Goal: Information Seeking & Learning: Learn about a topic

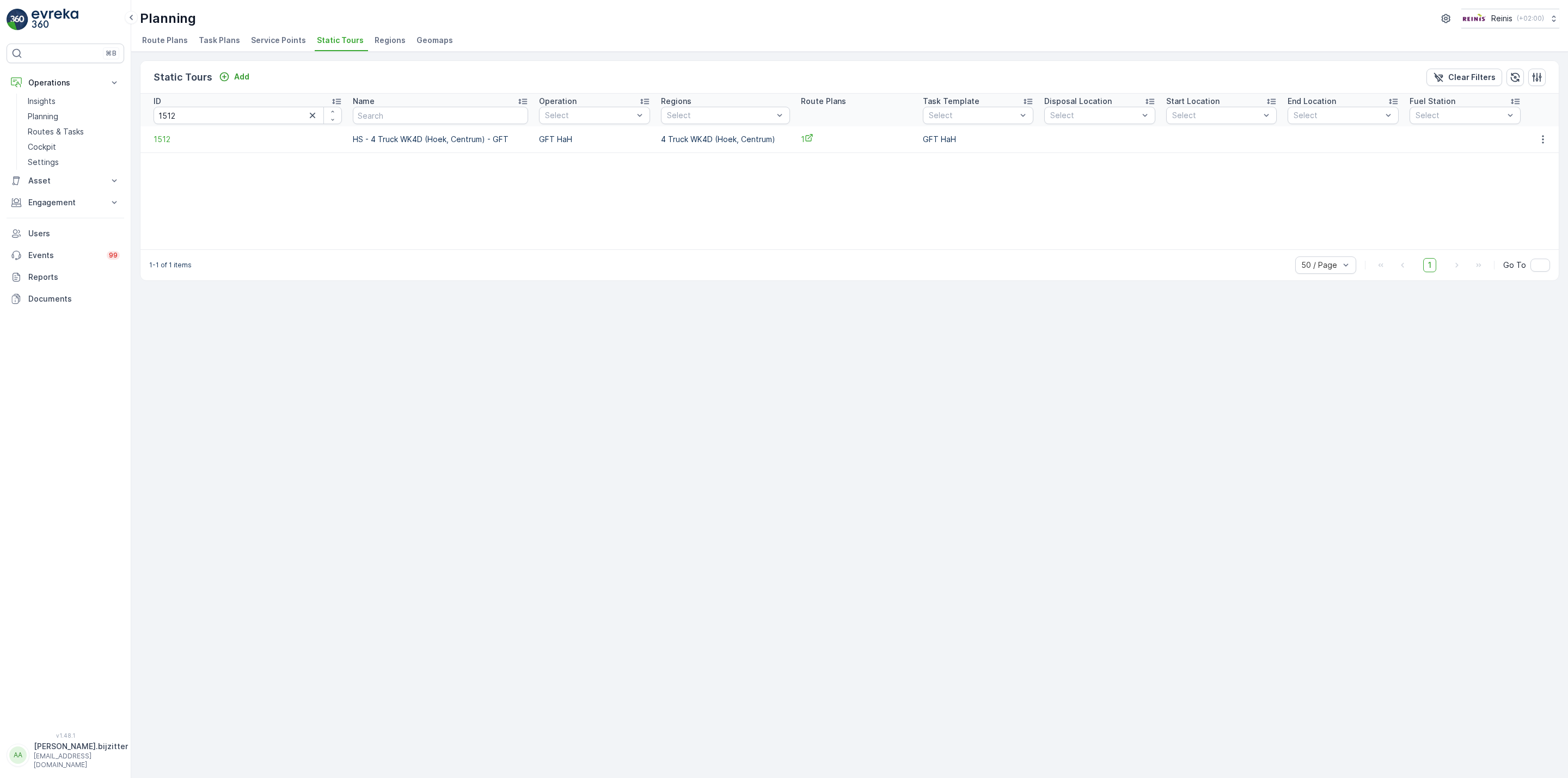
click at [436, 389] on div "Static Tours Add Clear Filters ID 1512 Name Operation Select Regions Select Rou…" at bounding box center [850, 415] width 1437 height 726
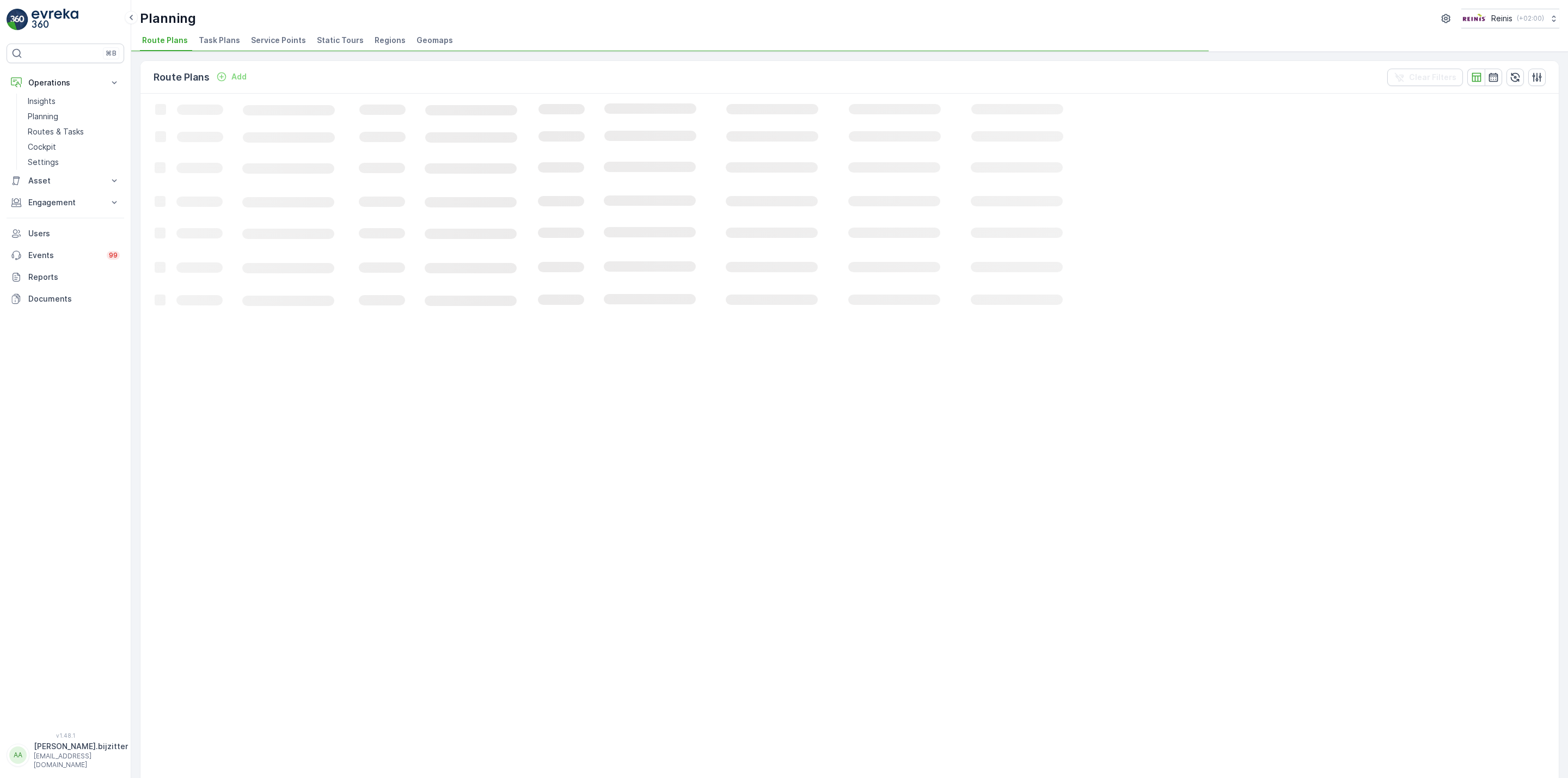
drag, startPoint x: 323, startPoint y: 425, endPoint x: 184, endPoint y: 309, distance: 181.0
click at [321, 422] on icon "Loading..." at bounding box center [663, 683] width 1045 height 1179
click at [54, 129] on p "Routes & Tasks" at bounding box center [56, 132] width 56 height 11
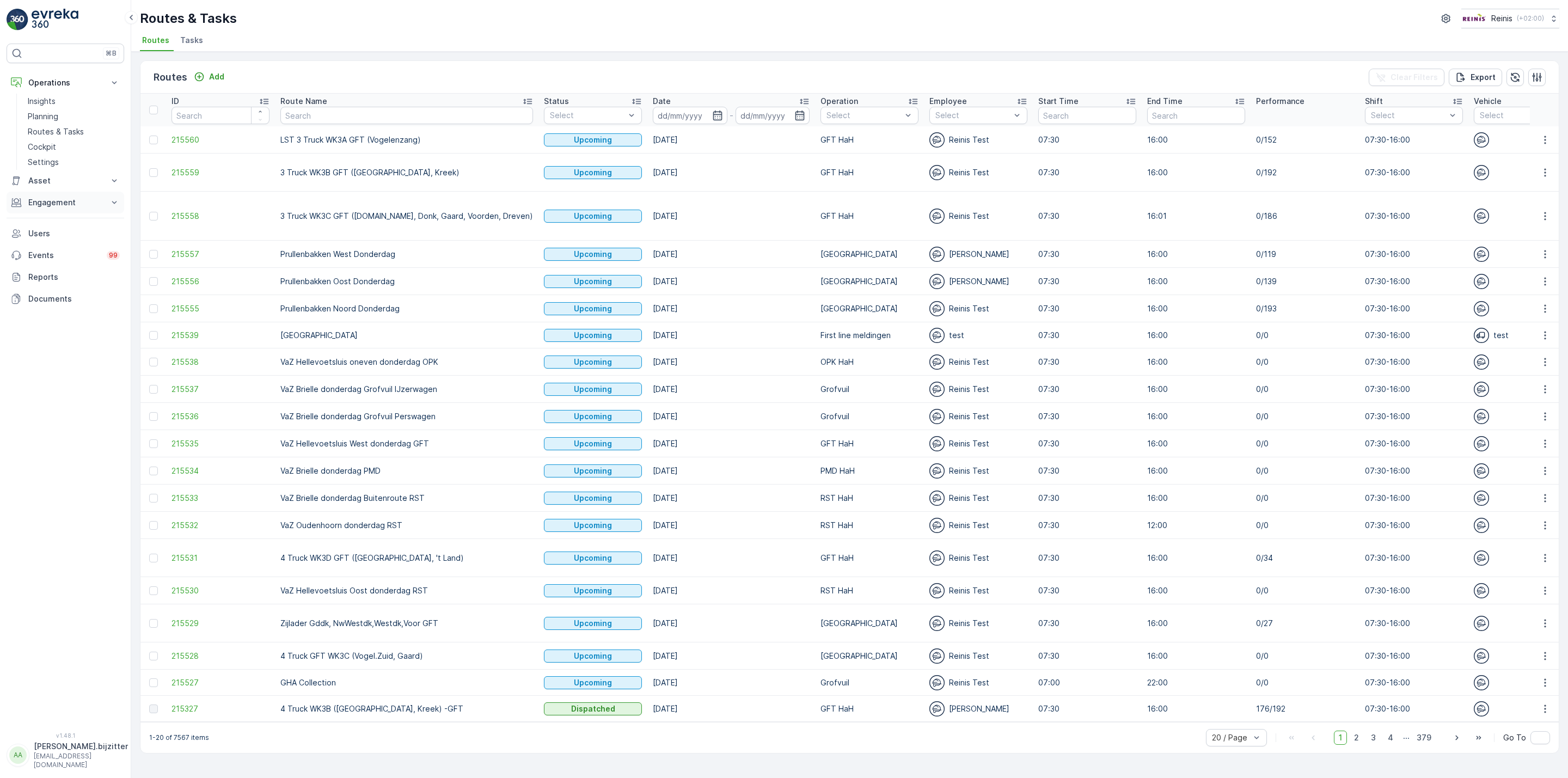
click at [49, 205] on p "Engagement" at bounding box center [66, 203] width 74 height 11
click at [60, 237] on link "Entities" at bounding box center [73, 236] width 100 height 15
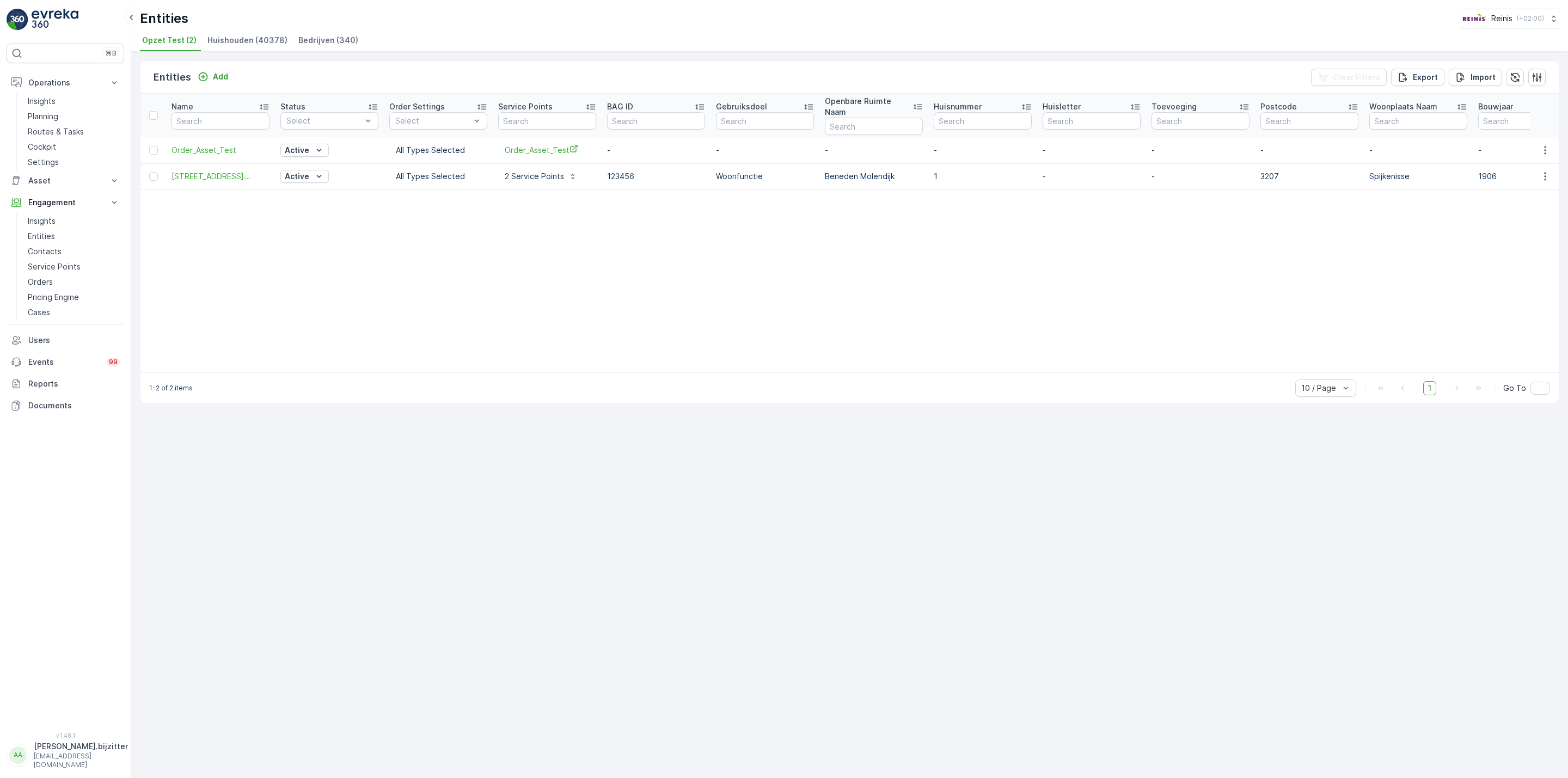
click at [251, 35] on span "Huishouden (40378)" at bounding box center [247, 40] width 80 height 11
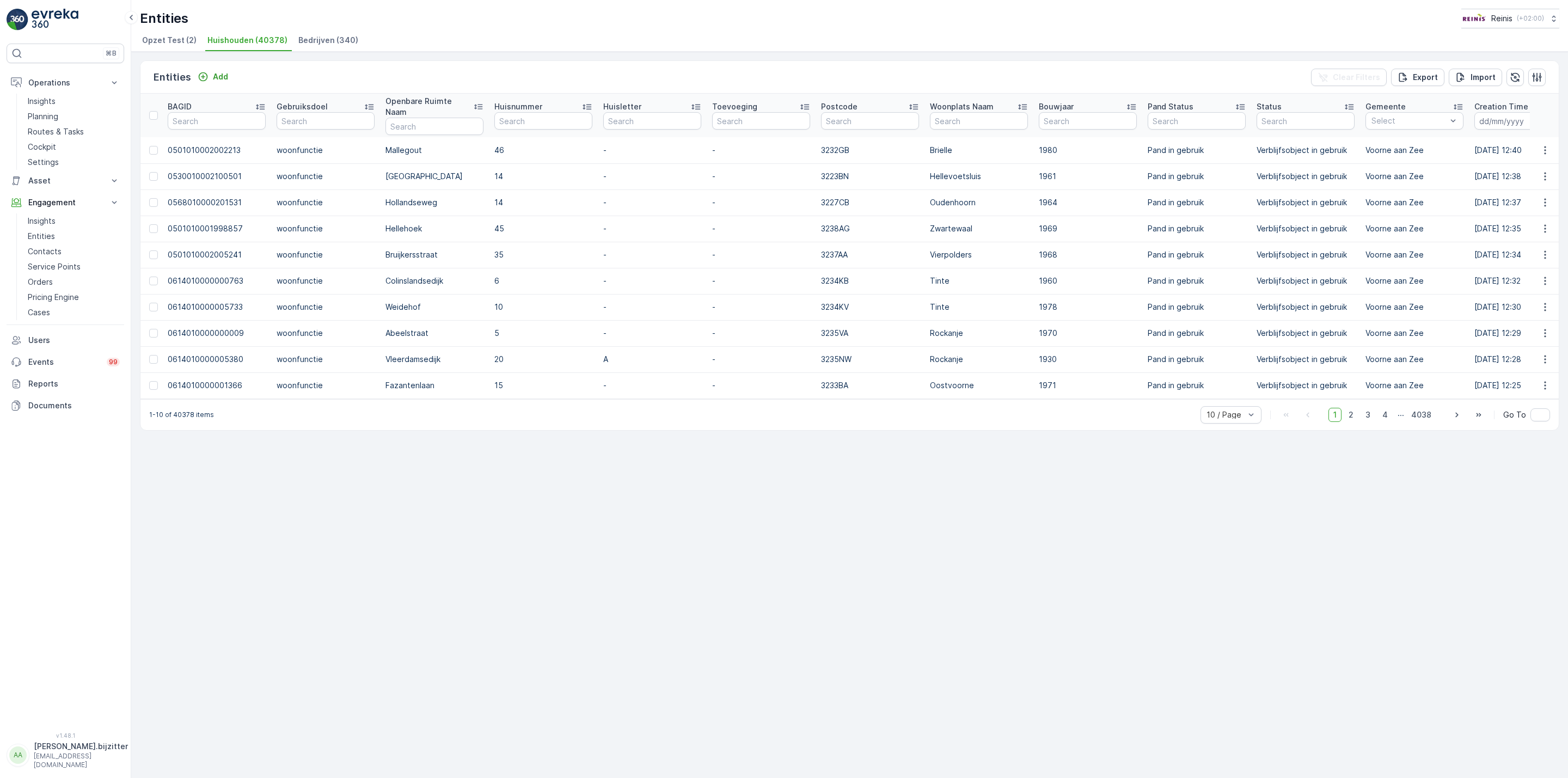
scroll to position [0, 715]
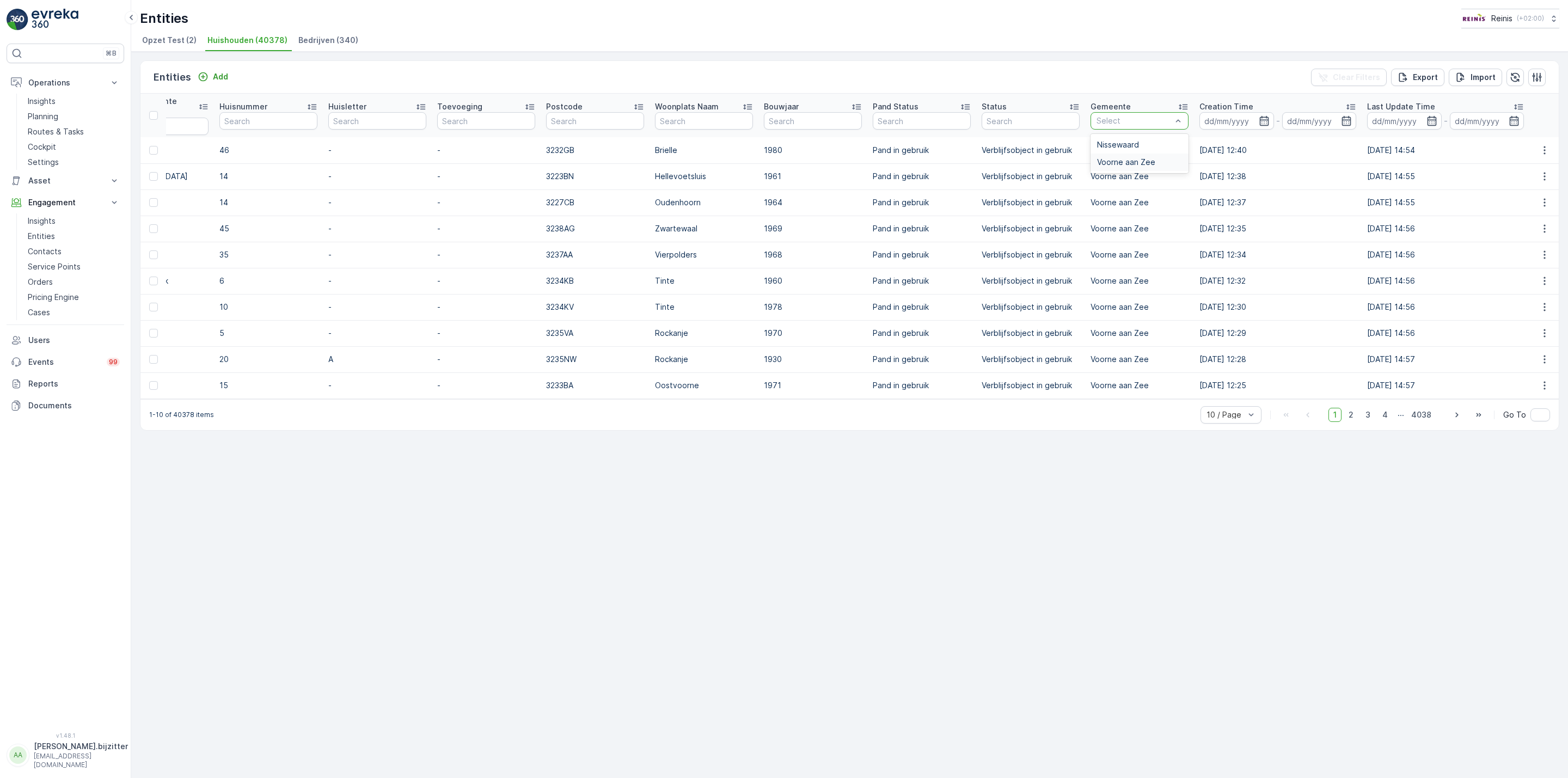
click at [1147, 153] on div "Voorne aan Zee" at bounding box center [1139, 162] width 98 height 18
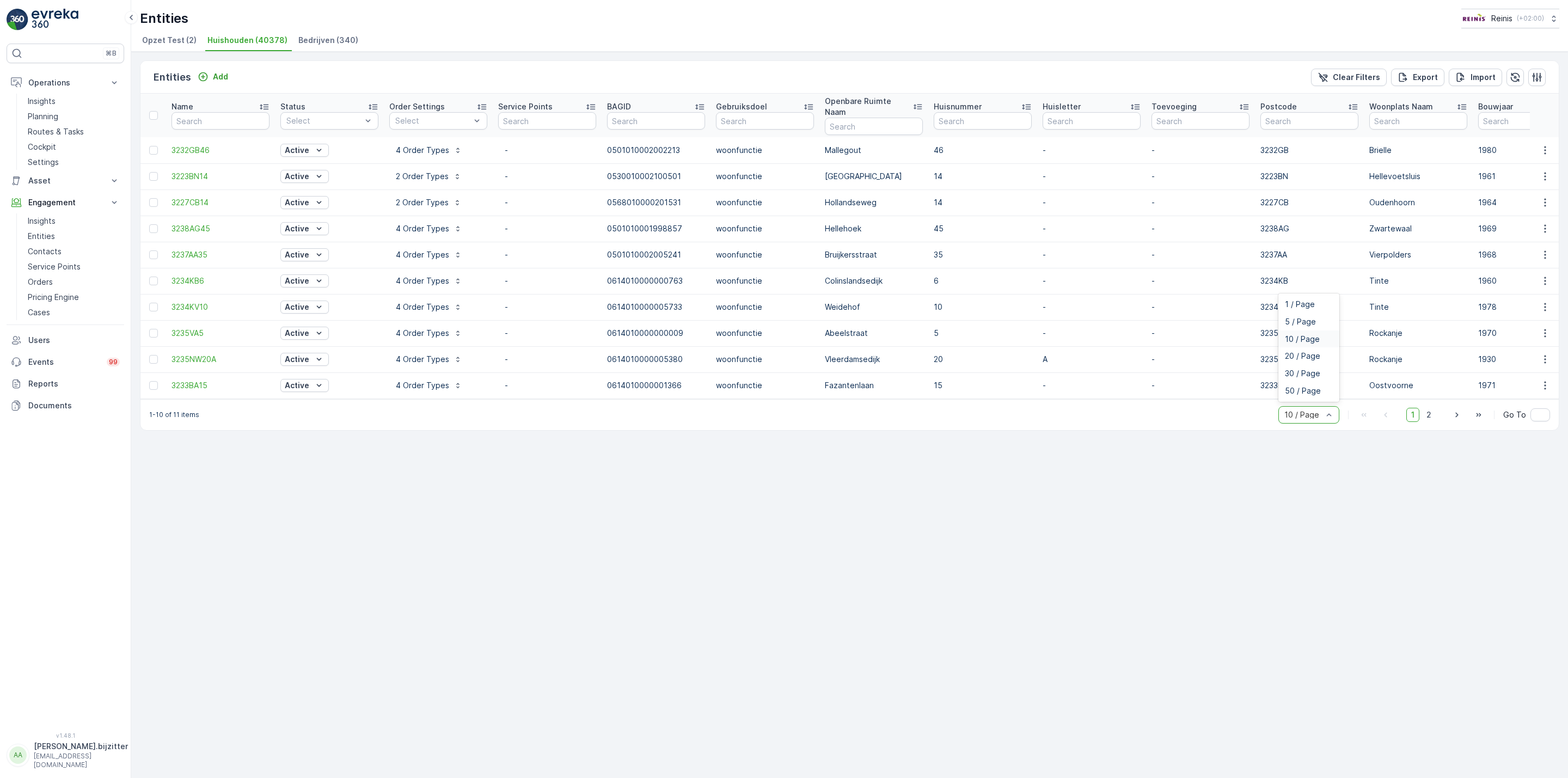
click at [1307, 410] on div at bounding box center [1303, 415] width 40 height 9
click at [1297, 352] on span "20 / Page" at bounding box center [1303, 356] width 35 height 9
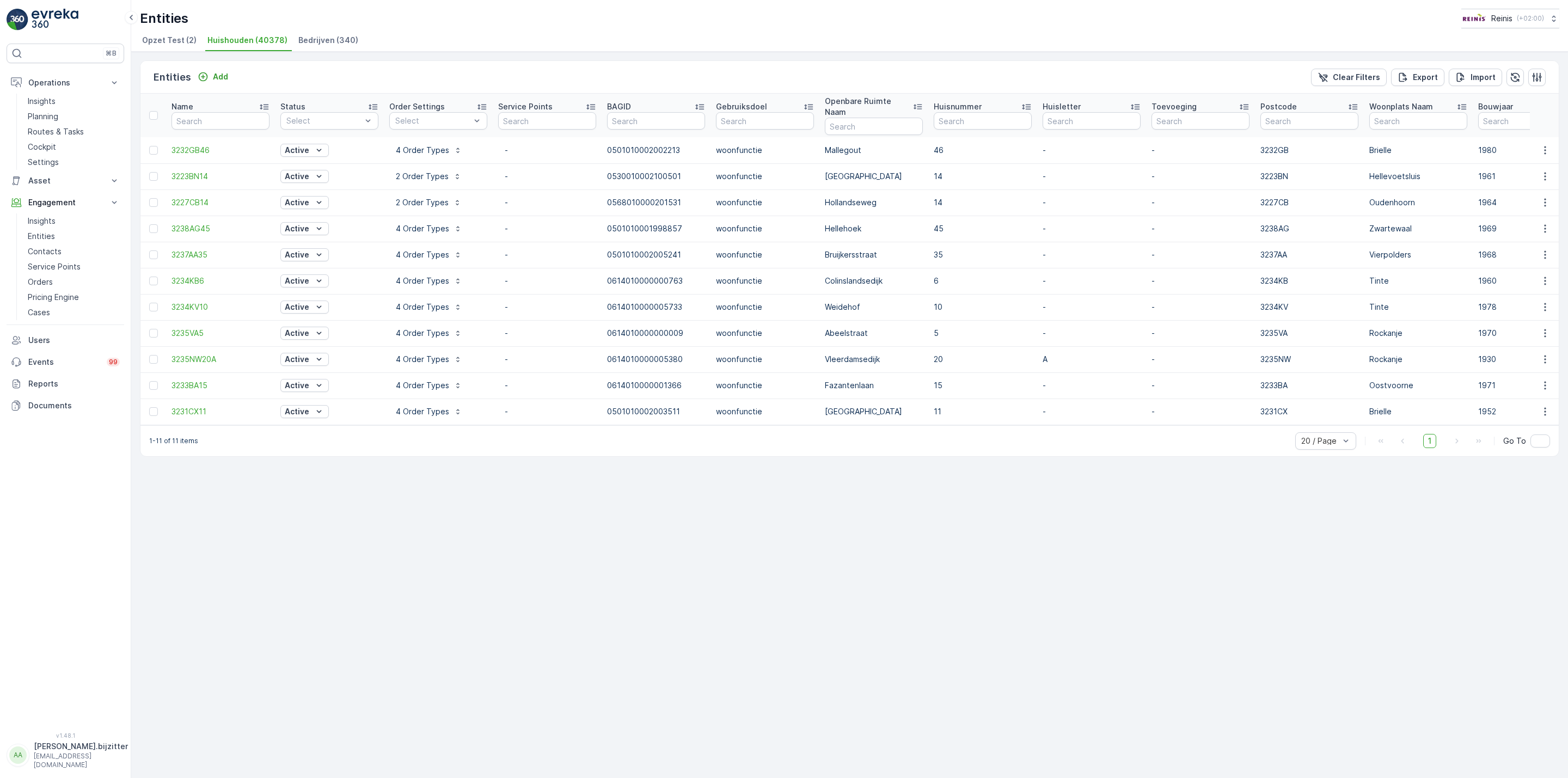
click at [784, 553] on div "Entities Add Clear Filters Export Import Name Status Select Order Settings Sele…" at bounding box center [850, 415] width 1437 height 726
click at [684, 562] on div "Entities Add Clear Filters Export Import Name Status Select Order Settings Sele…" at bounding box center [850, 415] width 1437 height 726
click at [1407, 72] on icon "Export" at bounding box center [1403, 77] width 11 height 11
click at [44, 387] on p "Reports" at bounding box center [74, 384] width 91 height 11
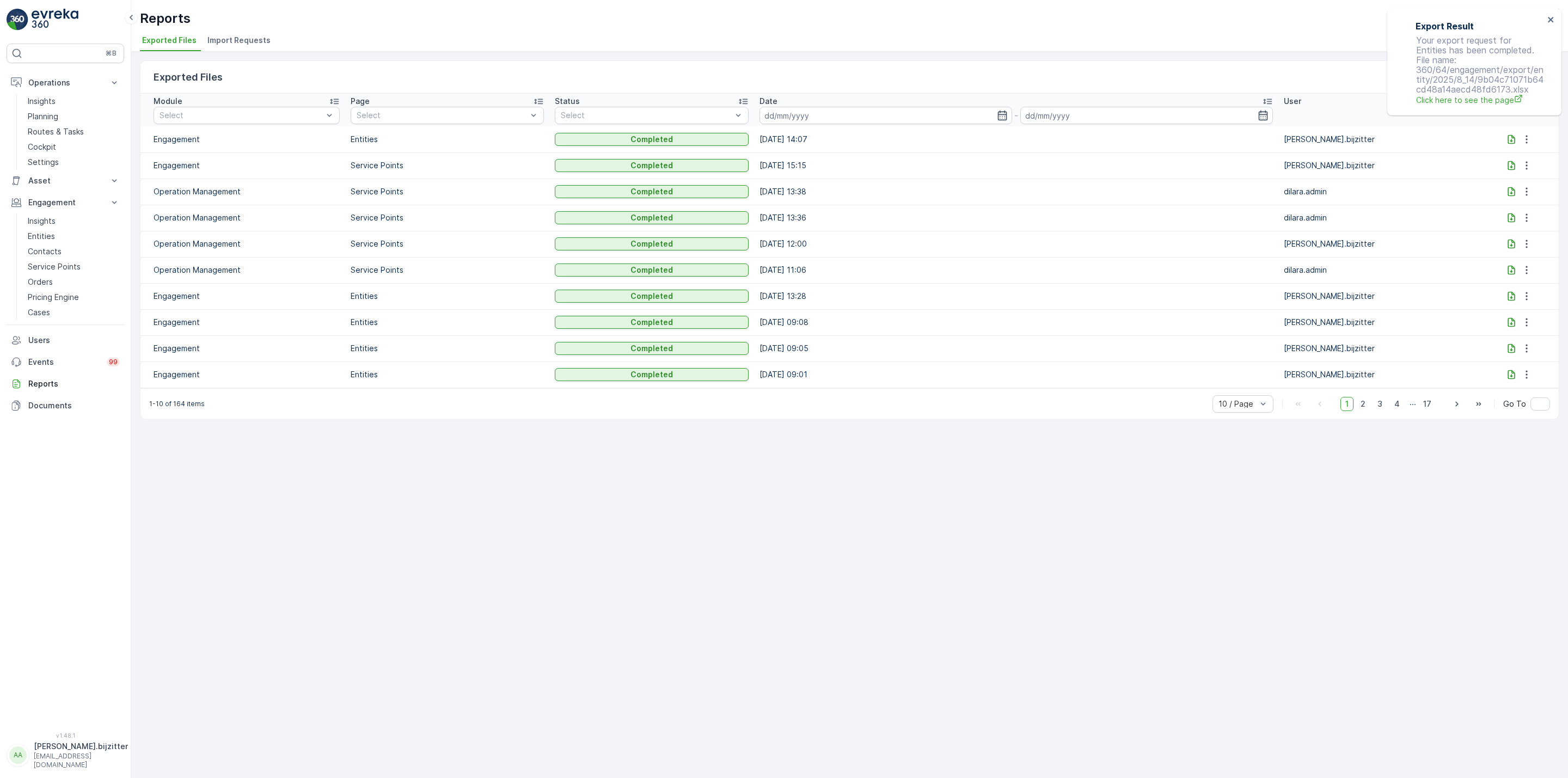
click at [1508, 139] on icon at bounding box center [1512, 139] width 7 height 9
click at [603, 455] on div "Exported Files Clear Filters Module Select Page Select Status Select Date - Use…" at bounding box center [850, 415] width 1437 height 726
click at [47, 100] on p "Insights" at bounding box center [42, 101] width 28 height 11
click at [328, 536] on div "Exported Files Clear Filters Module Select Page Select Status Select Date - Use…" at bounding box center [850, 415] width 1437 height 726
click at [196, 464] on div "Exported Files Clear Filters Module Select Page Select Status Select Date - Use…" at bounding box center [850, 415] width 1437 height 726
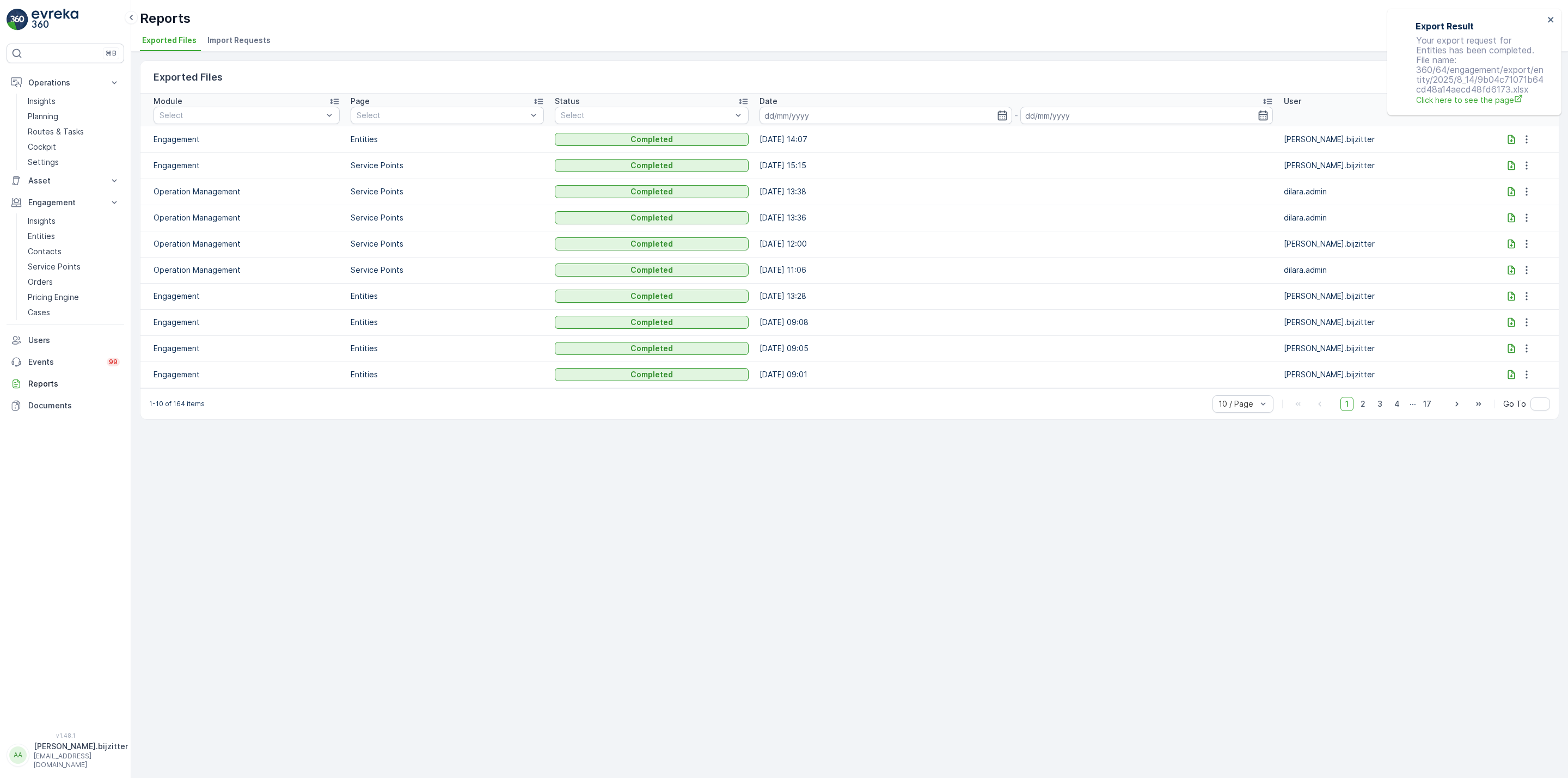
drag, startPoint x: 195, startPoint y: 459, endPoint x: 178, endPoint y: 433, distance: 31.1
click at [195, 456] on div "Exported Files Clear Filters Module Select Page Select Status Select Date - Use…" at bounding box center [850, 415] width 1437 height 726
click at [273, 489] on div "Exported Files Clear Filters Module Select Page Select Status Select Date - Use…" at bounding box center [850, 415] width 1437 height 726
click at [54, 218] on p "Insights" at bounding box center [42, 221] width 28 height 11
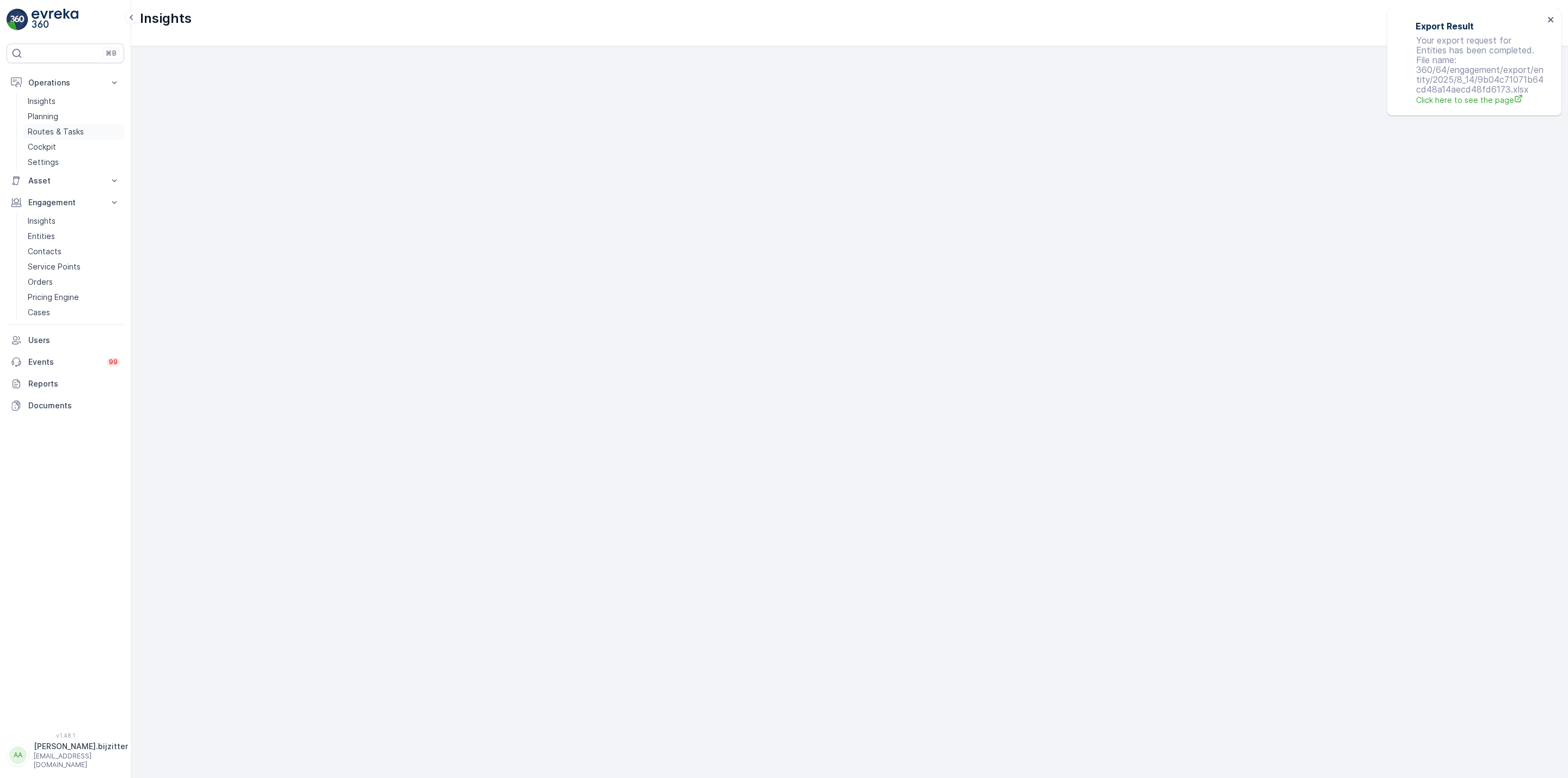
click at [57, 128] on p "Routes & Tasks" at bounding box center [56, 132] width 56 height 11
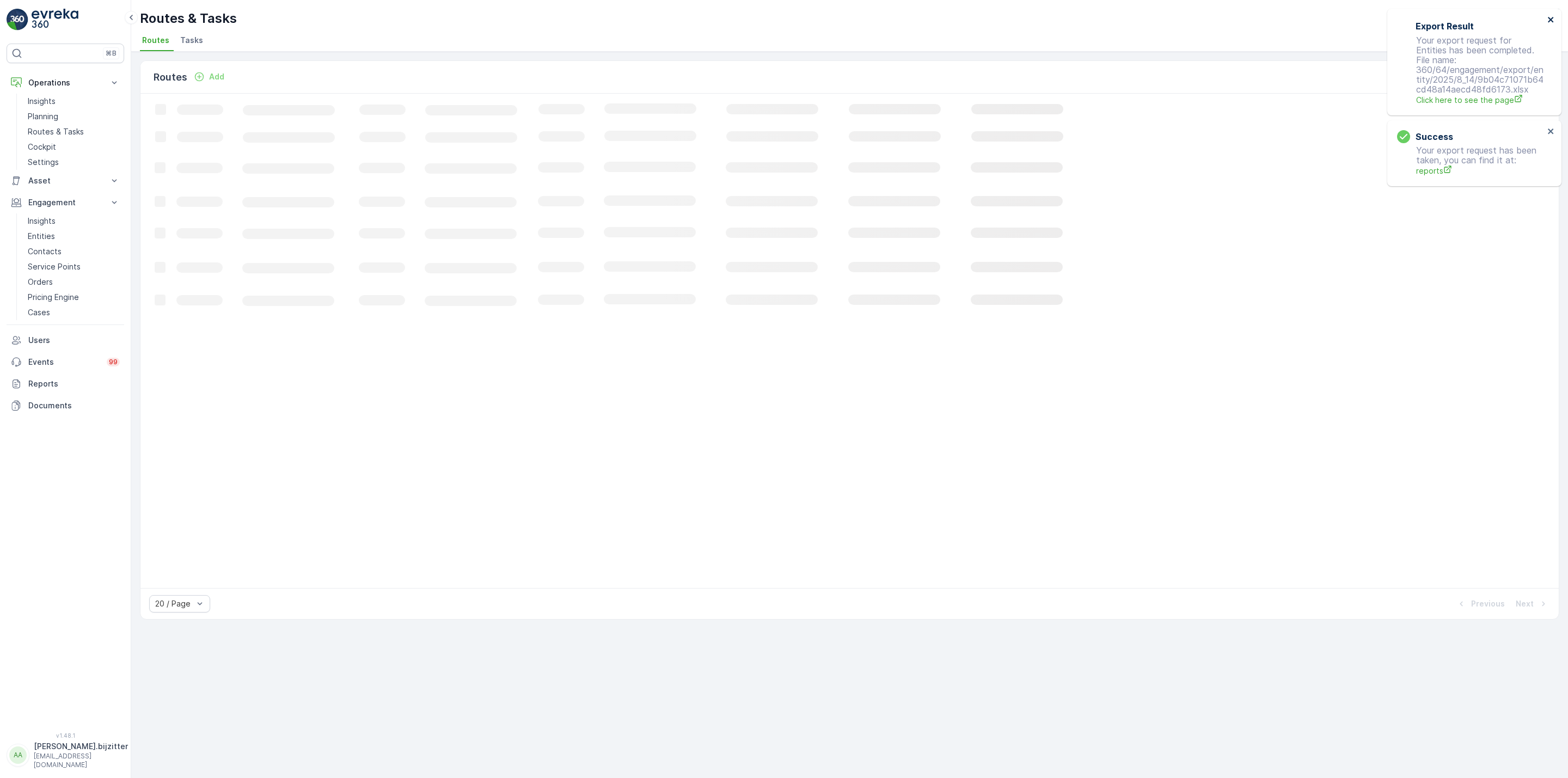
click at [1552, 18] on icon "close" at bounding box center [1551, 19] width 8 height 9
click at [1550, 13] on div "Success Your export request has been taken, you can find it at: reports" at bounding box center [1474, 41] width 174 height 66
click at [65, 130] on p "Routes & Tasks" at bounding box center [56, 132] width 56 height 11
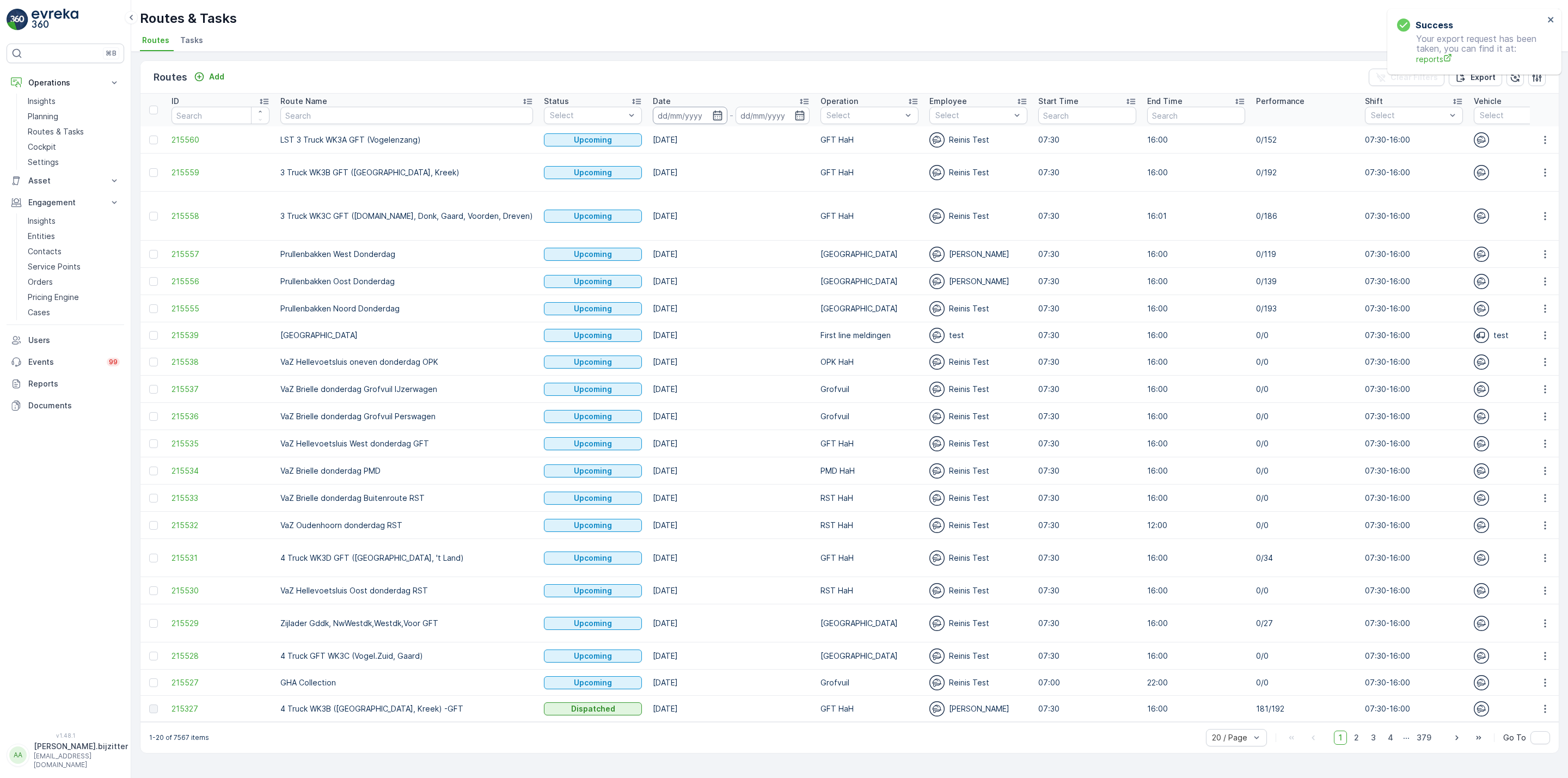
click at [684, 115] on input at bounding box center [690, 115] width 75 height 18
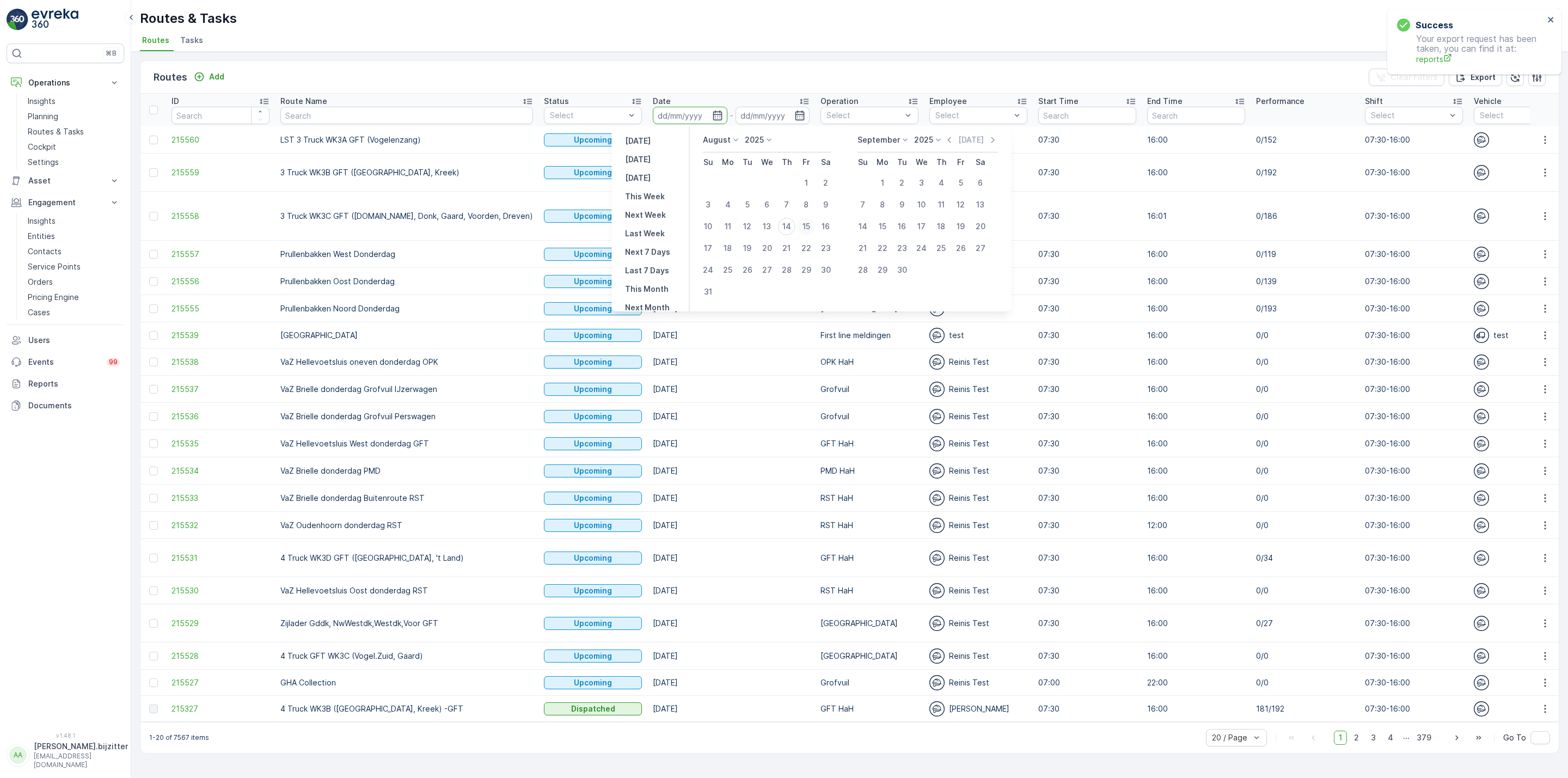
click at [809, 224] on div "15" at bounding box center [806, 226] width 18 height 18
type input "[DATE]"
click at [809, 224] on div "15" at bounding box center [806, 226] width 18 height 18
type input "[DATE]"
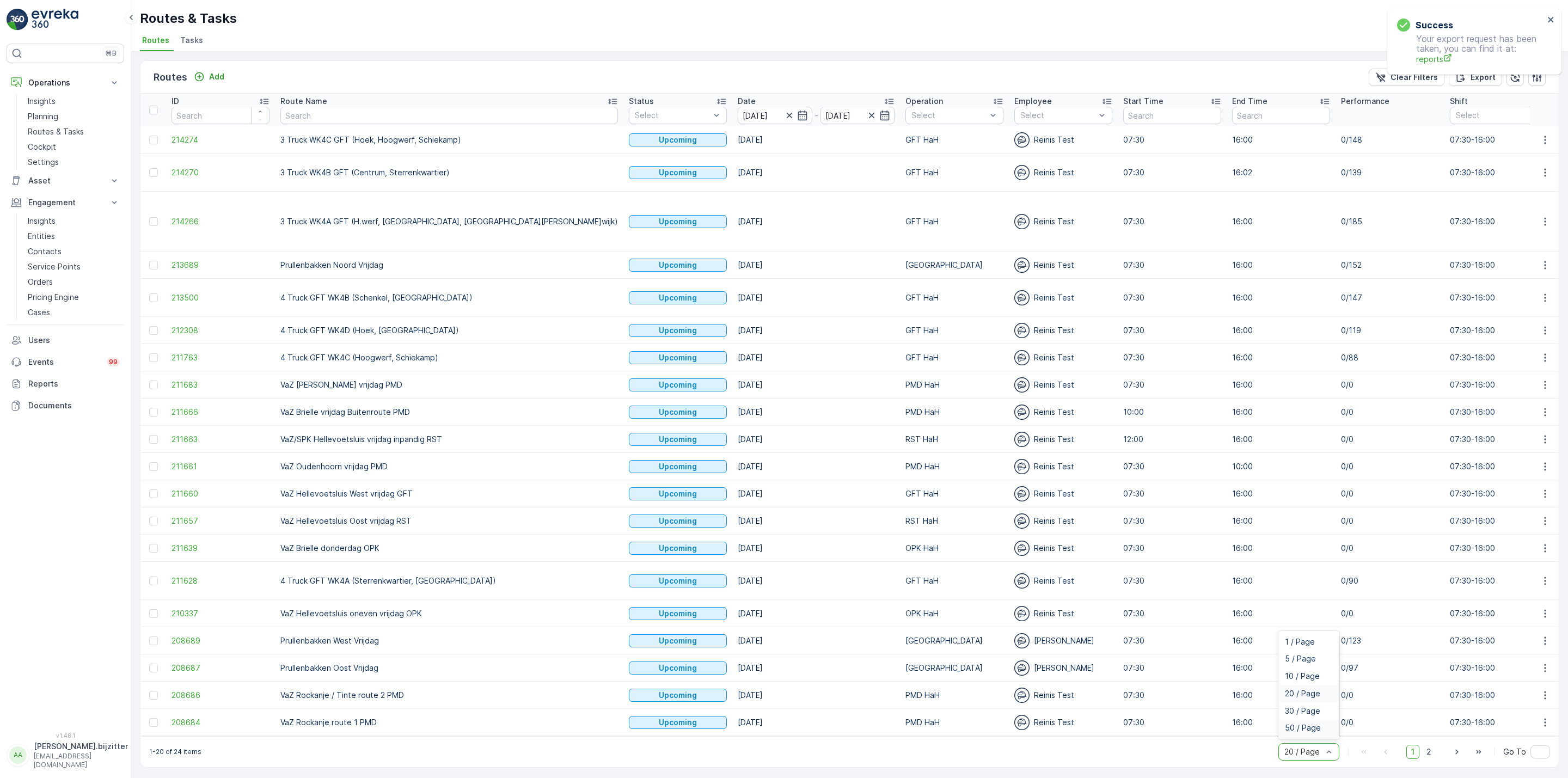
click at [1317, 724] on span "50 / Page" at bounding box center [1303, 728] width 36 height 9
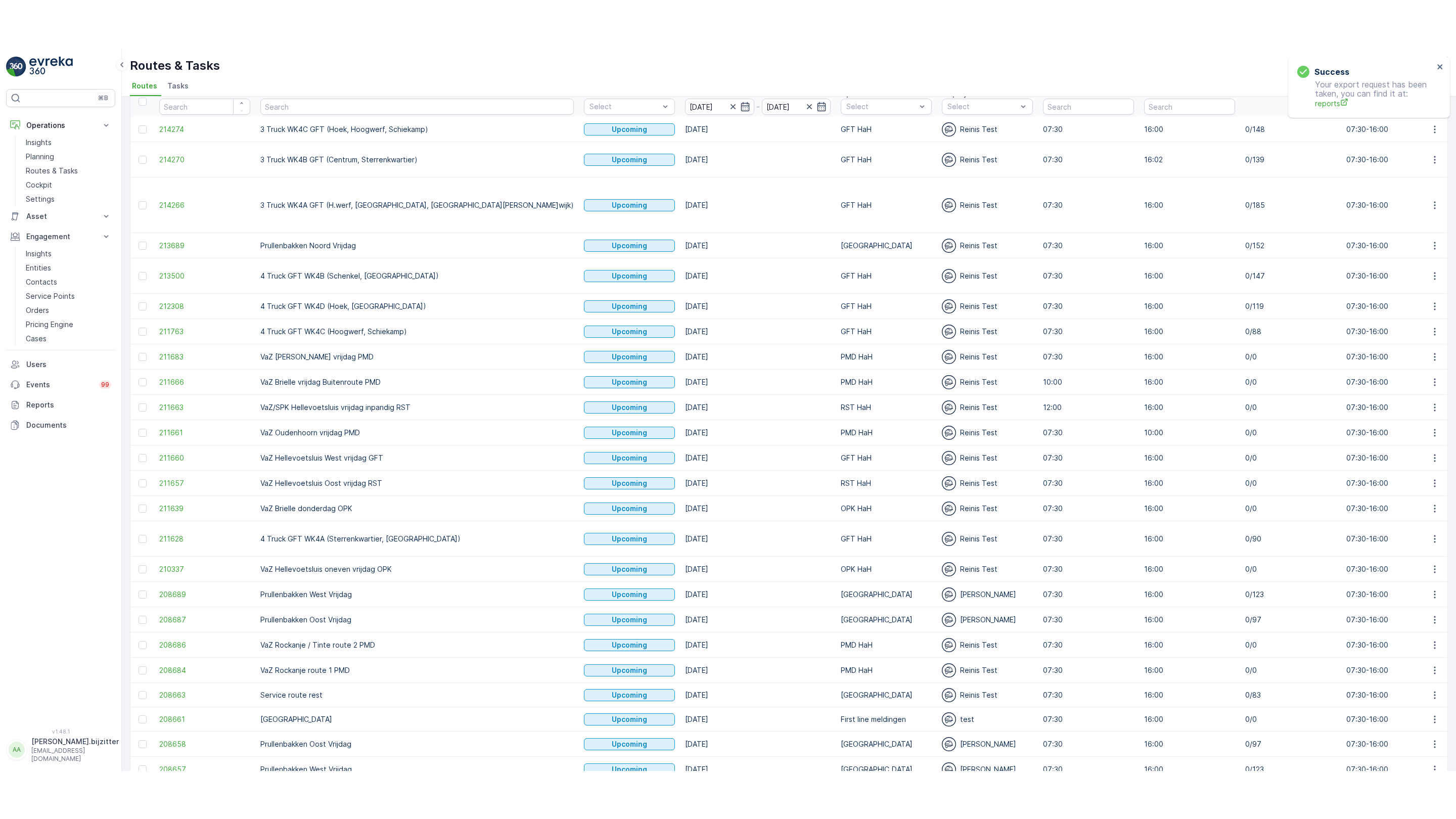
scroll to position [76, 0]
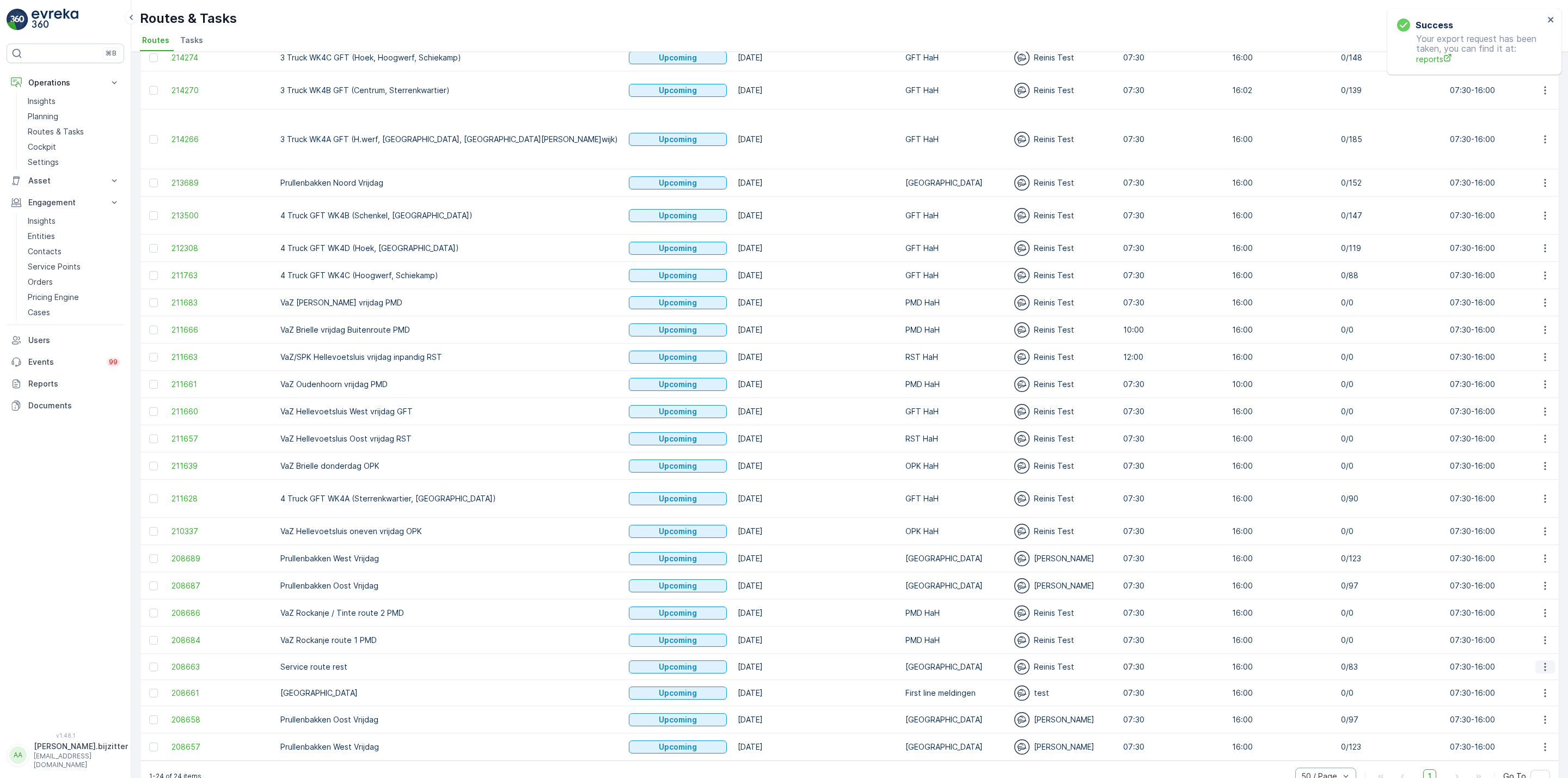
click at [1540, 662] on icon "button" at bounding box center [1545, 667] width 11 height 11
click at [1514, 654] on span "See More Details" at bounding box center [1520, 654] width 63 height 11
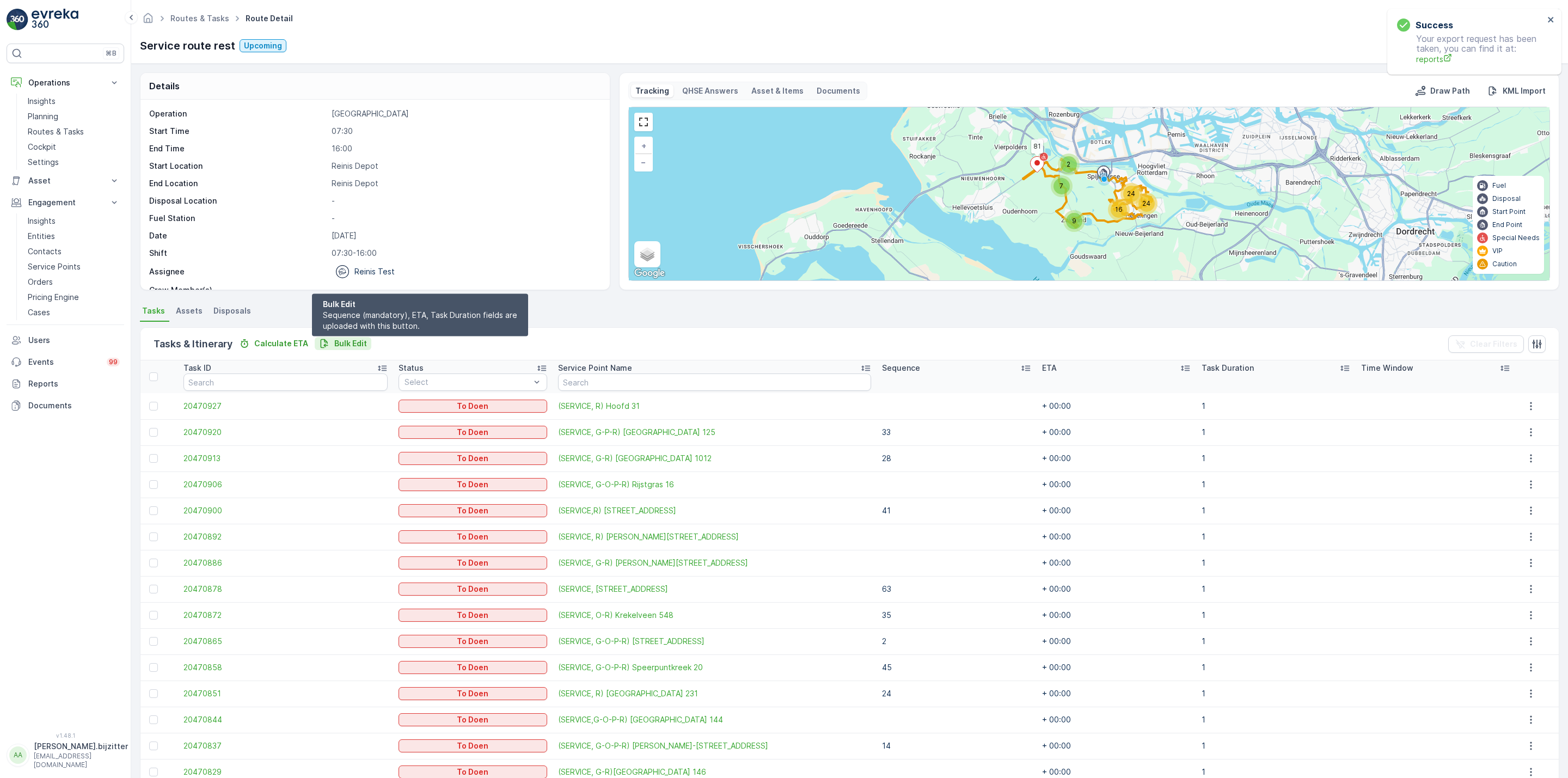
click at [349, 345] on p "Bulk Edit" at bounding box center [351, 343] width 33 height 11
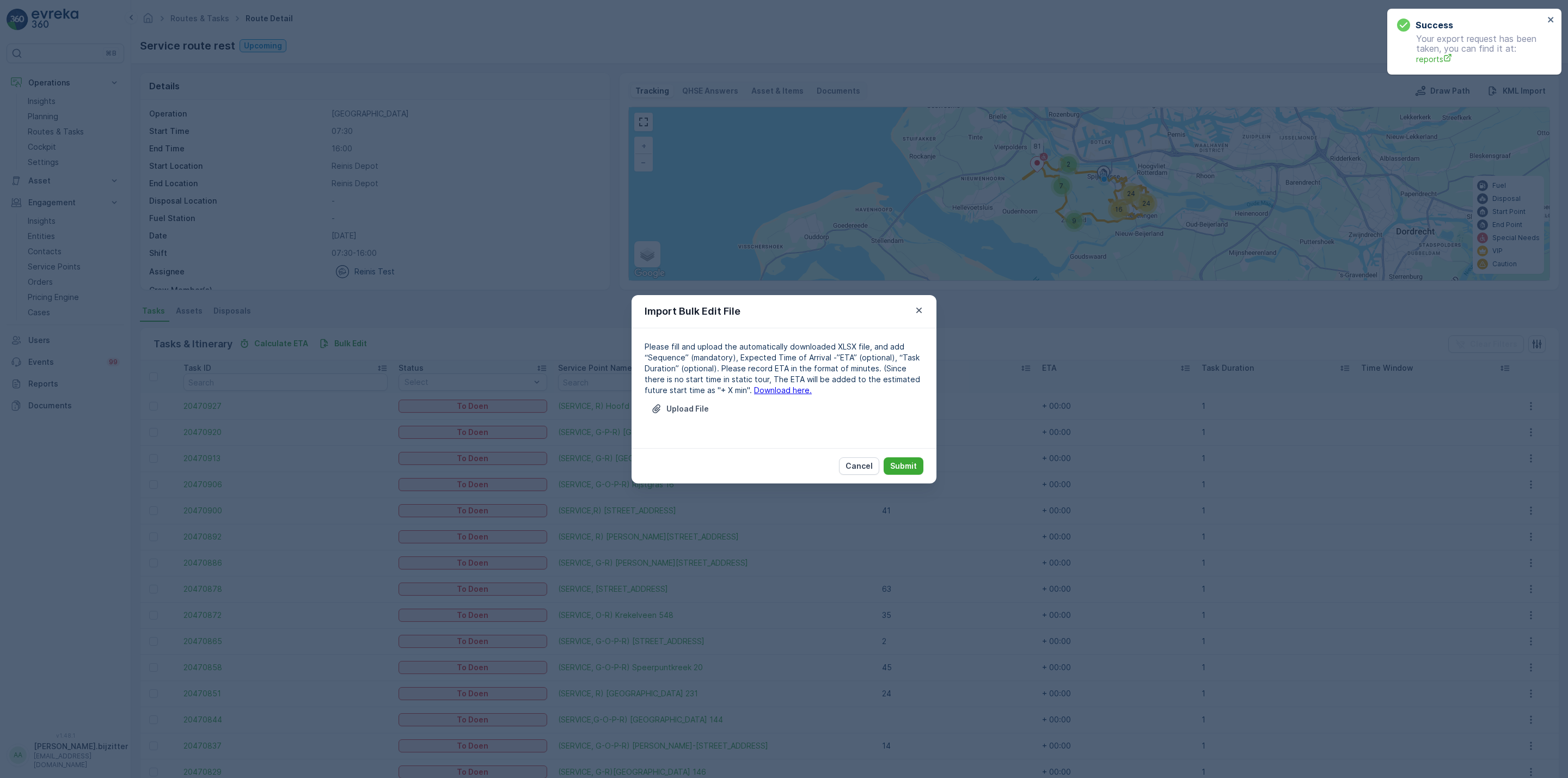
click at [761, 389] on link "Download here." at bounding box center [783, 390] width 58 height 9
click at [918, 309] on icon "button" at bounding box center [919, 309] width 5 height 5
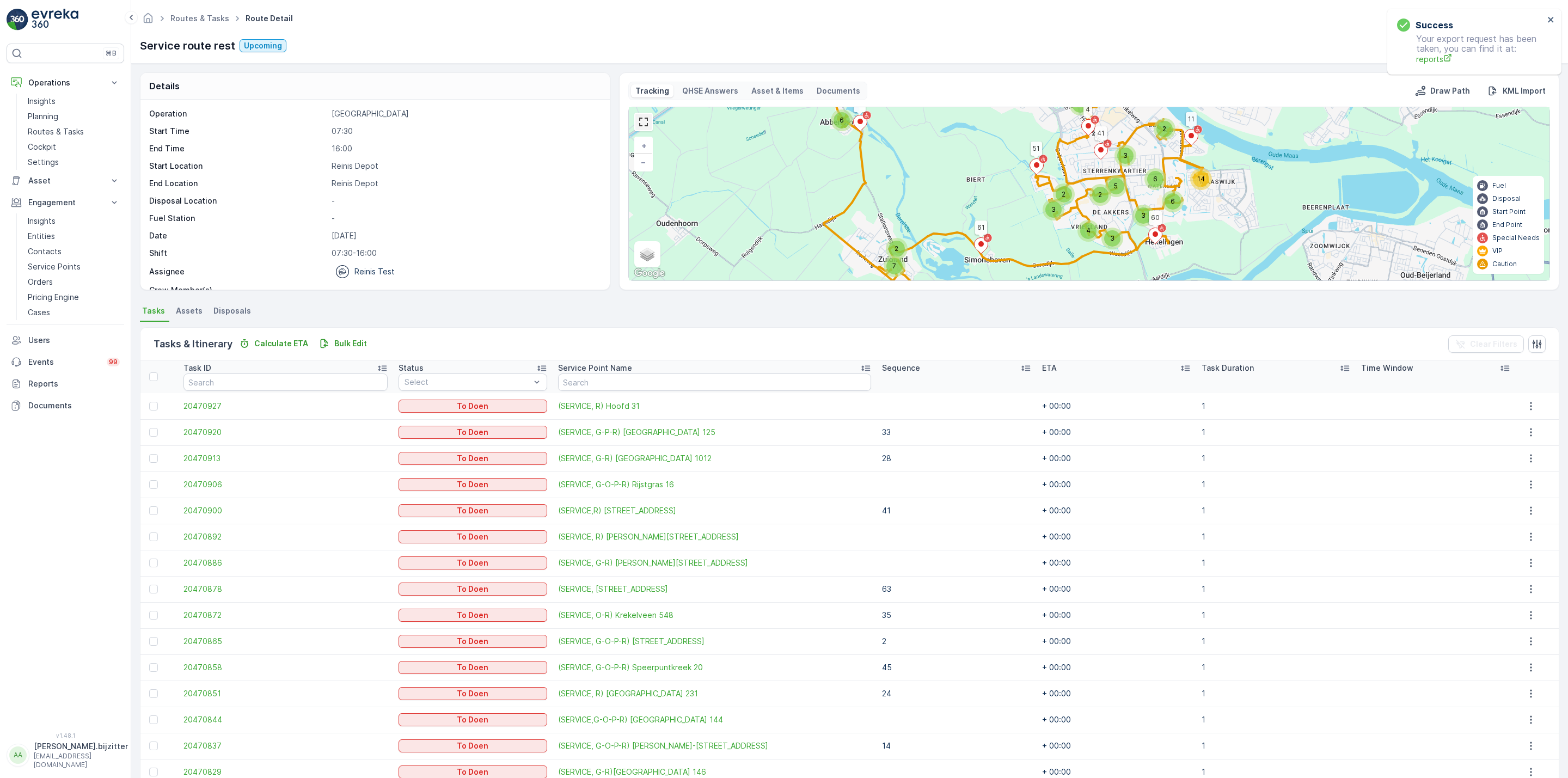
click at [642, 119] on link at bounding box center [643, 122] width 16 height 16
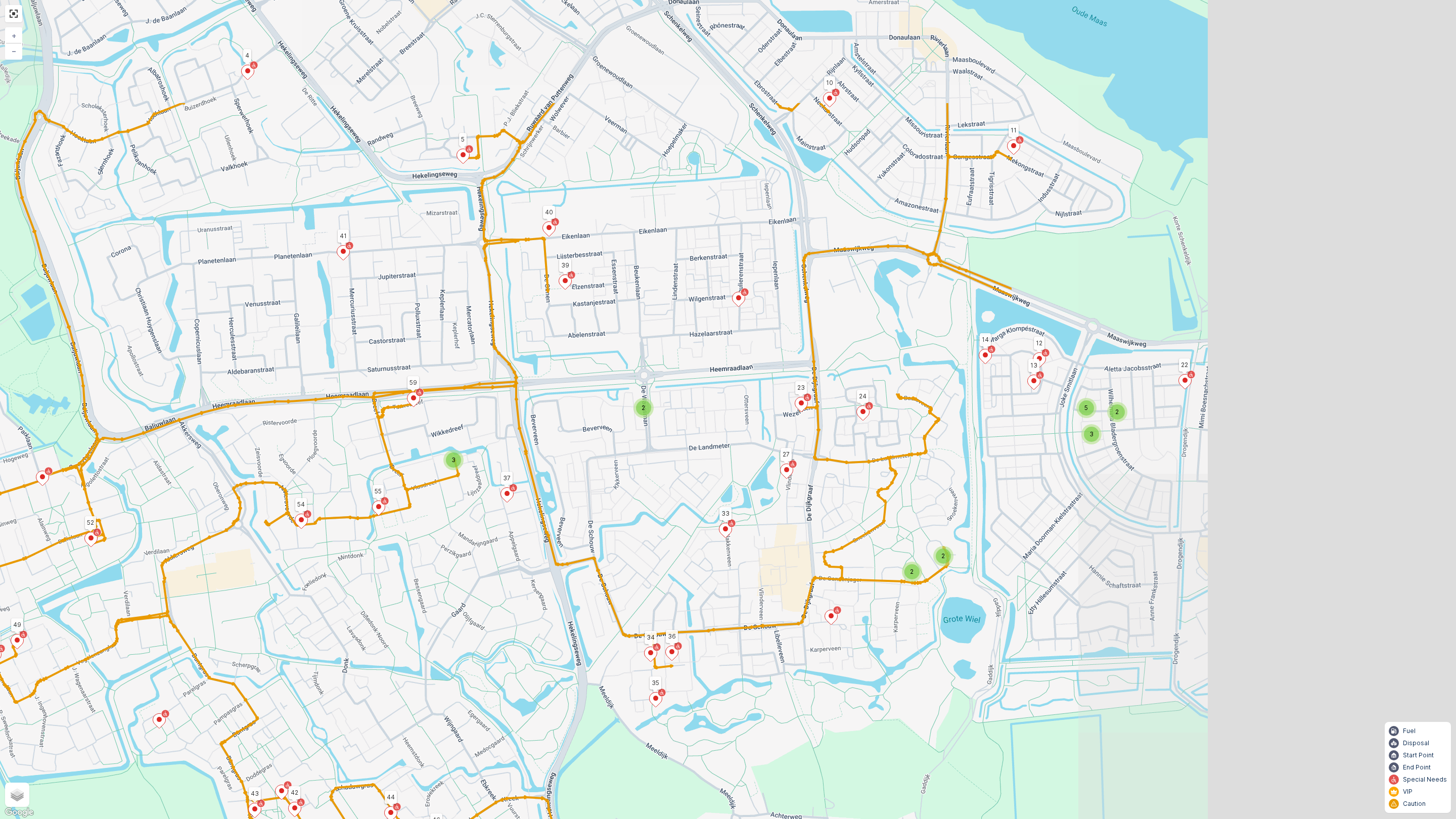
drag, startPoint x: 1047, startPoint y: 346, endPoint x: 463, endPoint y: 519, distance: 609.1
click at [463, 519] on div "2 2 2 5 3 2 3 81 82 72 61 51 60 11 41 4 3 63 69 62 71 68 65 78 44 55 54 52 50 3…" at bounding box center [728, 409] width 1456 height 819
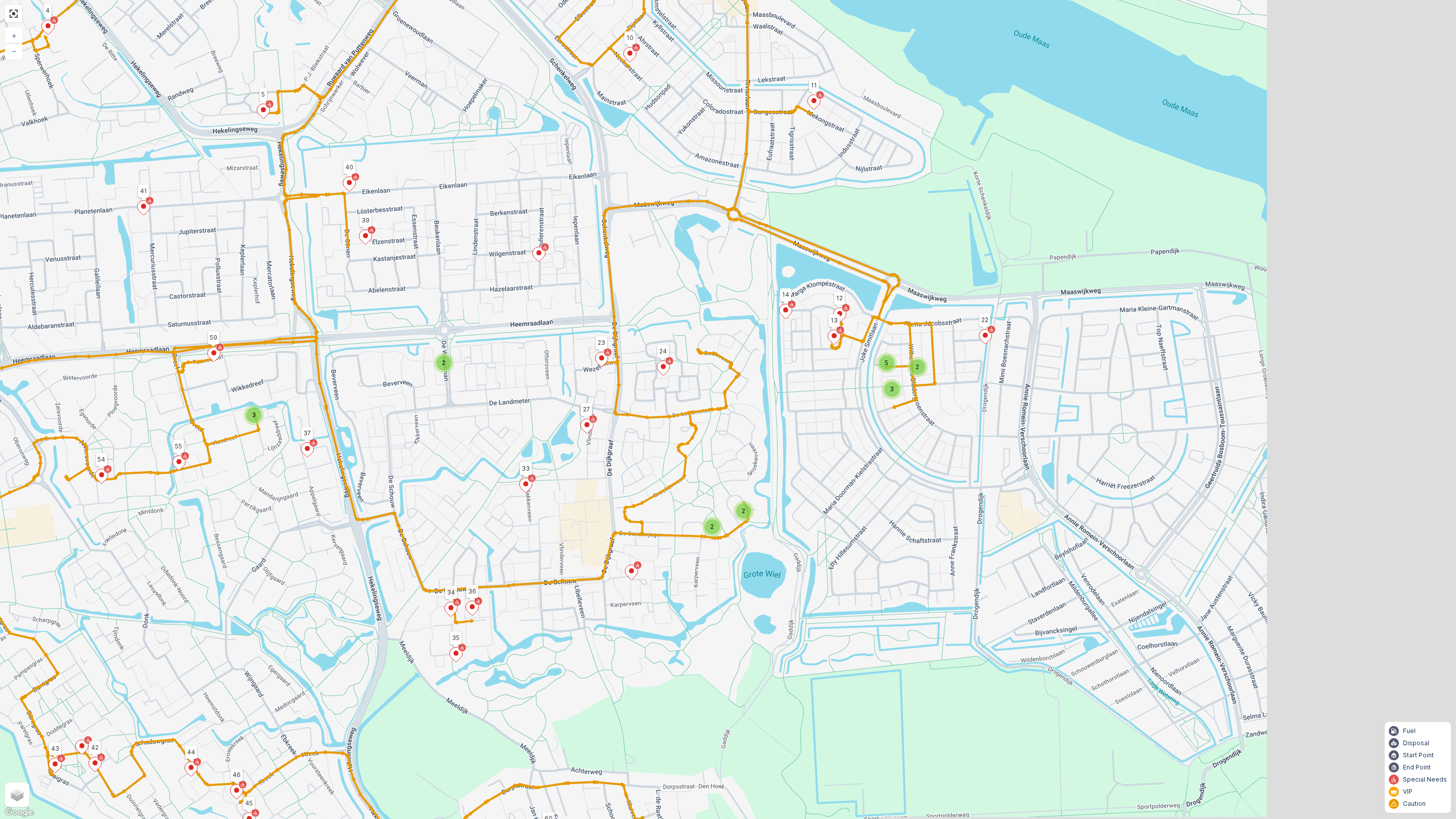
drag, startPoint x: 496, startPoint y: 447, endPoint x: 496, endPoint y: 455, distance: 8.0
click at [495, 448] on div "2 2 2 5 3 2 3 81 82 72 61 51 60 11 41 4 3 63 69 62 71 68 65 78 44 55 54 52 50 3…" at bounding box center [728, 409] width 1456 height 819
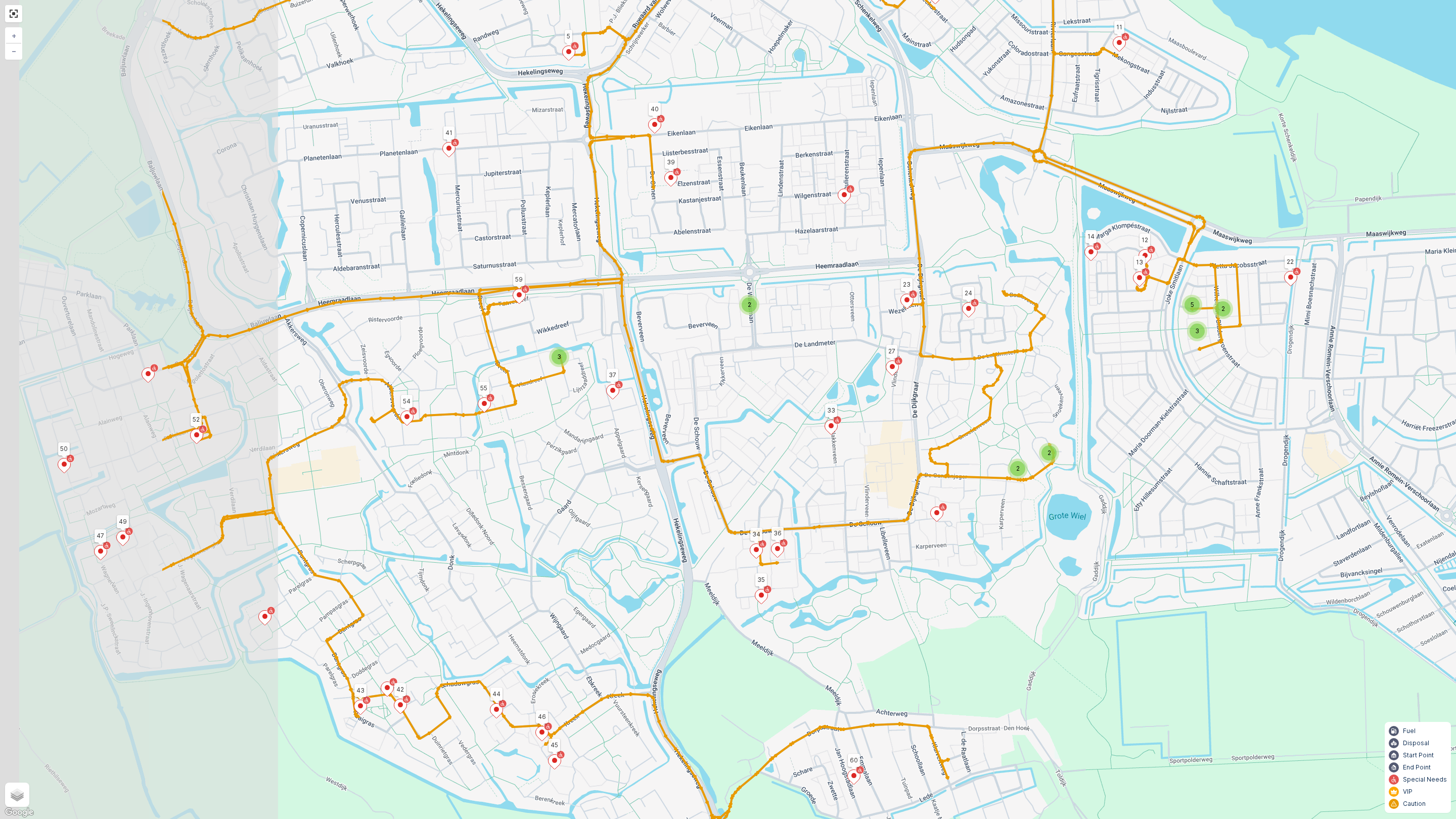
drag, startPoint x: 423, startPoint y: 447, endPoint x: 706, endPoint y: 410, distance: 285.4
click at [731, 387] on div "2 2 2 5 3 2 3 81 82 72 61 51 60 11 41 4 3 63 69 62 71 68 65 78 44 55 54 52 50 3…" at bounding box center [728, 409] width 1456 height 819
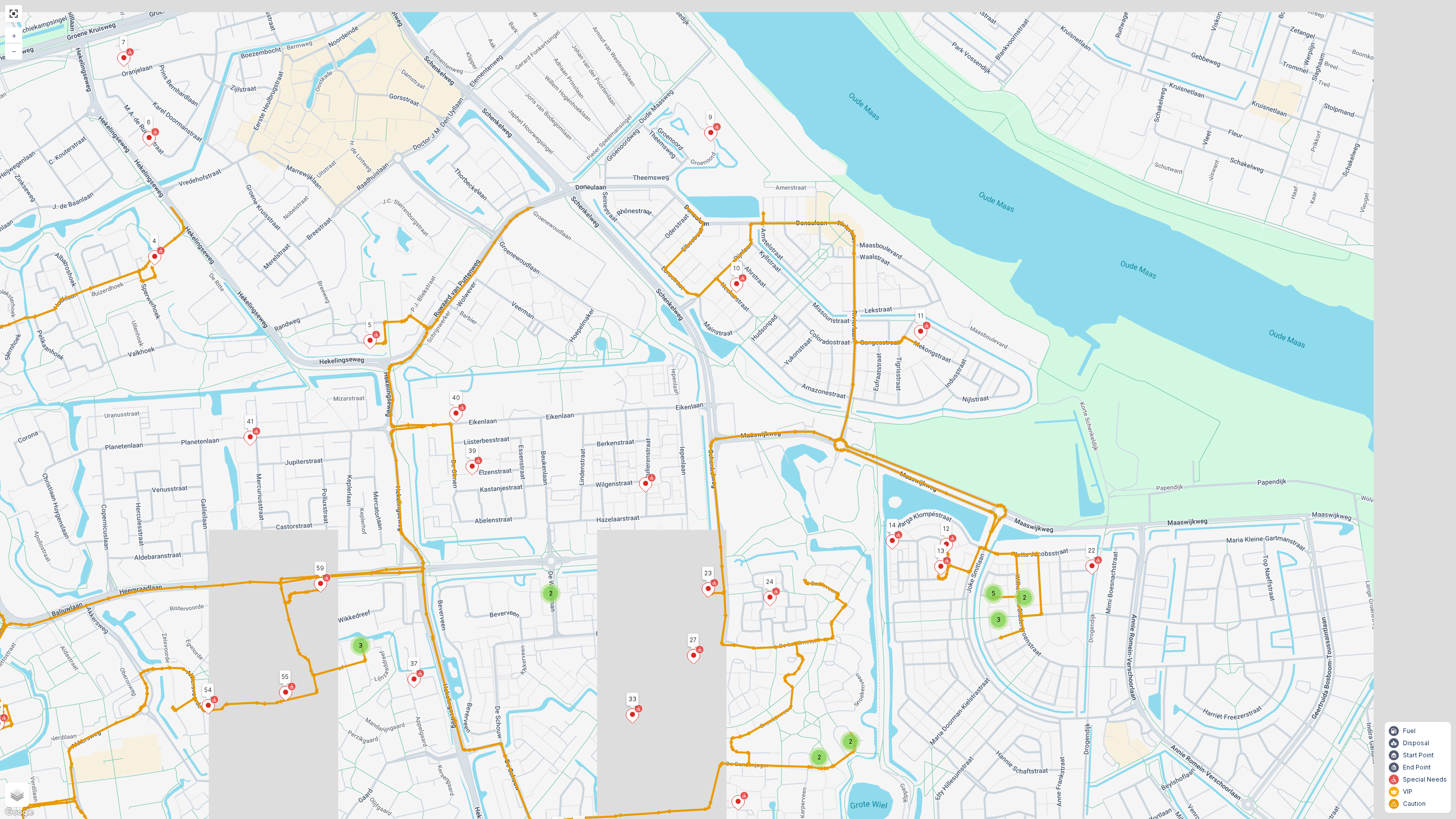
drag, startPoint x: 536, startPoint y: 214, endPoint x: 453, endPoint y: 471, distance: 270.1
click at [335, 502] on div "2 2 2 5 3 2 3 81 82 72 61 51 60 11 41 4 3 63 69 62 71 68 65 78 44 55 54 52 50 3…" at bounding box center [728, 409] width 1456 height 819
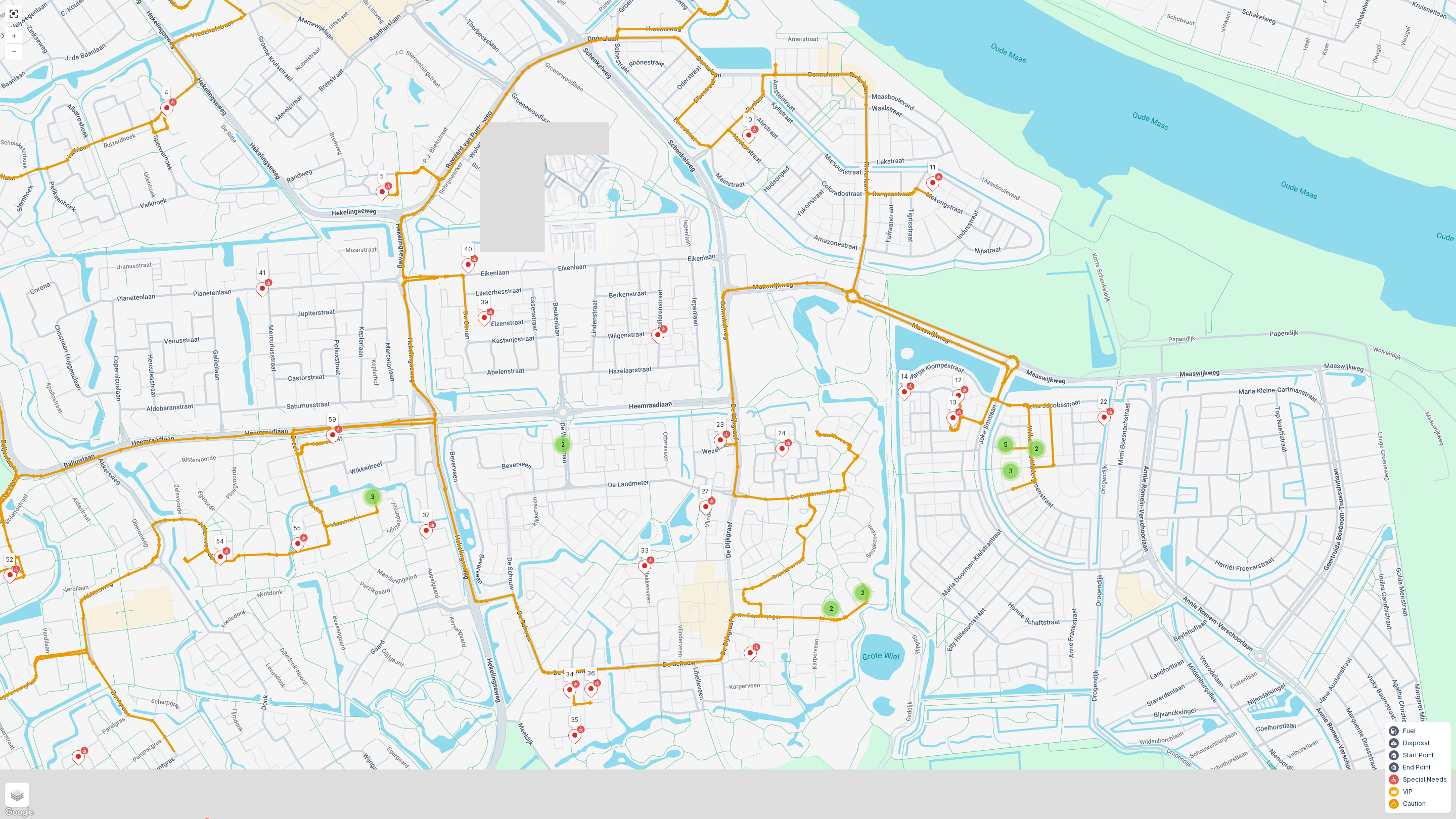
drag, startPoint x: 497, startPoint y: 514, endPoint x: 498, endPoint y: 505, distance: 9.1
click at [498, 505] on div "2 2 2 5 3 2 3 81 82 72 61 51 60 11 41 4 3 63 69 62 71 68 65 78 44 55 54 52 50 3…" at bounding box center [728, 409] width 1456 height 819
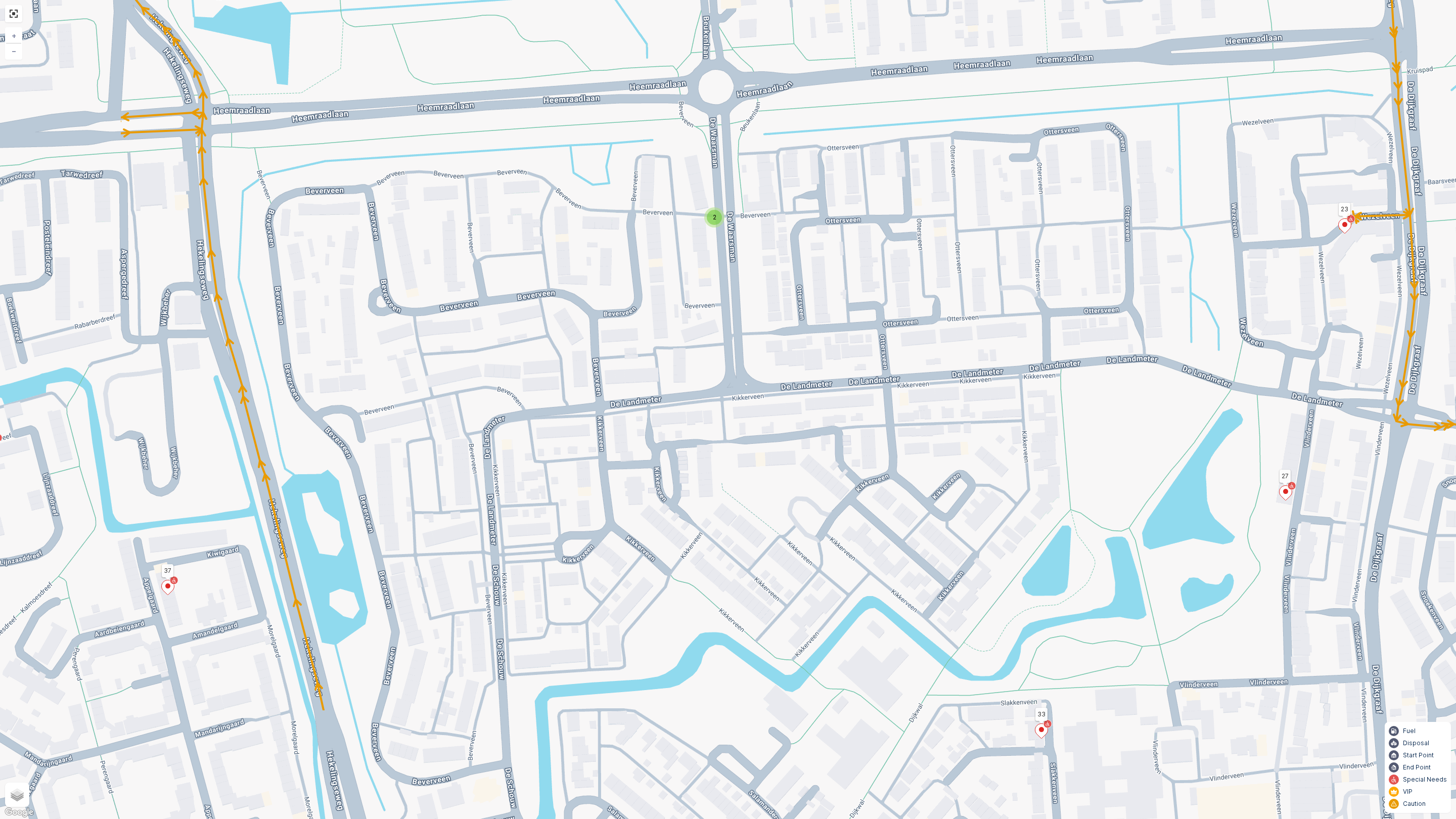
drag, startPoint x: 596, startPoint y: 457, endPoint x: 863, endPoint y: 266, distance: 328.3
click at [863, 266] on div "2 2 4 2 2 2 81 82 72 61 51 60 11 41 4 3 63 69 62 71 68 65 78 44 55 54 52 50 33 …" at bounding box center [728, 409] width 1456 height 819
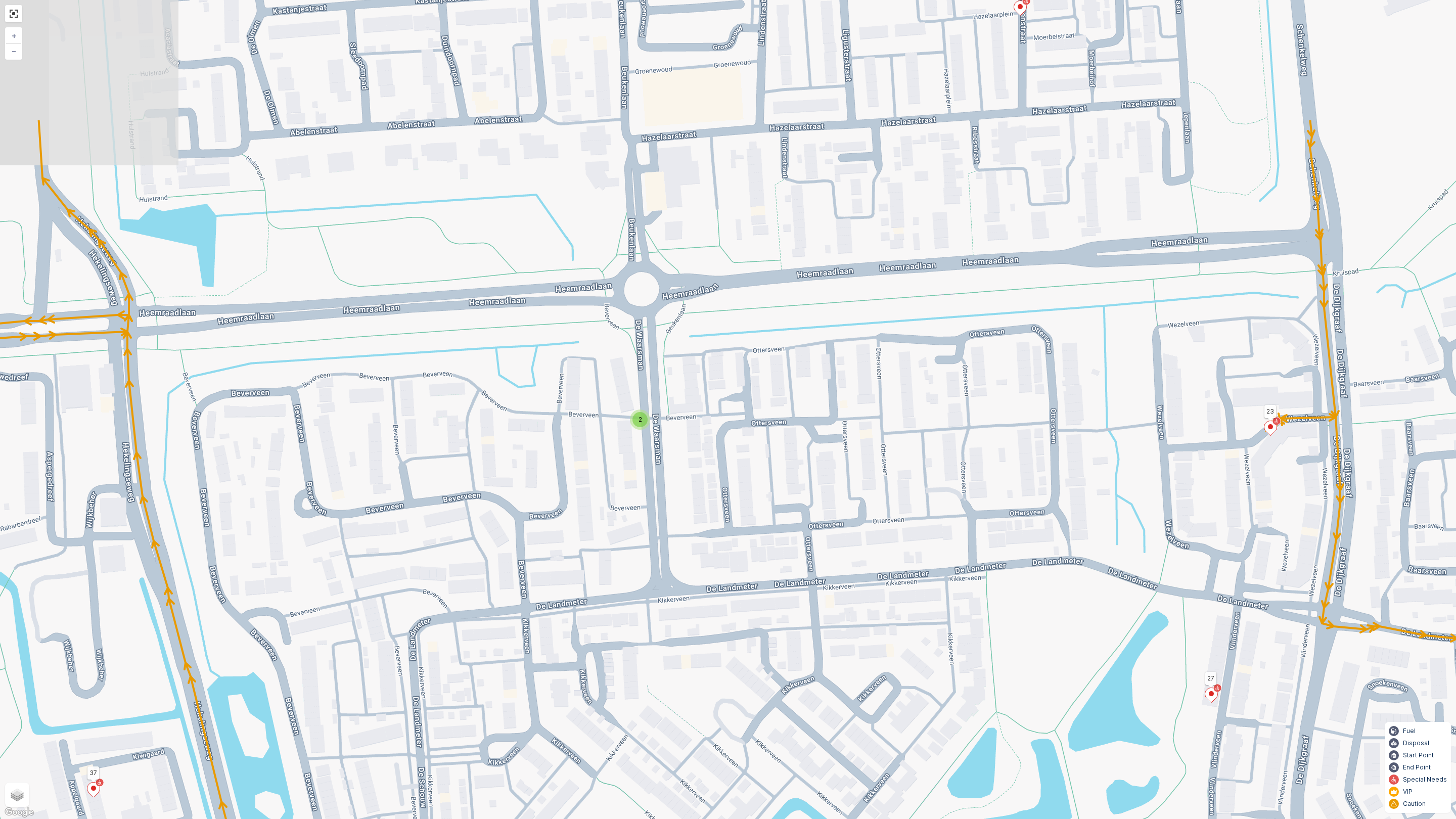
drag, startPoint x: 815, startPoint y: 378, endPoint x: 785, endPoint y: 471, distance: 97.7
click at [785, 471] on div "2 2 4 2 2 2 81 82 72 61 51 60 11 41 4 3 63 69 62 71 68 65 78 44 55 54 52 50 33 …" at bounding box center [728, 409] width 1456 height 819
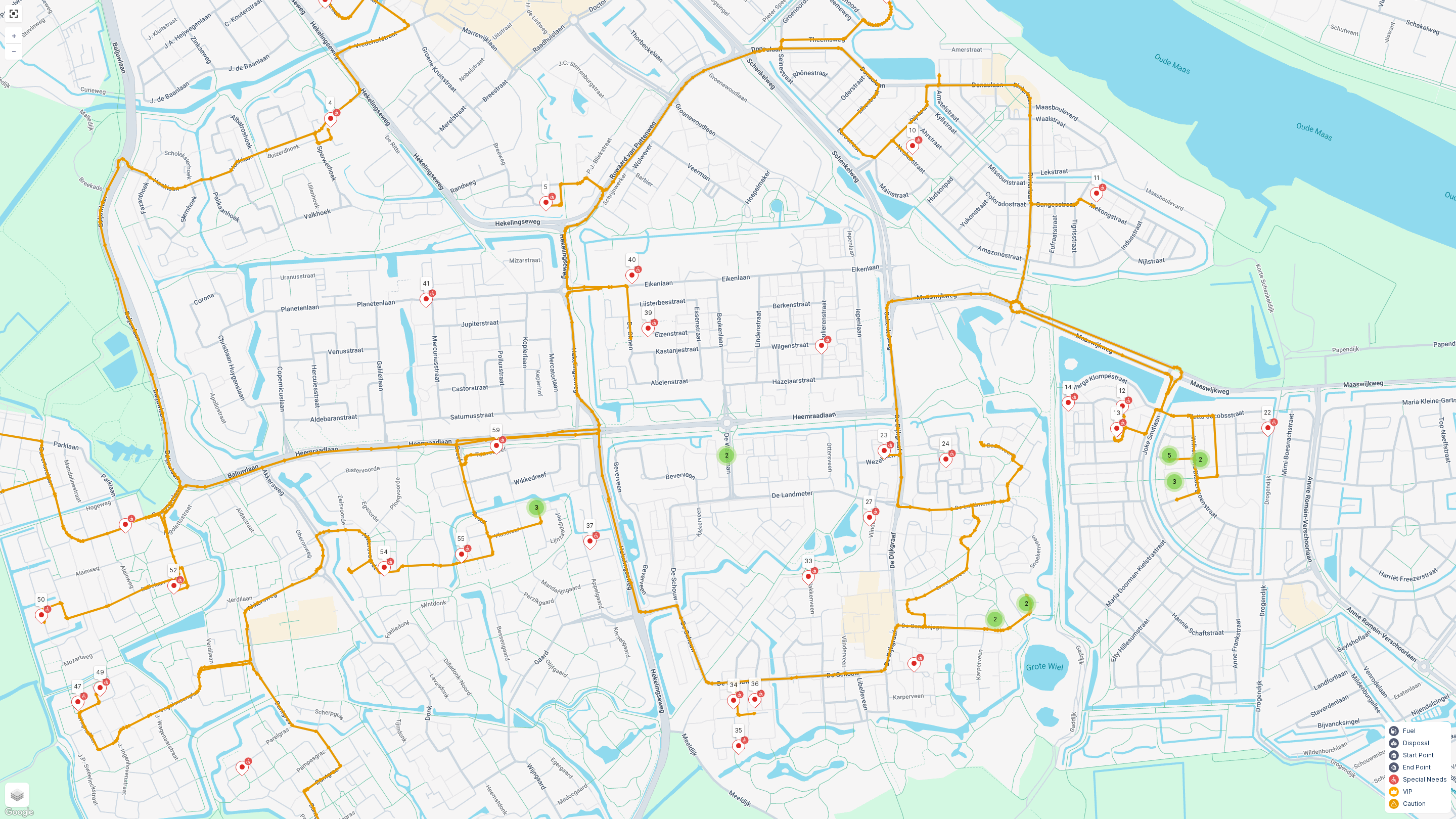
click at [725, 453] on span "2" at bounding box center [727, 455] width 3 height 7
click at [710, 450] on icon at bounding box center [715, 446] width 9 height 9
click at [729, 466] on div "2 2 2 5 3 2 3 81 82 72 61 51 60 11 41 4 3 63 69 62 71 68 65 78 44 55 54 52 50 3…" at bounding box center [728, 409] width 1456 height 819
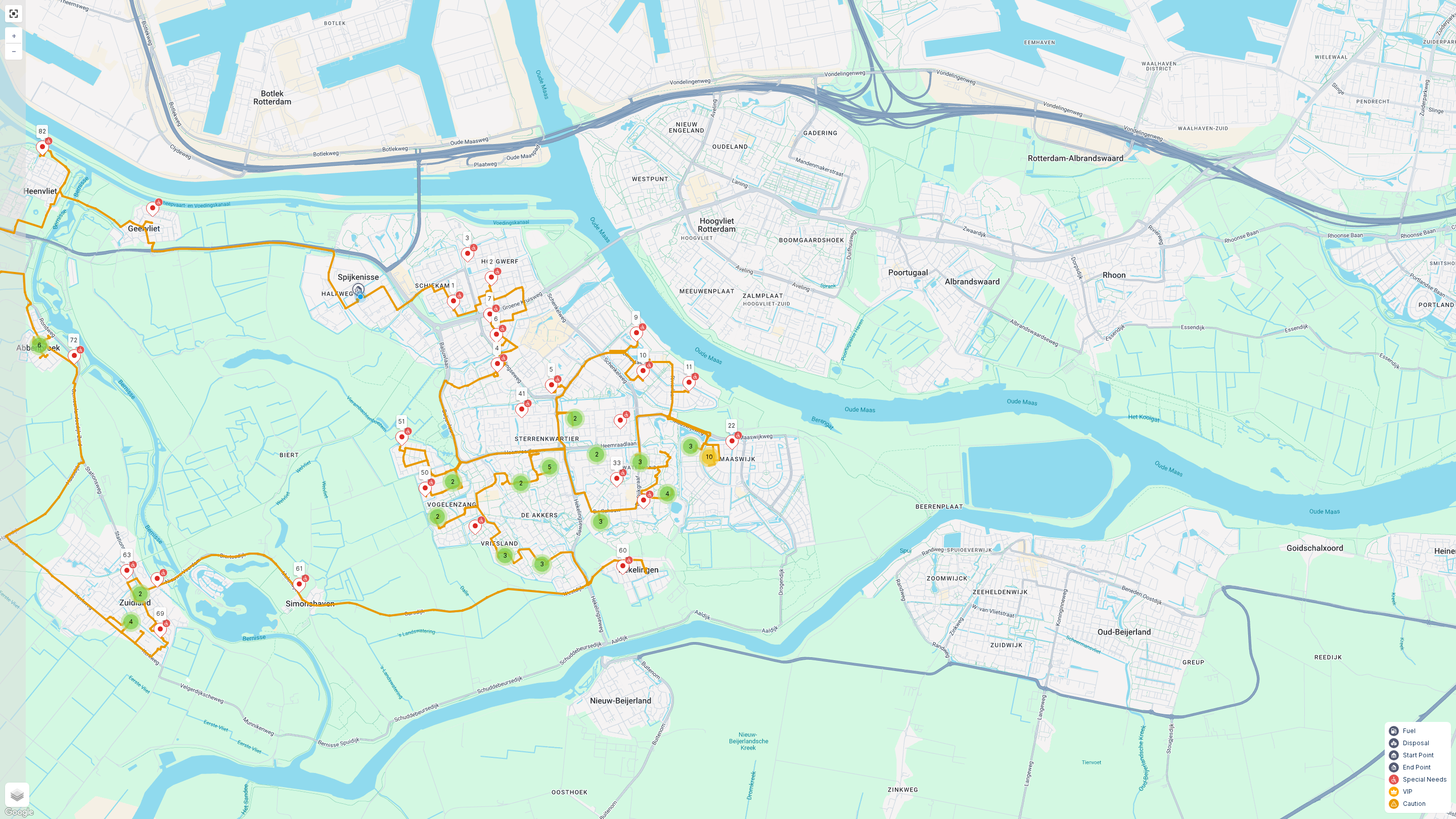
drag, startPoint x: 424, startPoint y: 560, endPoint x: 553, endPoint y: 545, distance: 129.9
click at [553, 545] on div "2 4 6 3 2 2 3 2 4 3 3 10 2 3 5 2 81 82 72 61 51 60 11 41 4 3 63 69 50 33 22 10 …" at bounding box center [728, 409] width 1456 height 819
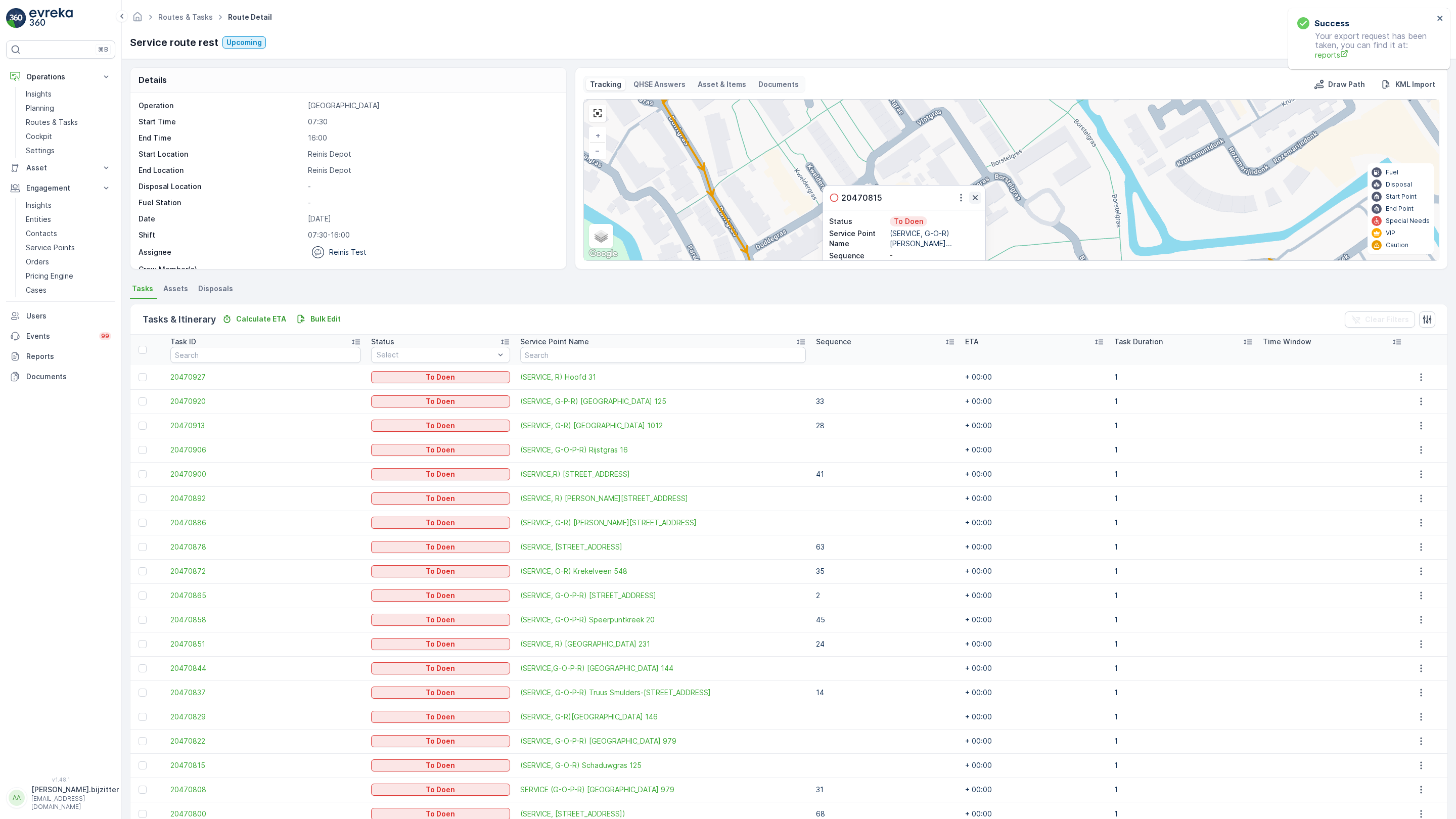
click at [970, 193] on icon "button" at bounding box center [975, 198] width 10 height 10
click at [584, 261] on div "2 2 4 2 2 2 81 82 72 61 51 60 11 41 4 3 63 69 50 33 22 10 9 5 2 1 6 7 62 71 68 …" at bounding box center [1011, 180] width 855 height 161
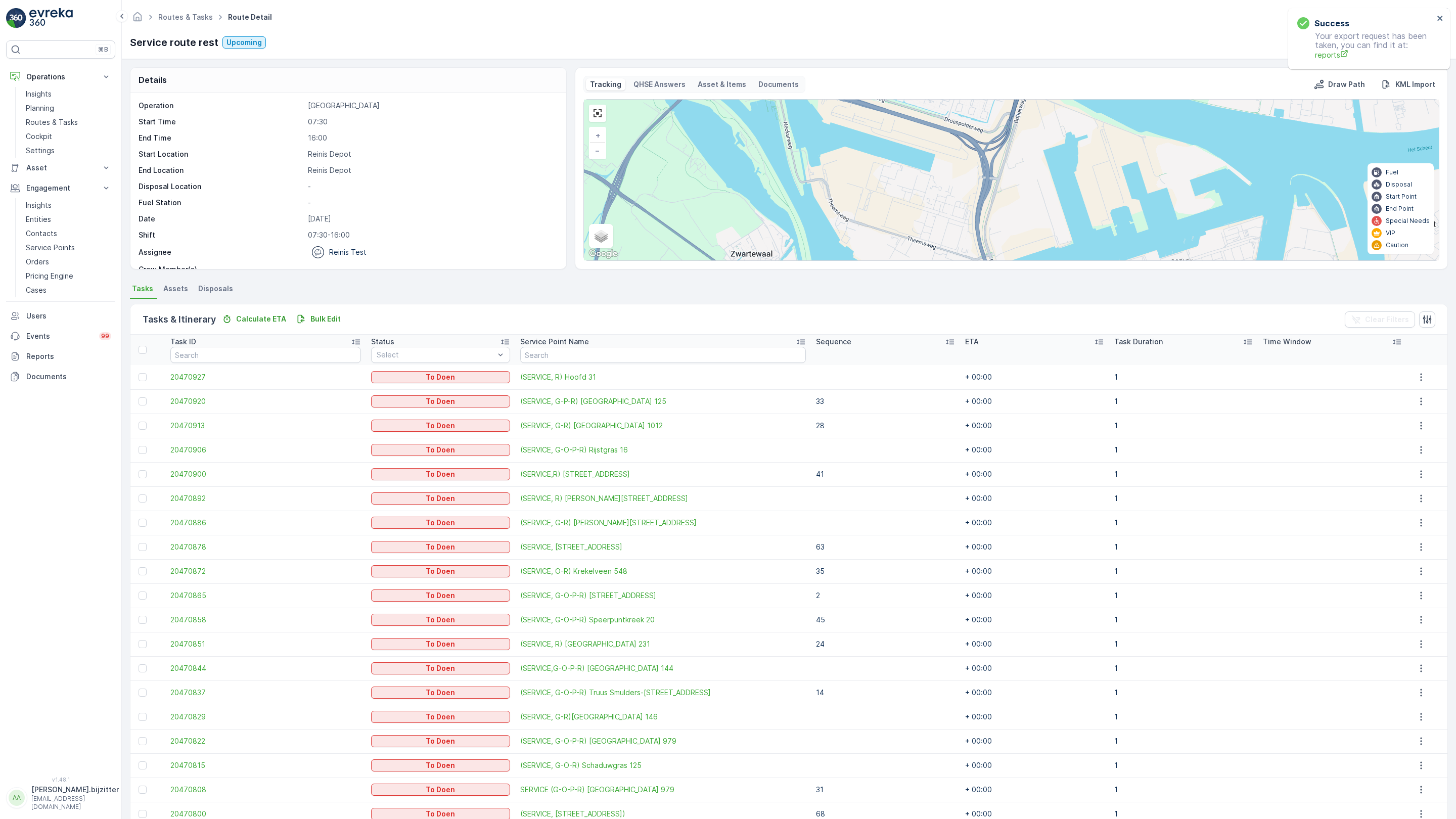
click at [994, 440] on icon at bounding box center [1000, 448] width 12 height 15
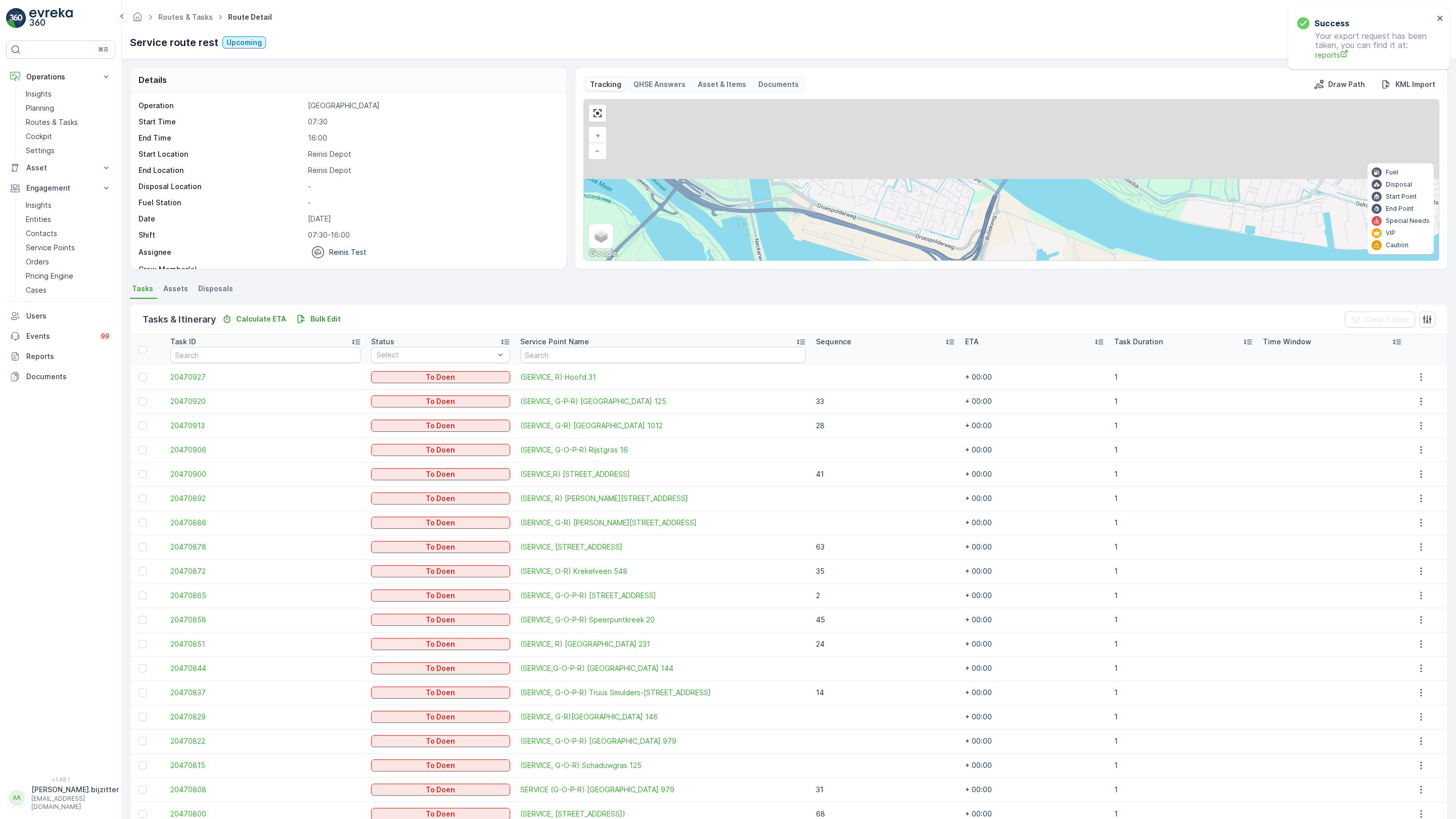
drag, startPoint x: 464, startPoint y: 431, endPoint x: 392, endPoint y: 534, distance: 125.7
click at [584, 261] on div "2 4 6 3 2 2 3 2 4 3 3 10 2 3 5 2 81 82 61 63 69 72 51 50 60 33 22 11 10 9 41 5 …" at bounding box center [1011, 180] width 855 height 161
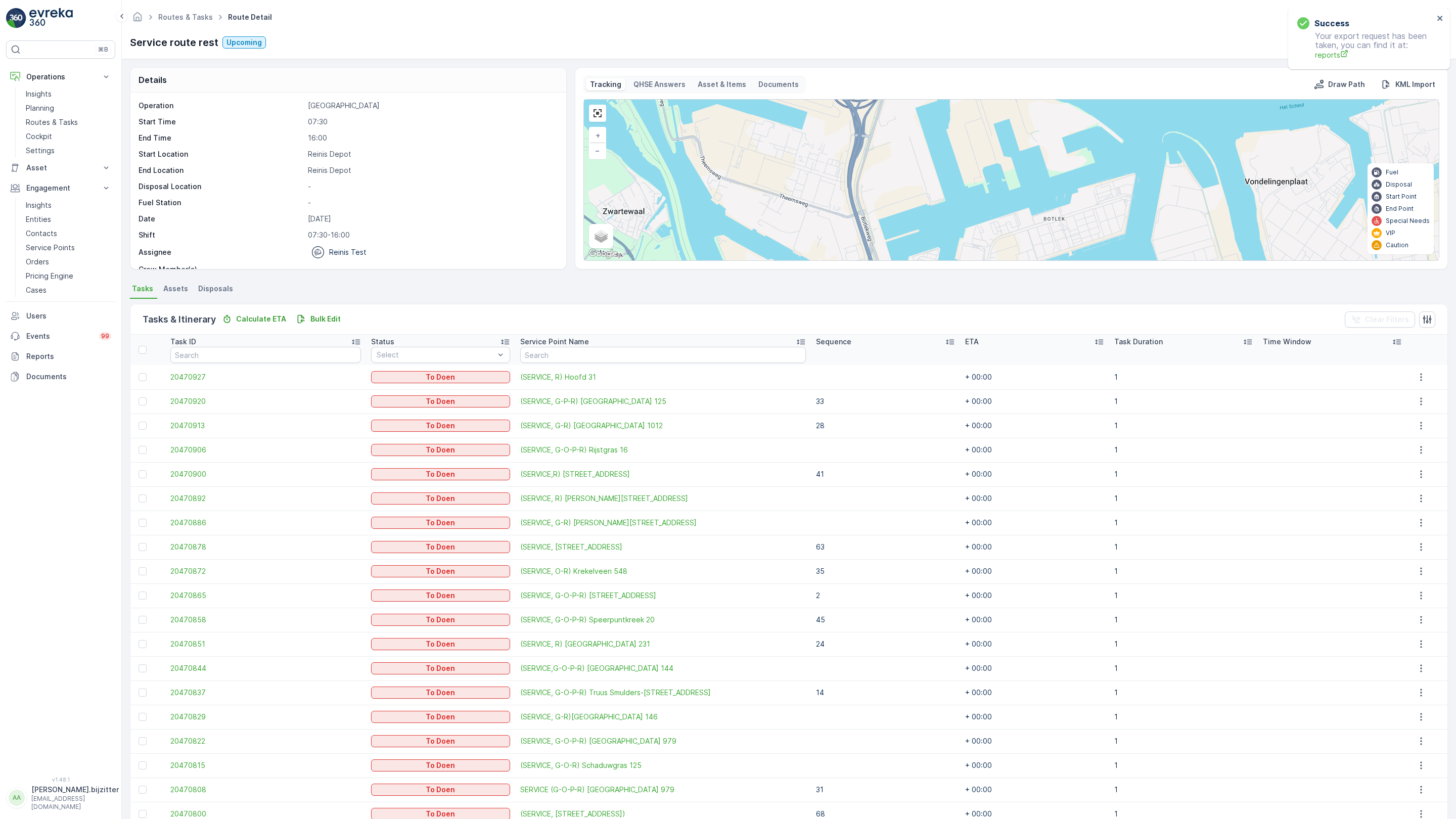
drag, startPoint x: 465, startPoint y: 583, endPoint x: 405, endPoint y: 544, distance: 71.6
click at [584, 261] on div "2 4 6 3 2 2 3 2 4 3 3 10 2 3 5 2 81 82 61 63 69 72 51 50 60 33 22 11 10 9 41 5 …" at bounding box center [1011, 180] width 855 height 161
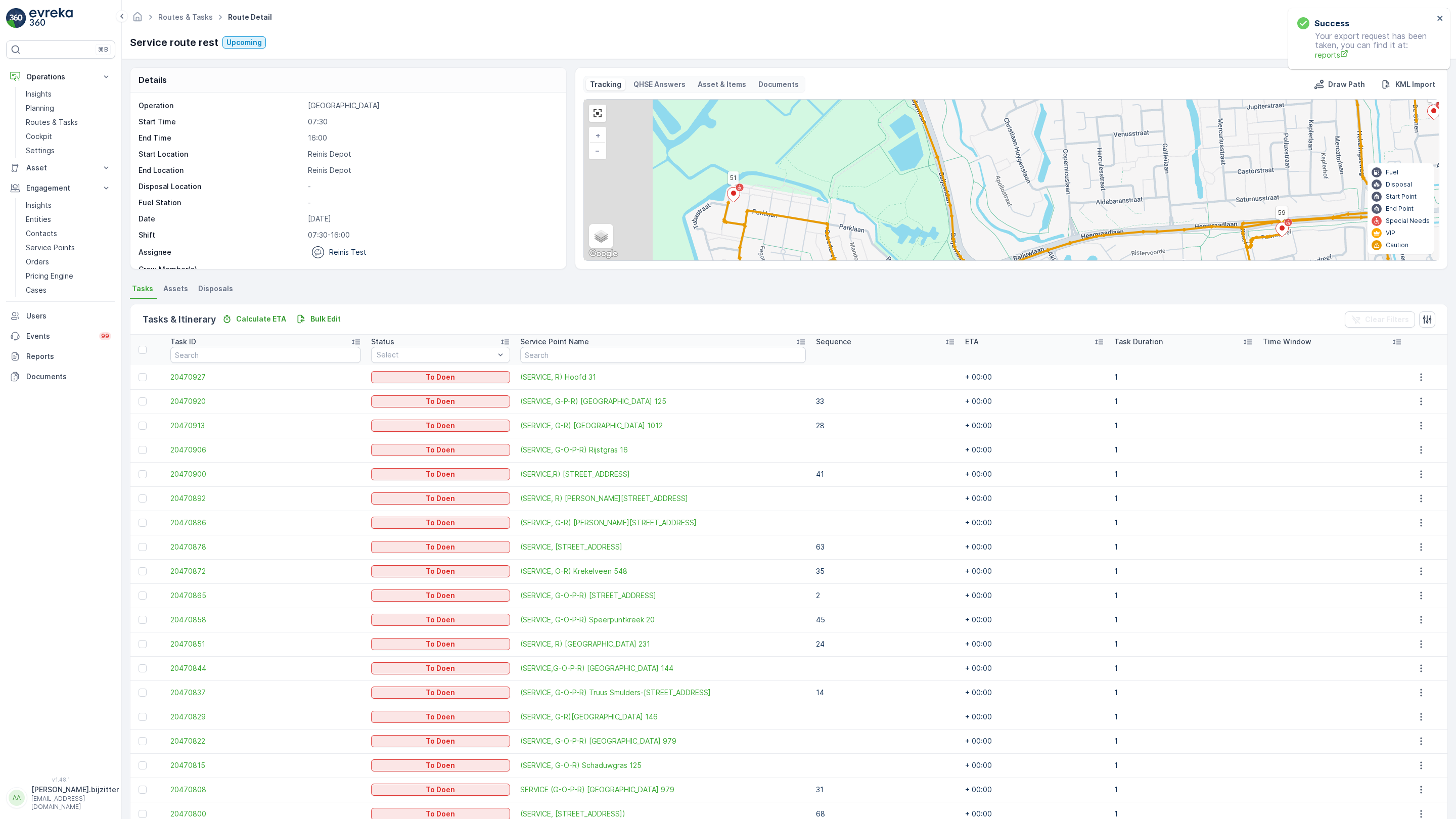
drag, startPoint x: 577, startPoint y: 668, endPoint x: 635, endPoint y: 540, distance: 140.5
click at [648, 261] on div "2 2 2 5 3 2 3 81 82 61 63 69 72 51 50 60 33 22 11 10 9 41 5 4 3 2 1 6 7 62 71 6…" at bounding box center [1011, 180] width 855 height 161
click at [903, 299] on icon at bounding box center [909, 306] width 12 height 15
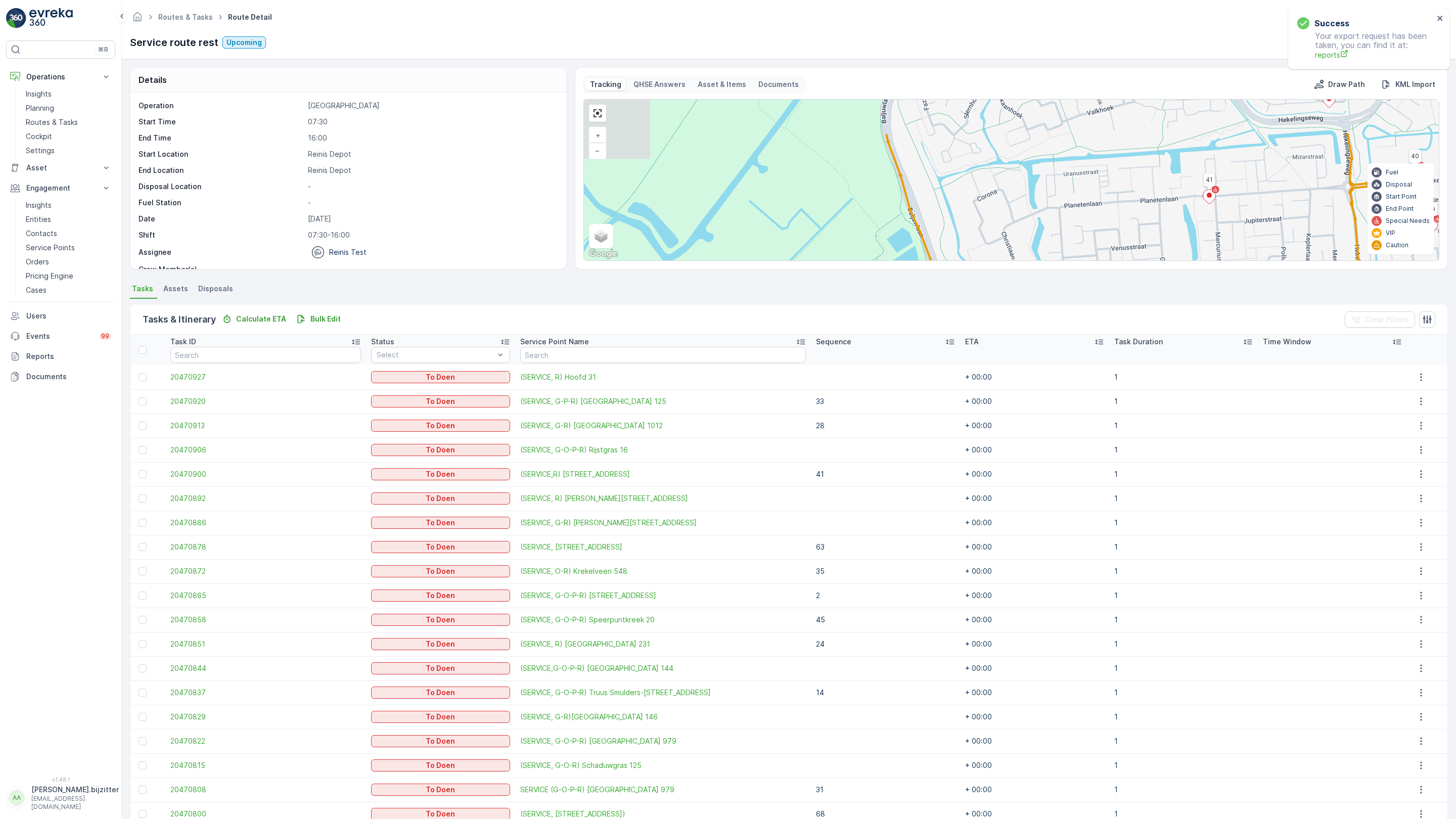
drag, startPoint x: 331, startPoint y: 251, endPoint x: 331, endPoint y: 367, distance: 116.0
click at [584, 261] on div "2 2 2 5 3 2 3 81 82 61 63 69 72 51 50 60 33 22 11 10 9 41 5 4 3 2 1 6 7 62 71 6…" at bounding box center [1011, 180] width 855 height 161
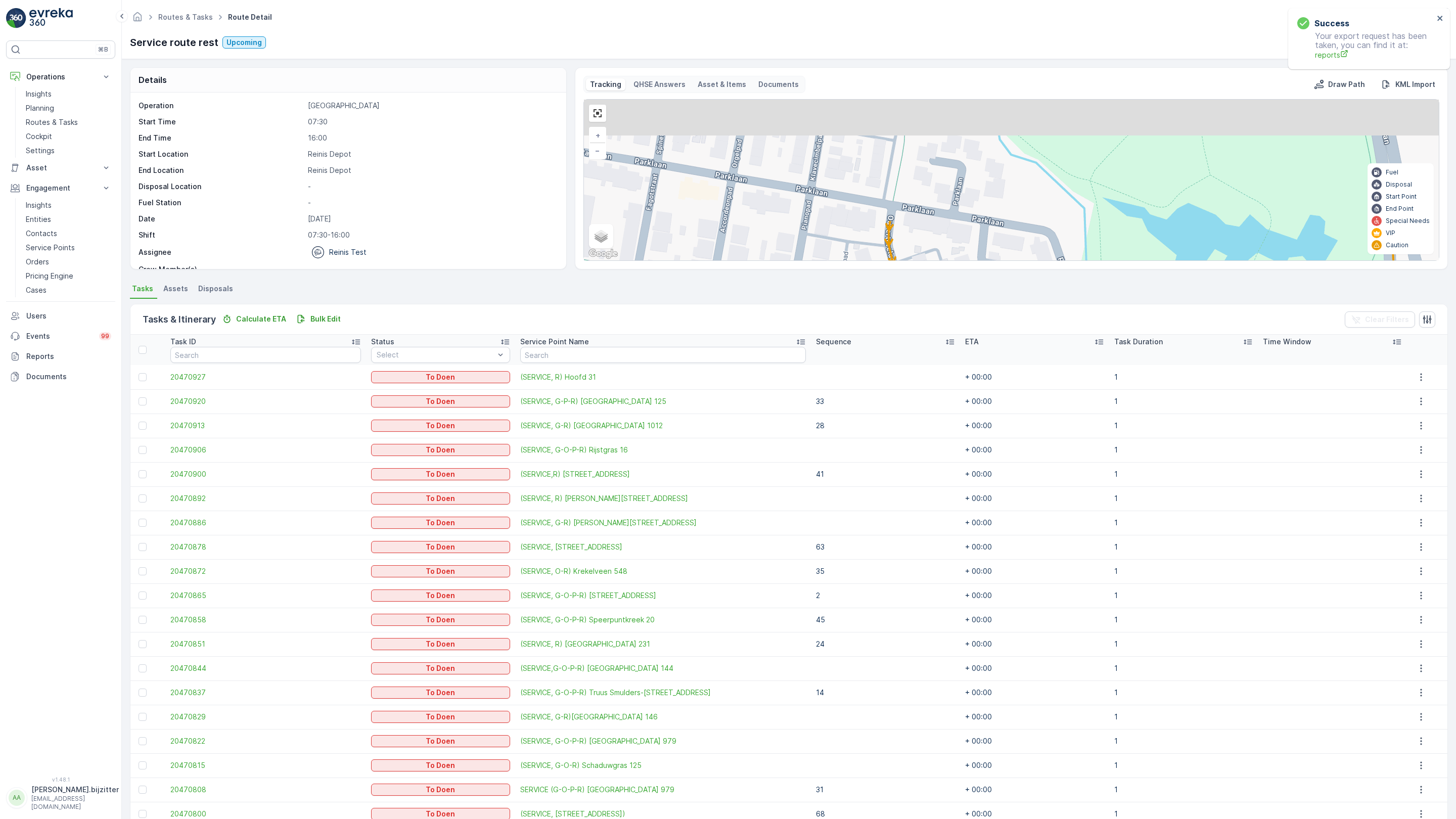
drag, startPoint x: 337, startPoint y: 352, endPoint x: 689, endPoint y: 572, distance: 415.1
click at [689, 261] on div "2 2 4 2 2 2 81 82 61 63 69 72 51 50 60 33 22 11 10 9 41 5 4 3 2 1 6 7 62 71 68 …" at bounding box center [1011, 180] width 855 height 161
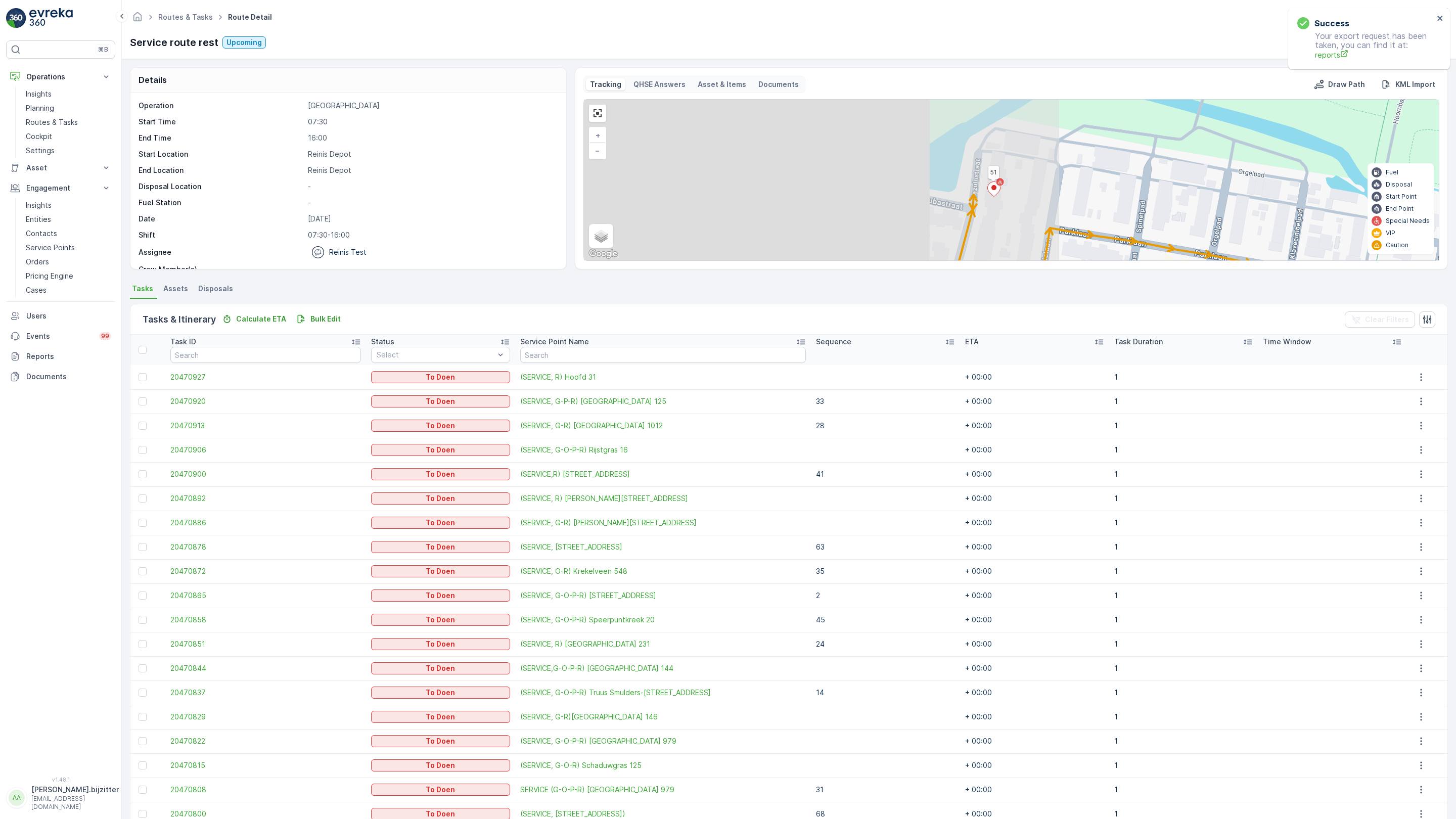
drag, startPoint x: 253, startPoint y: 544, endPoint x: 733, endPoint y: 606, distance: 484.0
click at [733, 261] on div "2 2 4 2 2 2 81 82 61 63 69 72 51 50 60 33 22 11 10 9 41 5 4 3 2 1 6 7 62 71 68 …" at bounding box center [1011, 180] width 855 height 161
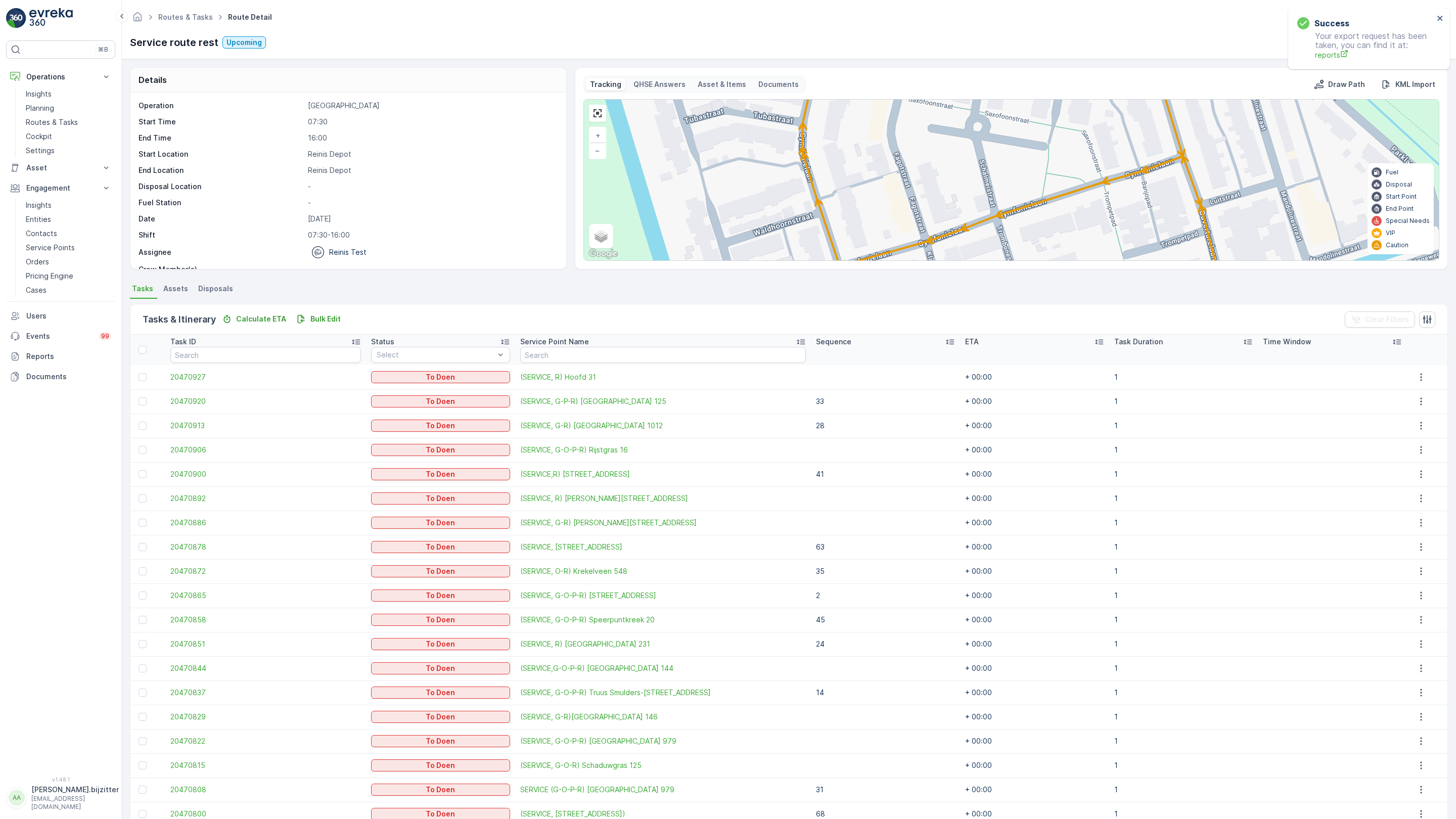
drag, startPoint x: 798, startPoint y: 606, endPoint x: 583, endPoint y: 340, distance: 342.0
click at [584, 261] on div "2 2 4 2 2 2 81 82 61 63 69 72 51 50 60 33 22 11 10 9 41 5 4 3 2 1 6 7 62 71 68 …" at bounding box center [1011, 180] width 855 height 161
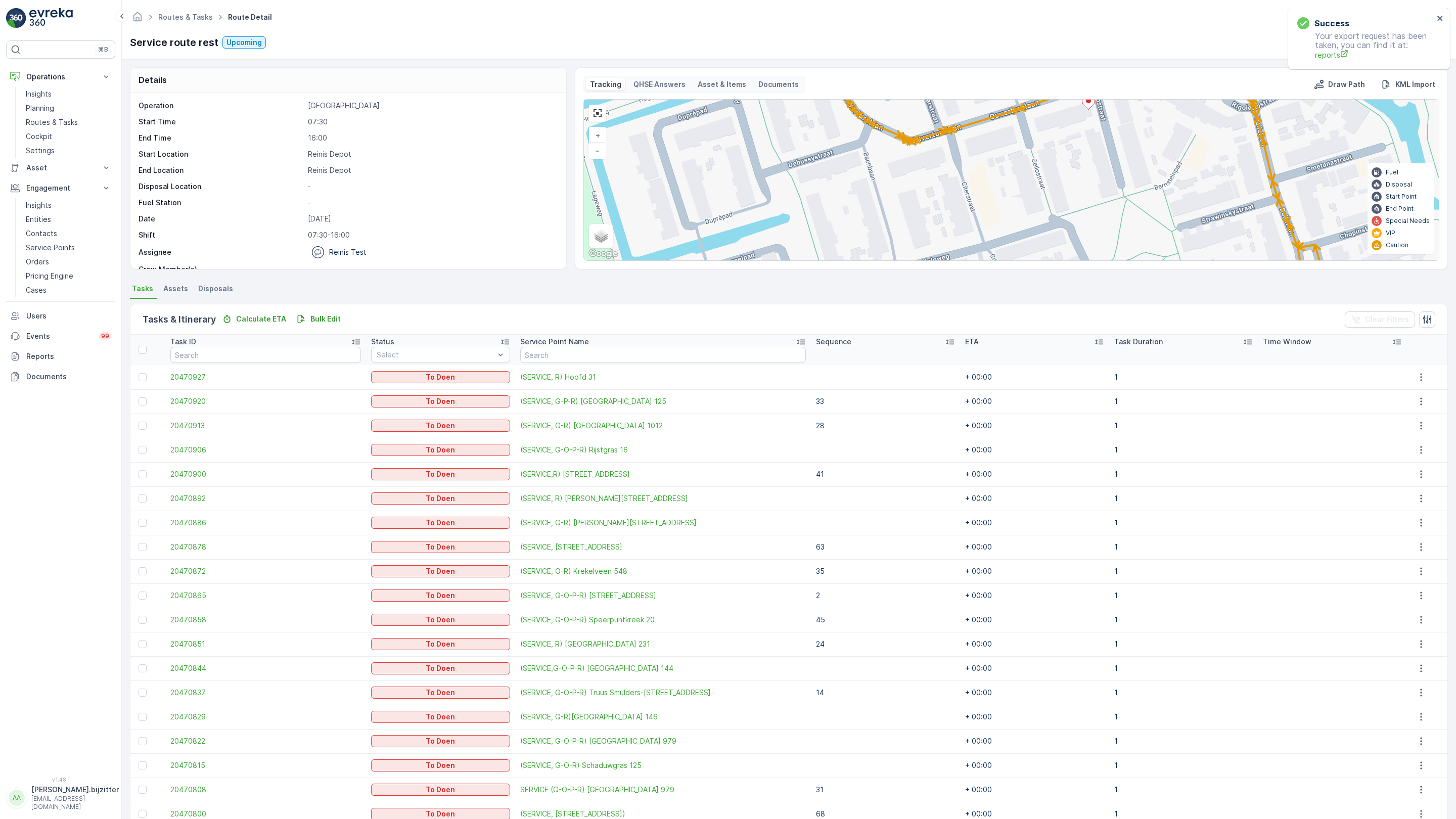
drag, startPoint x: 912, startPoint y: 672, endPoint x: 579, endPoint y: 516, distance: 367.7
click at [584, 261] on div "2 2 4 2 2 2 81 82 61 63 69 72 51 50 60 33 22 11 10 9 41 5 4 3 2 1 6 7 62 71 68 …" at bounding box center [1011, 180] width 855 height 161
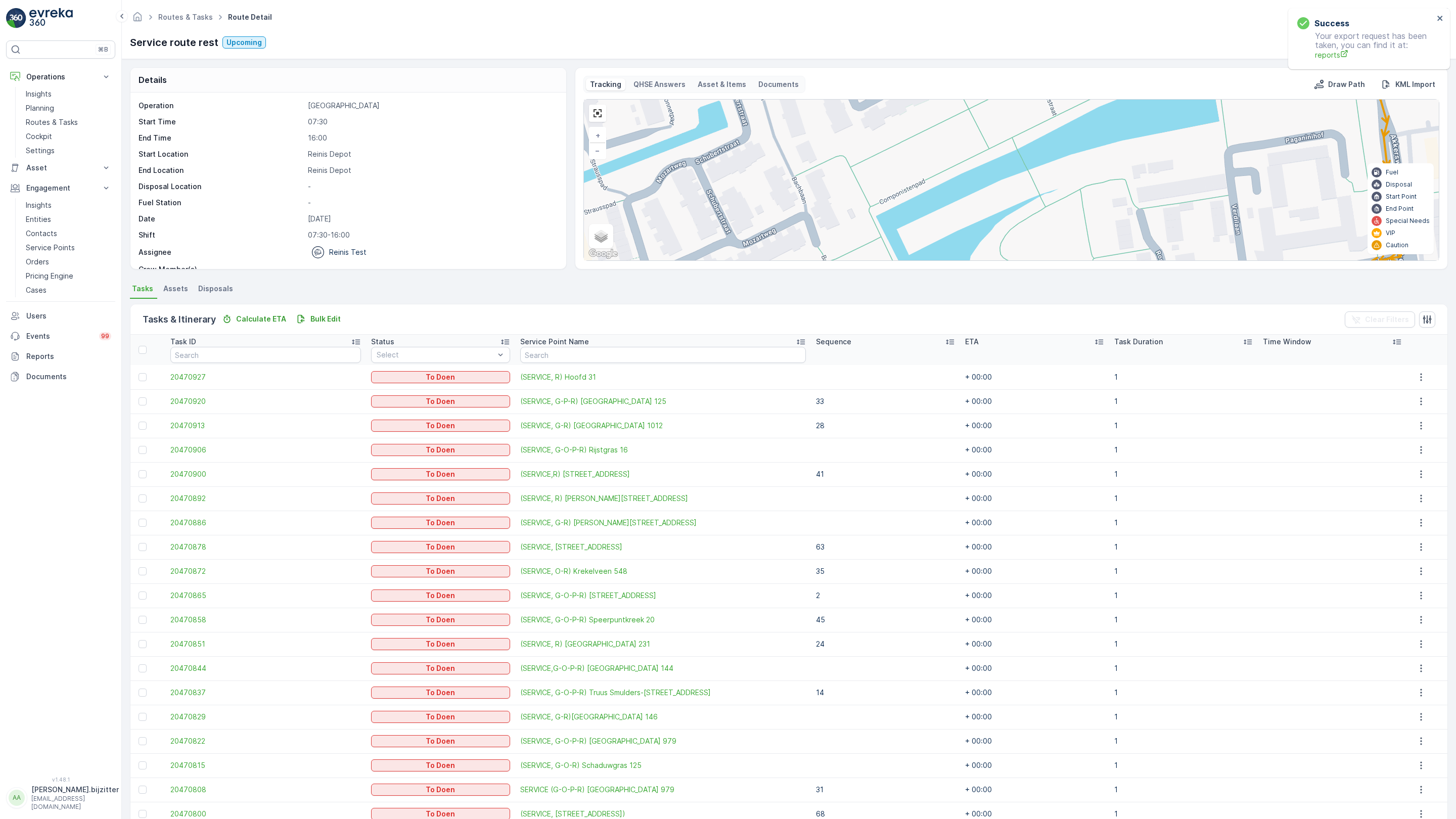
drag, startPoint x: 749, startPoint y: 684, endPoint x: 734, endPoint y: 457, distance: 227.5
click at [734, 261] on div "2 2 4 2 2 2 81 82 61 63 69 72 51 50 60 33 22 11 10 9 41 5 4 3 2 1 6 7 62 71 68 …" at bounding box center [1011, 180] width 855 height 161
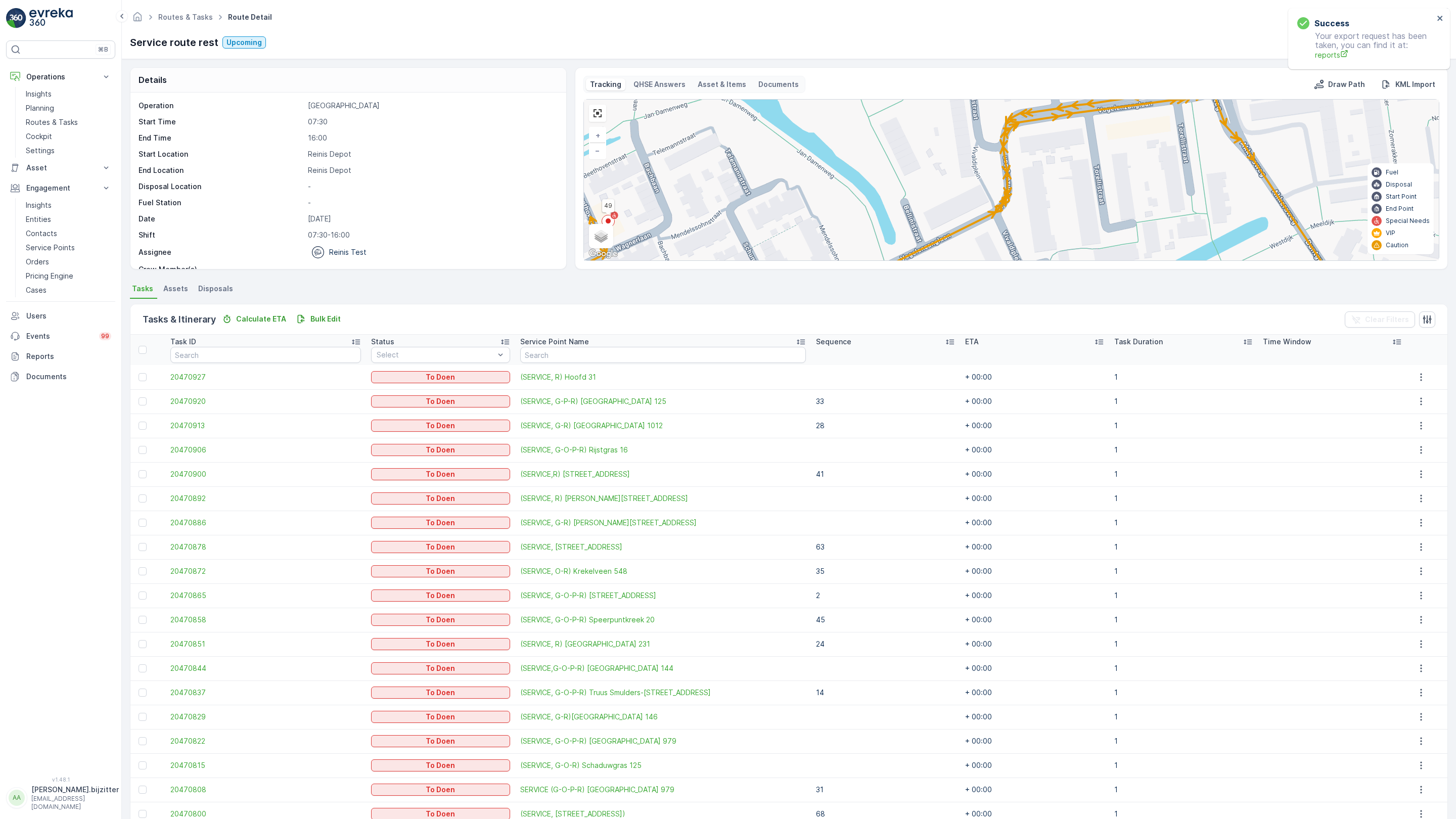
drag, startPoint x: 859, startPoint y: 630, endPoint x: 669, endPoint y: 457, distance: 257.0
click at [669, 261] on div "2 2 4 2 2 2 81 82 61 63 69 72 51 50 60 33 22 11 10 9 41 5 4 3 2 1 6 7 62 71 68 …" at bounding box center [1011, 180] width 855 height 161
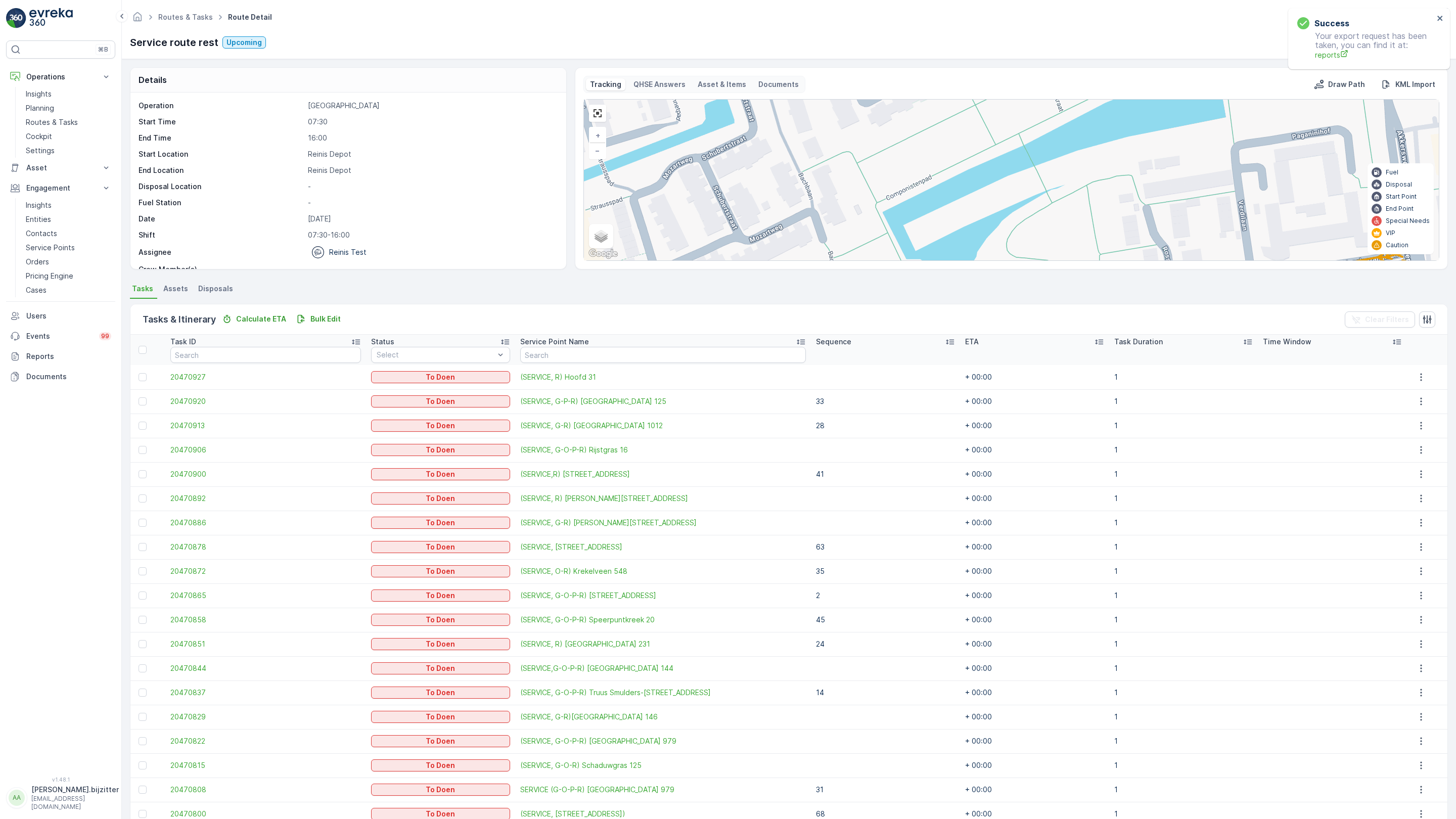
drag, startPoint x: 748, startPoint y: 535, endPoint x: 944, endPoint y: 705, distance: 259.5
click at [944, 261] on div "2 2 4 2 2 2 81 82 61 63 69 72 51 50 60 33 22 11 10 9 41 5 4 3 2 1 6 7 62 71 68 …" at bounding box center [1011, 180] width 855 height 161
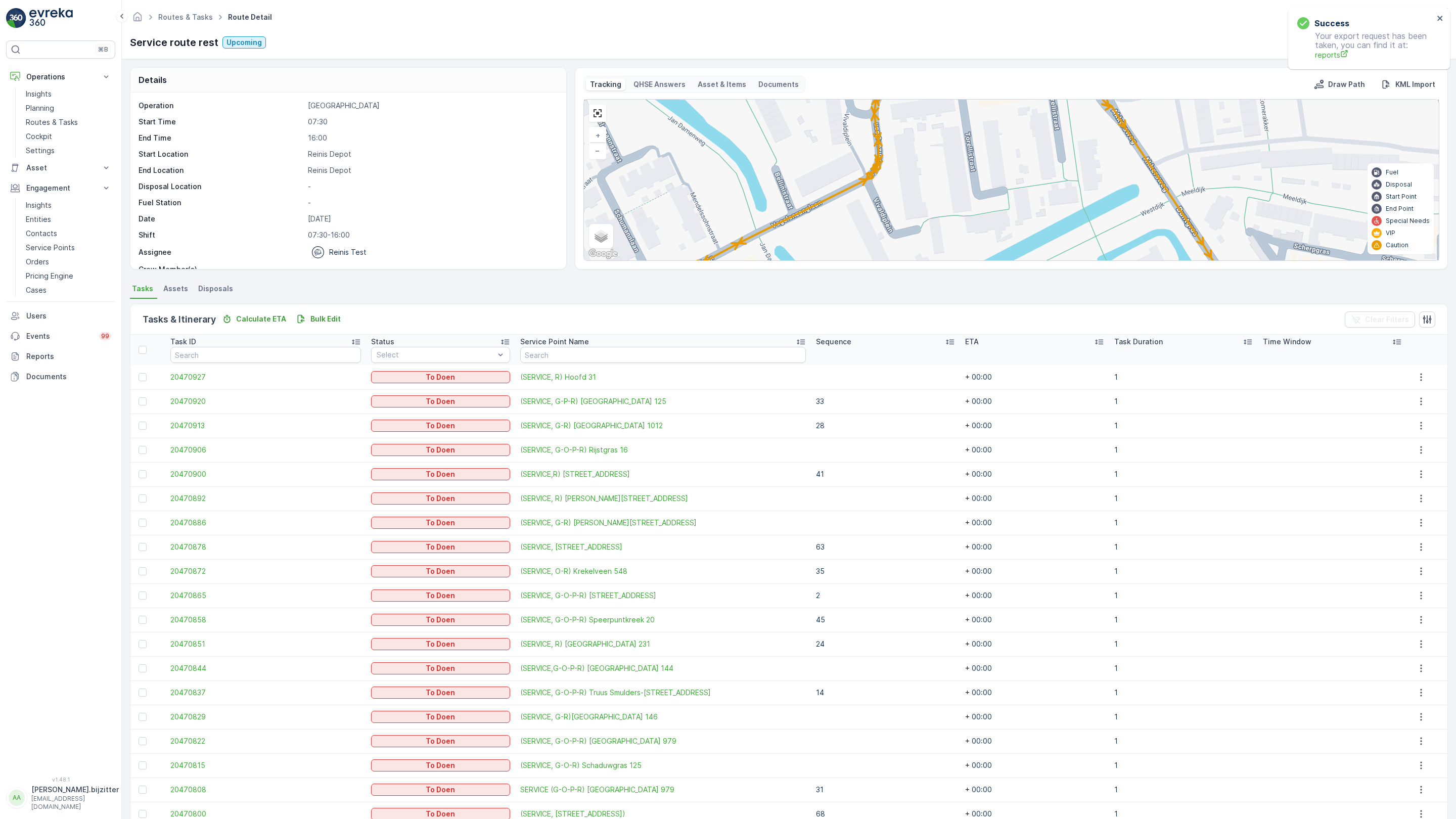
drag, startPoint x: 950, startPoint y: 591, endPoint x: 861, endPoint y: 484, distance: 139.2
click at [625, 261] on div "2 2 4 2 2 2 81 82 61 63 69 72 51 50 60 33 22 11 10 9 41 5 4 3 2 1 6 7 62 71 68 …" at bounding box center [1011, 180] width 855 height 161
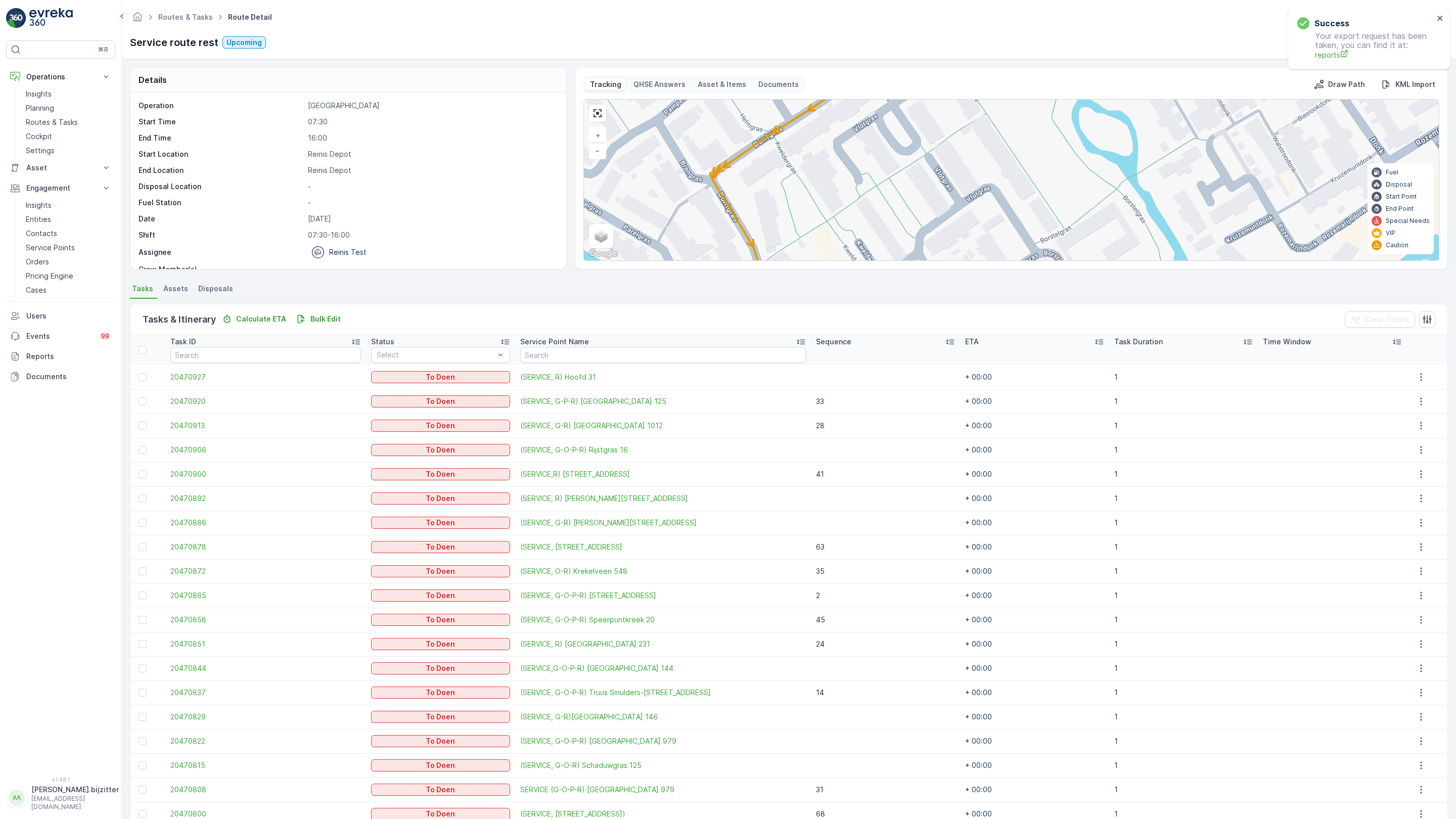
drag, startPoint x: 861, startPoint y: 484, endPoint x: 317, endPoint y: 129, distance: 649.6
click at [584, 129] on div "2 2 4 2 2 2 81 82 61 63 69 72 51 50 60 33 22 11 10 9 41 5 4 3 2 1 6 7 62 71 68 …" at bounding box center [1011, 180] width 855 height 161
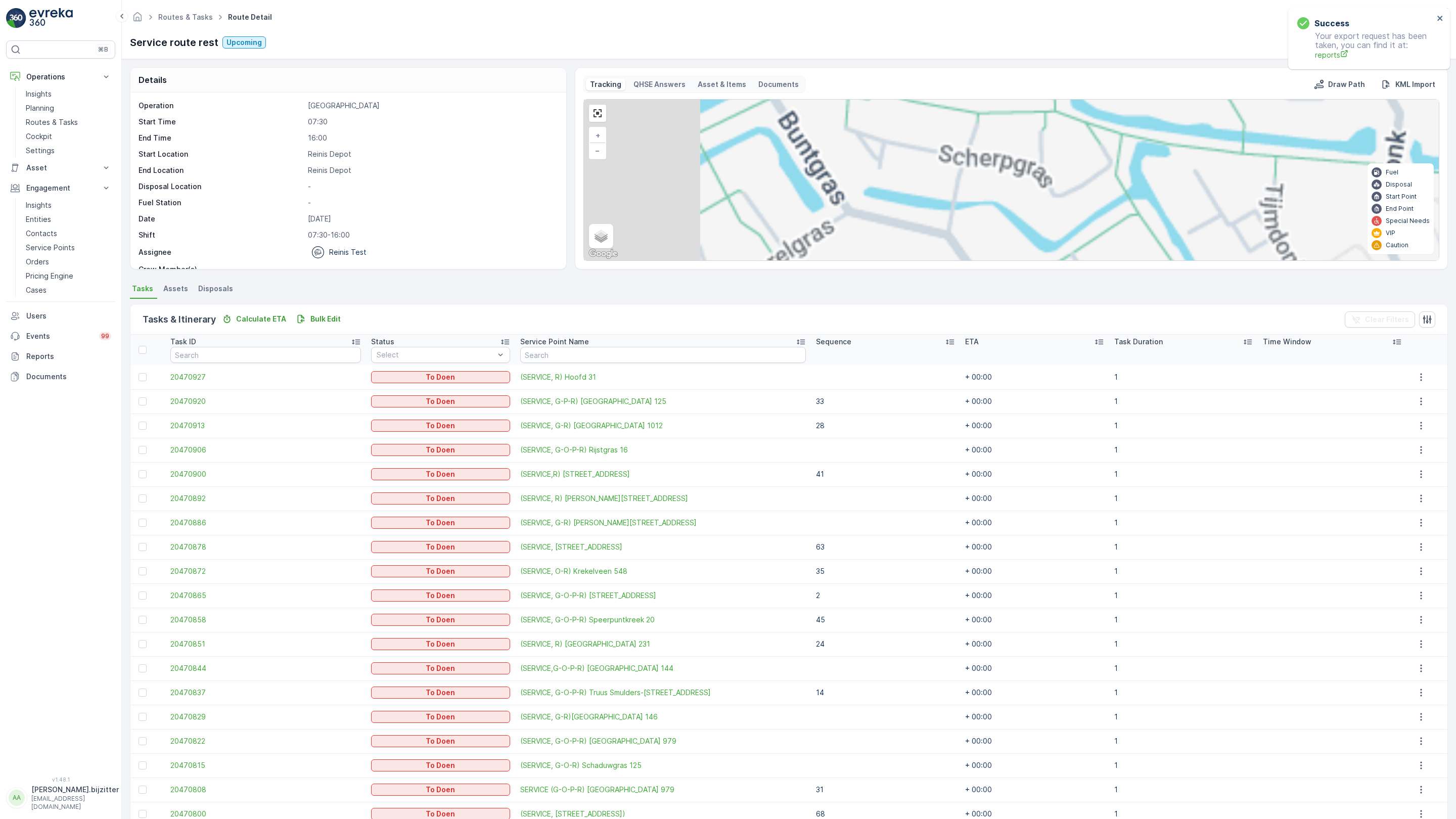
drag, startPoint x: 444, startPoint y: 209, endPoint x: 677, endPoint y: 599, distance: 454.3
click at [683, 261] on div "2 2 4 2 2 2 81 82 61 63 69 72 51 50 60 33 22 11 10 9 41 5 4 3 2 1 6 7 62 71 68 …" at bounding box center [1011, 180] width 855 height 161
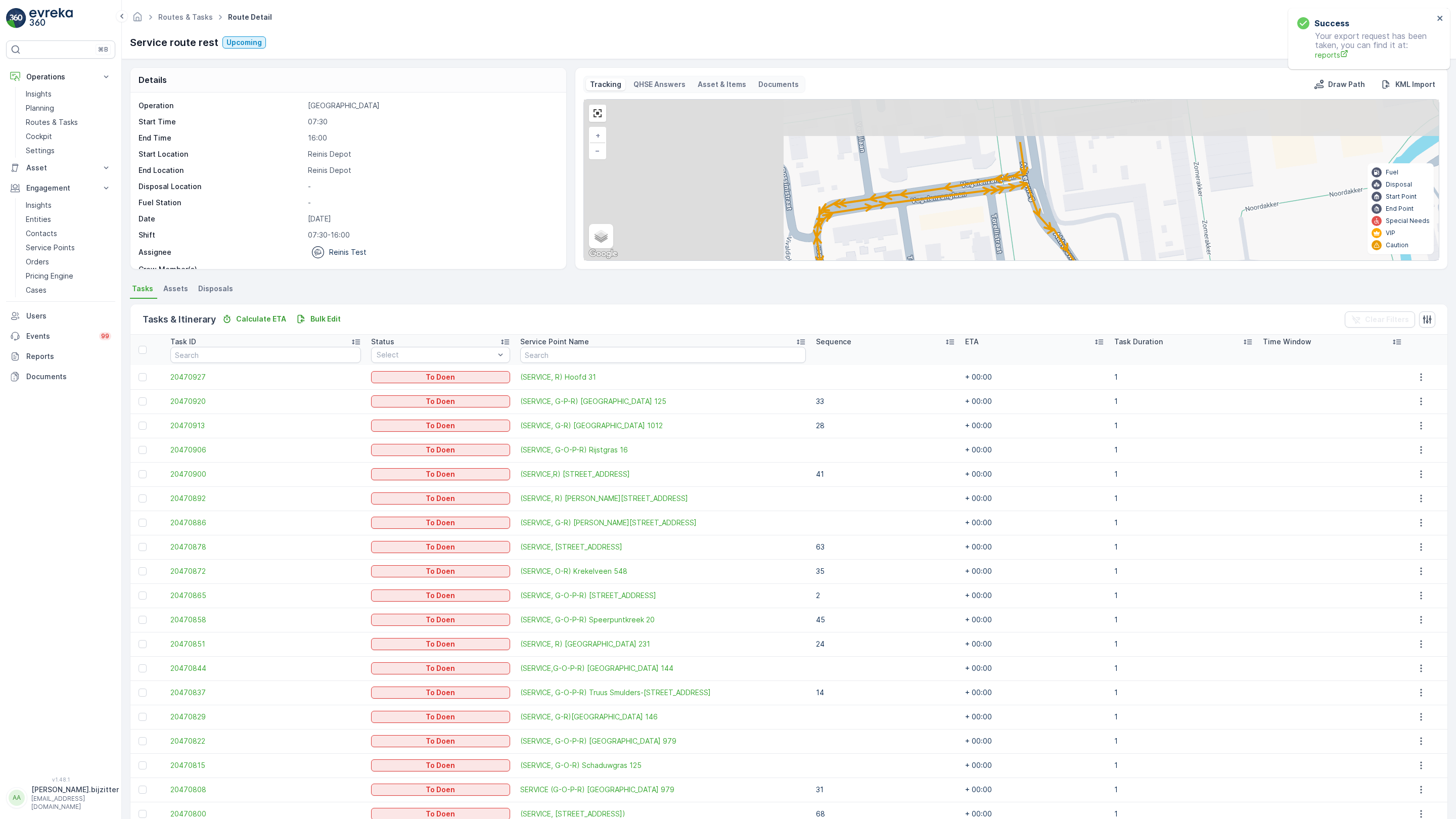
drag, startPoint x: 589, startPoint y: 527, endPoint x: 877, endPoint y: 651, distance: 313.6
click at [877, 261] on div "2 2 4 2 2 2 81 82 61 63 69 72 51 50 60 33 22 11 10 9 41 5 4 3 2 1 6 7 62 71 68 …" at bounding box center [1011, 180] width 855 height 161
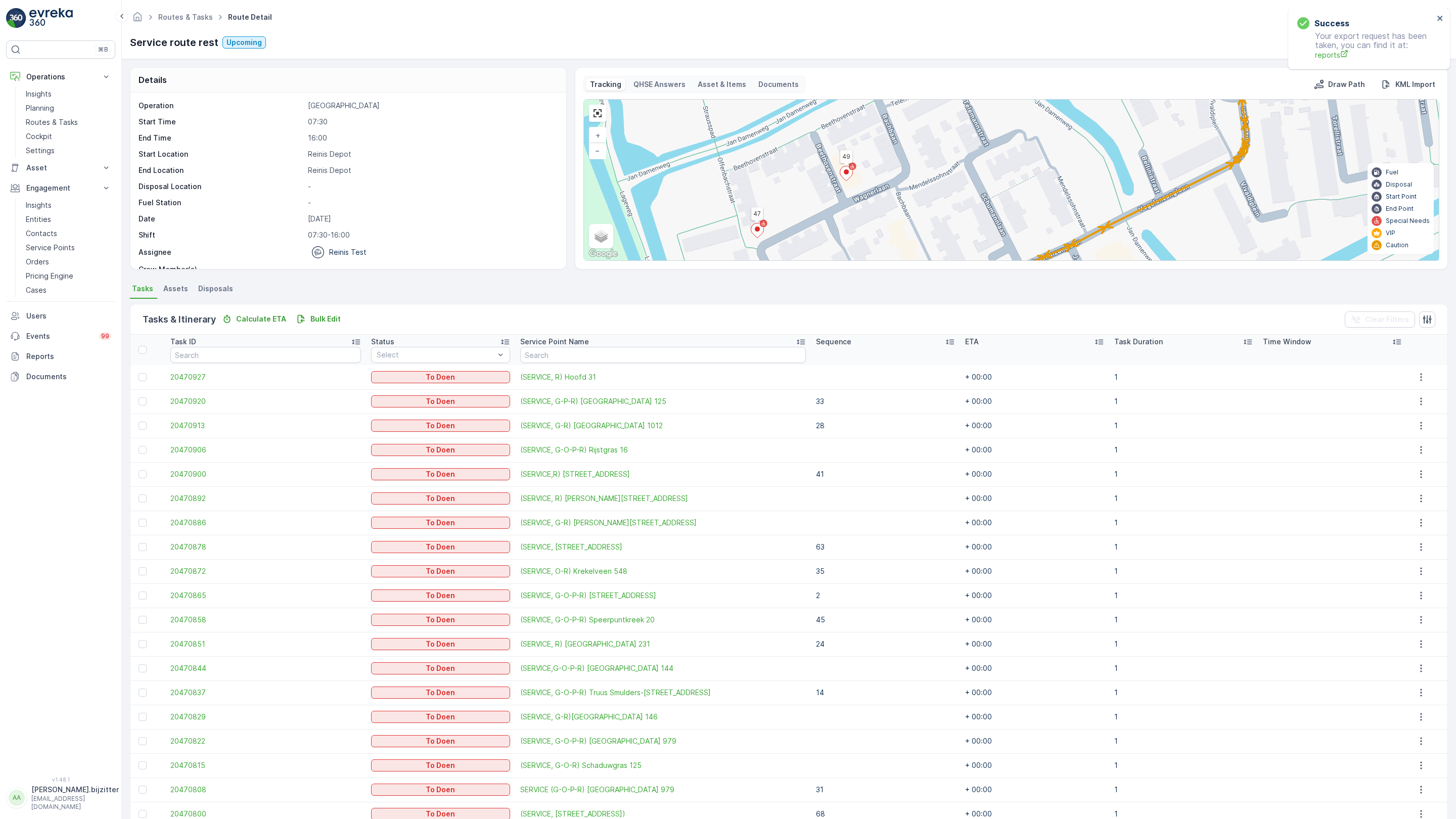
drag, startPoint x: 591, startPoint y: 560, endPoint x: 1015, endPoint y: 421, distance: 446.2
click at [1015, 261] on div "2 2 4 2 2 2 81 82 61 63 69 72 51 50 60 33 22 11 10 9 41 5 4 3 2 1 6 7 62 71 68 …" at bounding box center [1011, 180] width 855 height 161
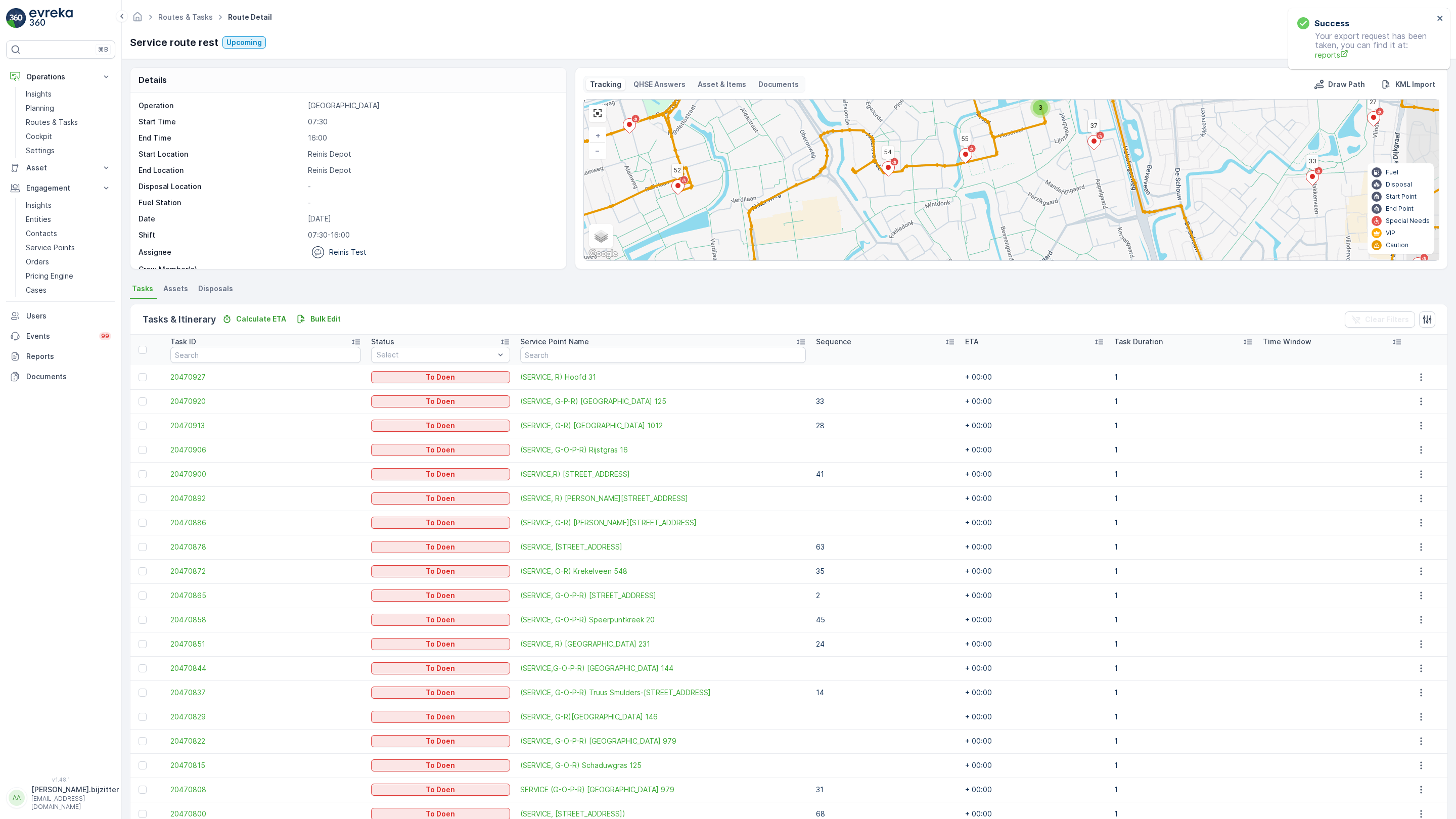
drag, startPoint x: 1011, startPoint y: 488, endPoint x: -94, endPoint y: 187, distance: 1145.3
click at [0, 187] on html "Success Your export request has been taken, you can find it at: reports ⌘B Oper…" at bounding box center [728, 409] width 1456 height 819
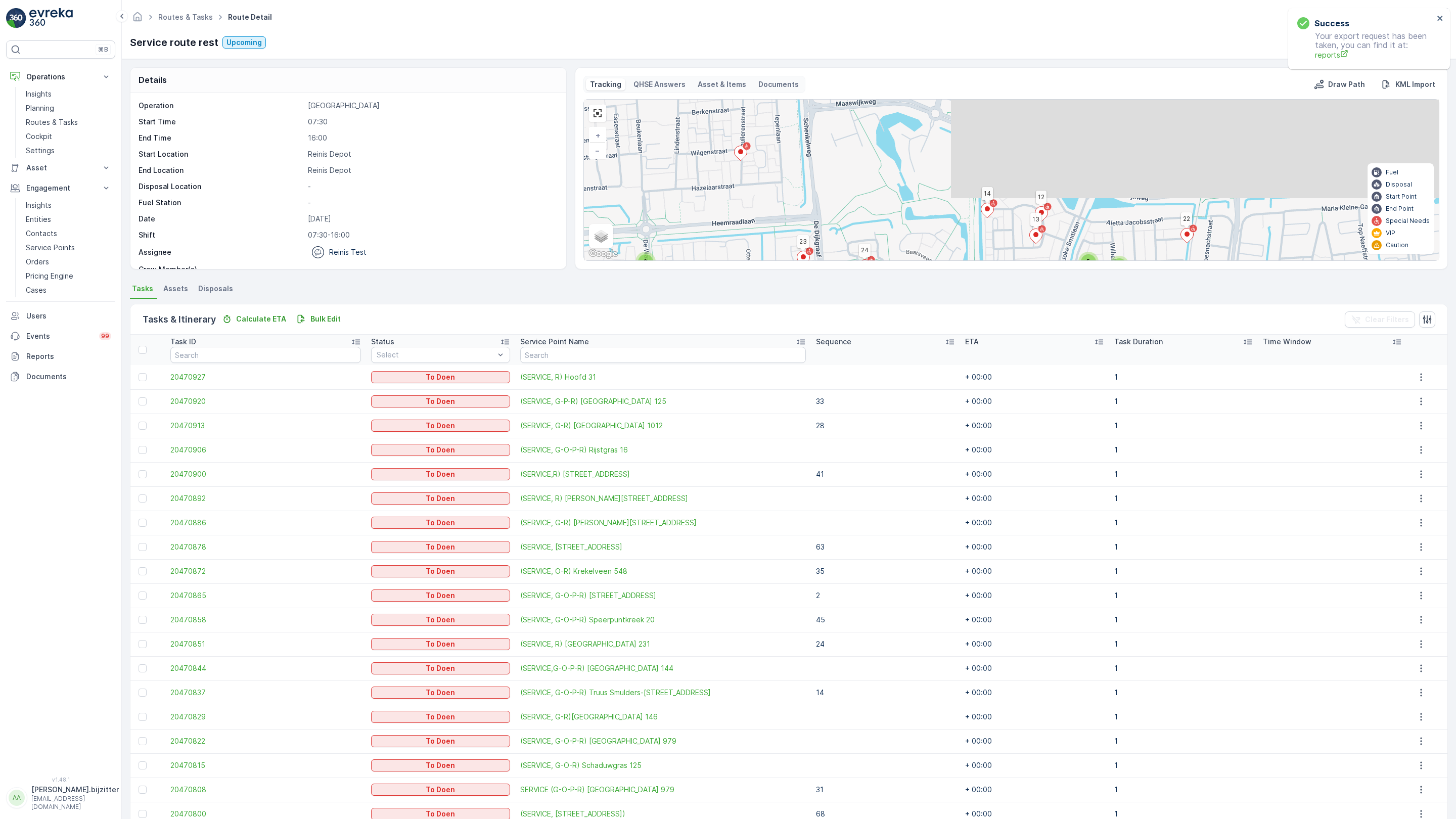
drag, startPoint x: 748, startPoint y: 366, endPoint x: 538, endPoint y: 762, distance: 448.2
click at [584, 261] on div "2 2 2 5 3 2 3 81 82 61 63 69 72 51 50 60 33 22 11 10 9 41 5 4 3 2 1 6 7 62 71 6…" at bounding box center [1011, 180] width 855 height 161
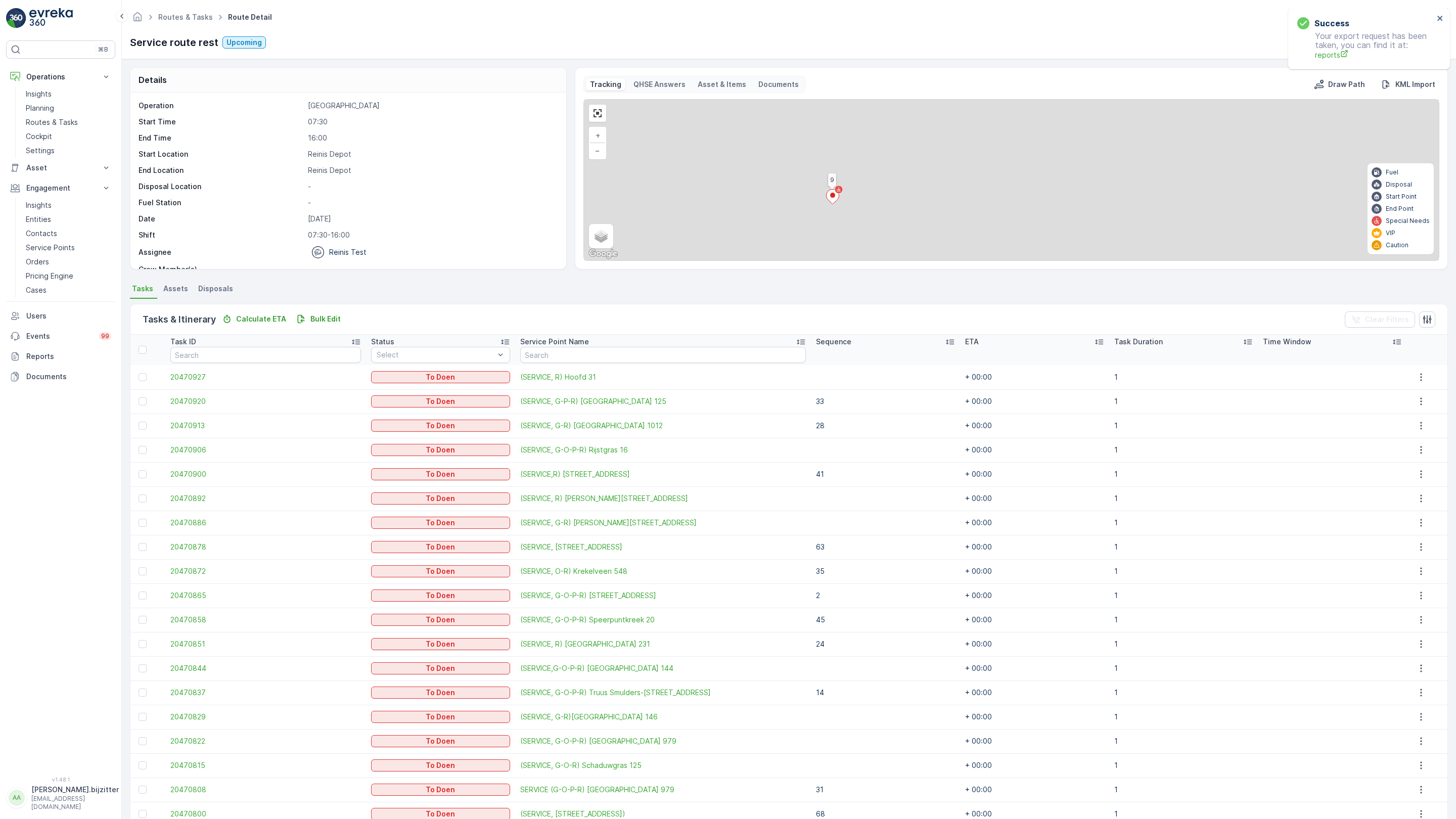
drag, startPoint x: 487, startPoint y: 305, endPoint x: 567, endPoint y: 617, distance: 322.1
click at [584, 261] on div "2 2 2 5 3 2 3 81 82 61 63 69 72 51 50 60 33 22 11 10 9 41 5 4 3 2 1 6 7 62 71 6…" at bounding box center [1011, 180] width 855 height 161
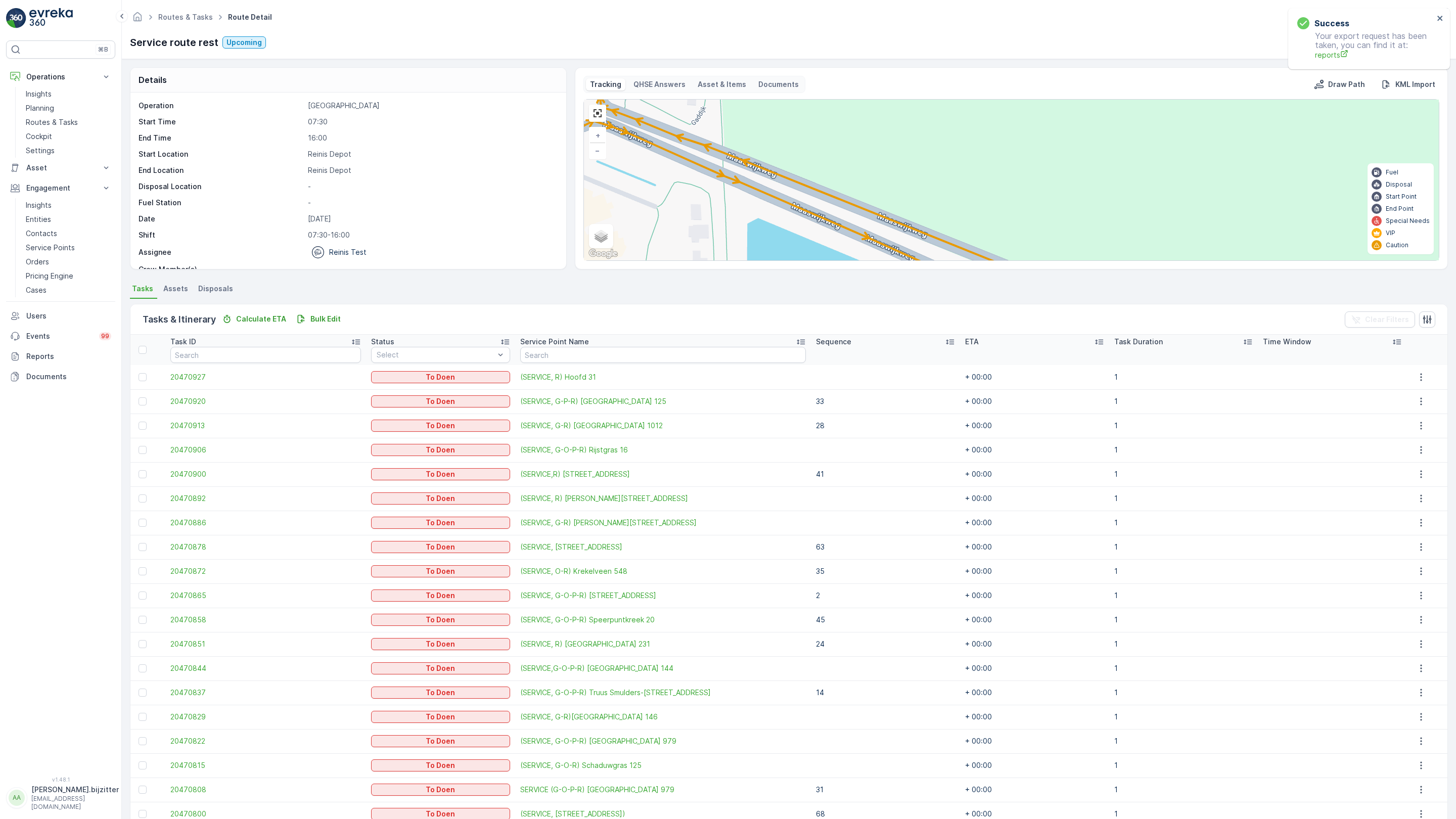
drag, startPoint x: 1002, startPoint y: 564, endPoint x: 863, endPoint y: 521, distance: 145.5
click at [863, 261] on div "2 2 4 2 2 2 81 82 61 63 69 72 51 50 60 33 22 11 10 9 41 5 4 3 2 1 6 7 62 71 68 …" at bounding box center [1011, 180] width 855 height 161
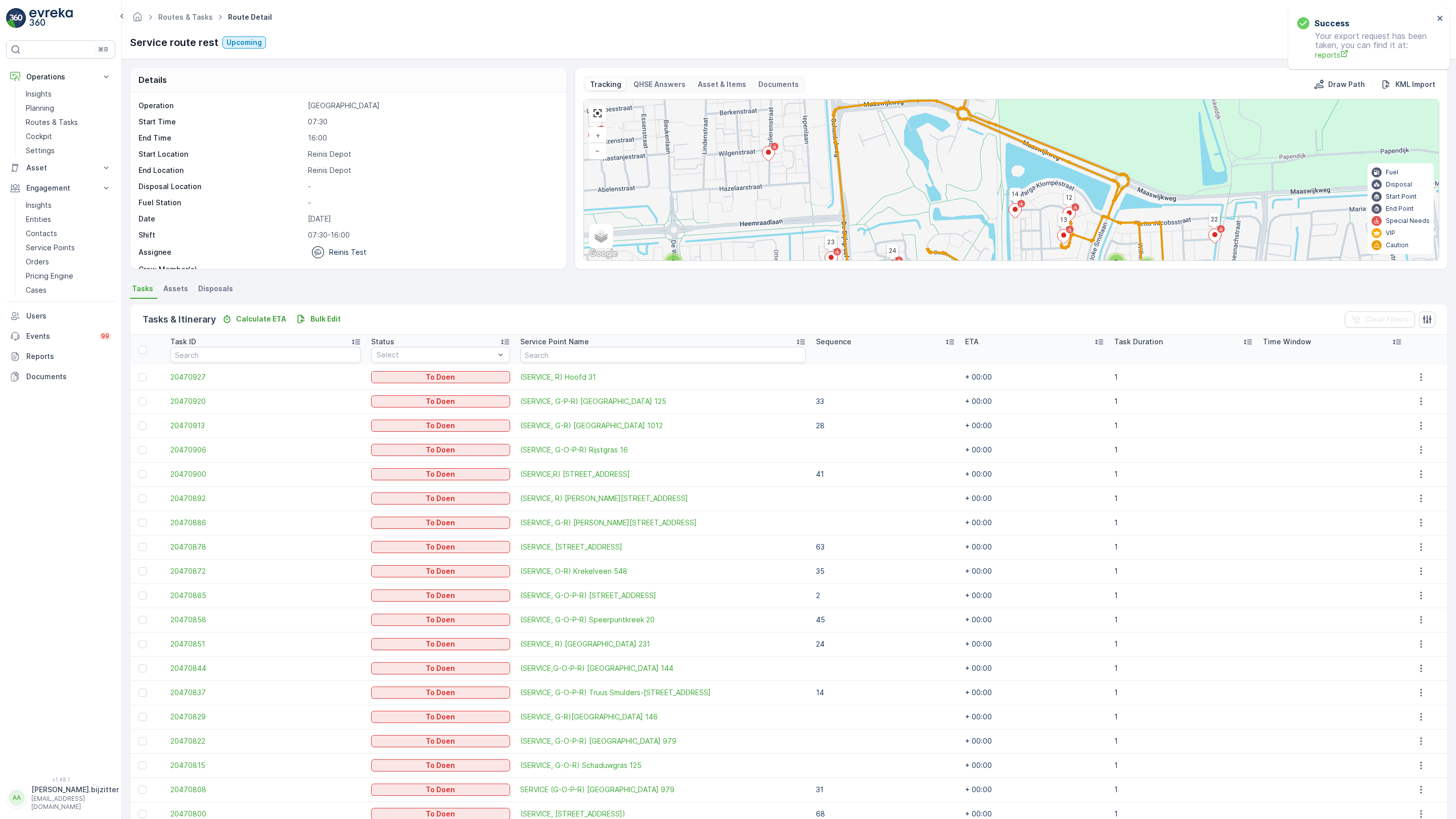
drag, startPoint x: 904, startPoint y: 434, endPoint x: 642, endPoint y: 213, distance: 342.8
click at [642, 213] on div "2 2 2 5 3 2 3 81 82 61 63 69 72 51 50 60 33 22 11 10 9 41 5 4 3 2 1 6 7 62 71 6…" at bounding box center [1011, 180] width 855 height 161
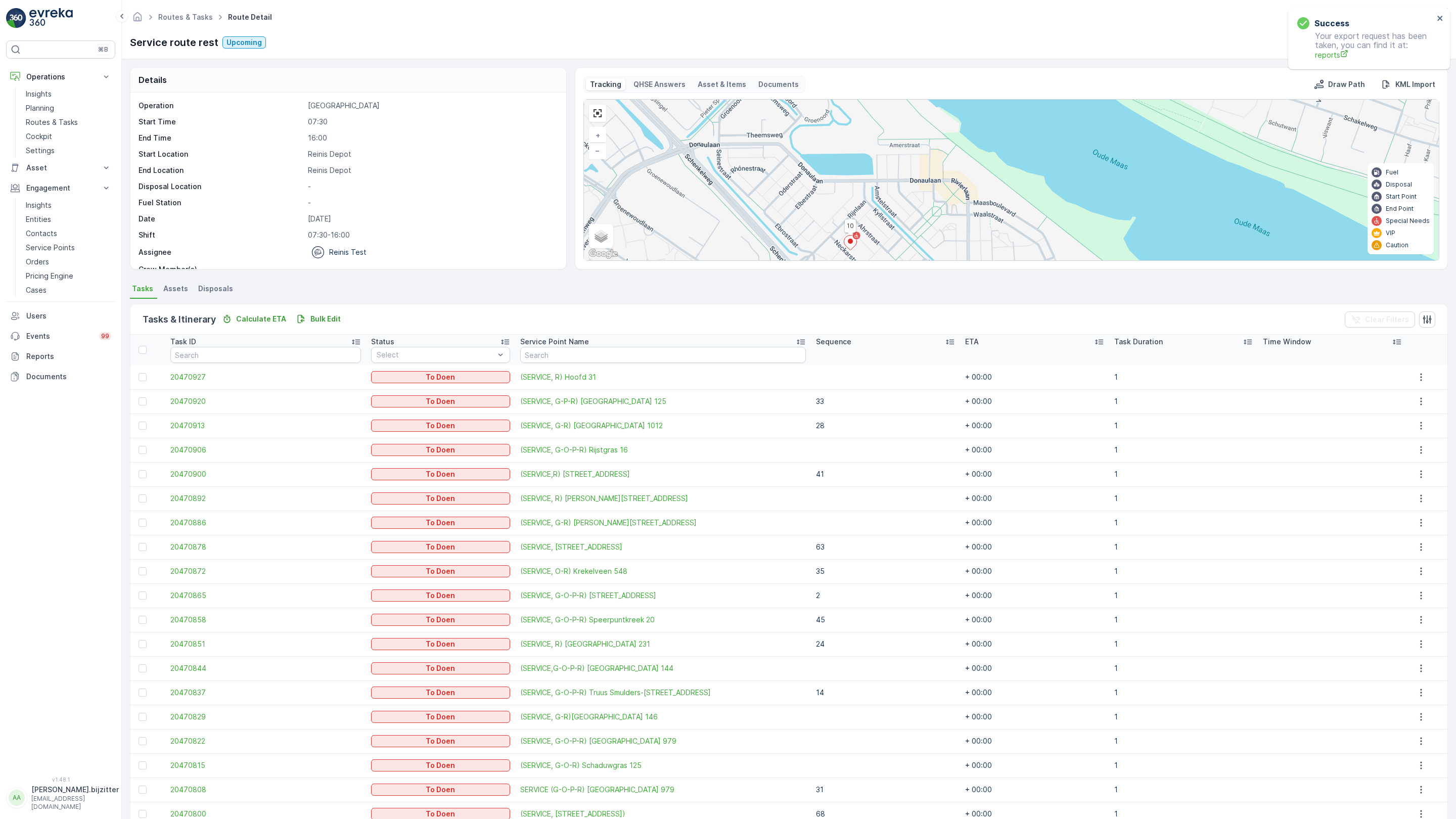
drag, startPoint x: 630, startPoint y: 238, endPoint x: 642, endPoint y: 539, distance: 301.2
click at [642, 261] on div "2 2 2 5 3 2 3 81 82 61 63 69 72 51 50 60 33 22 11 10 9 41 5 4 3 2 1 6 7 62 71 6…" at bounding box center [1011, 180] width 855 height 161
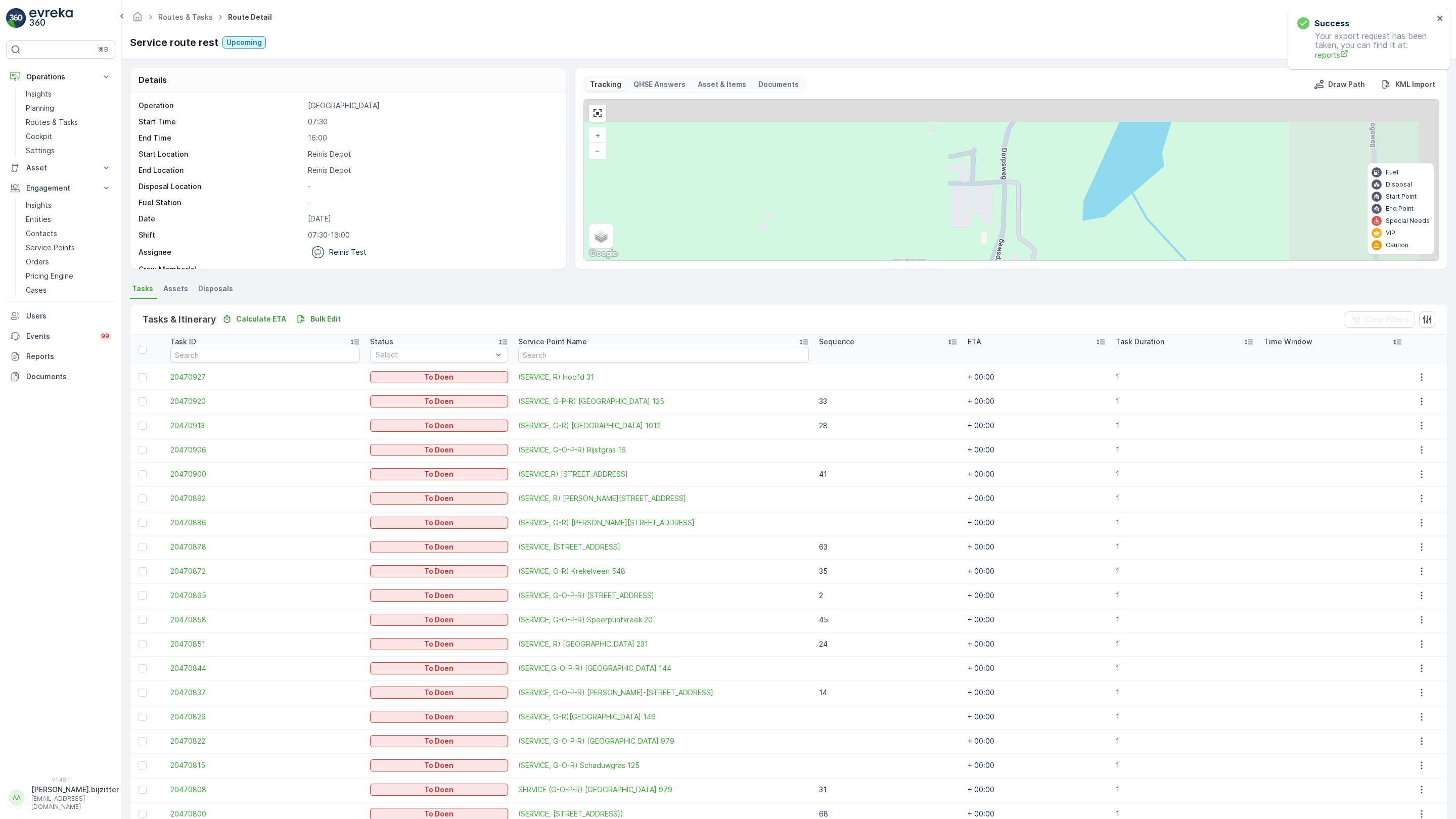
drag, startPoint x: 1073, startPoint y: 396, endPoint x: 233, endPoint y: 475, distance: 843.7
click at [584, 261] on div "2 2 2 5 3 2 2 81 82 61 63 69 72 51 50 60 33 22 11 10 9 41 5 4 3 2 1 6 7 62 71 6…" at bounding box center [1011, 180] width 855 height 161
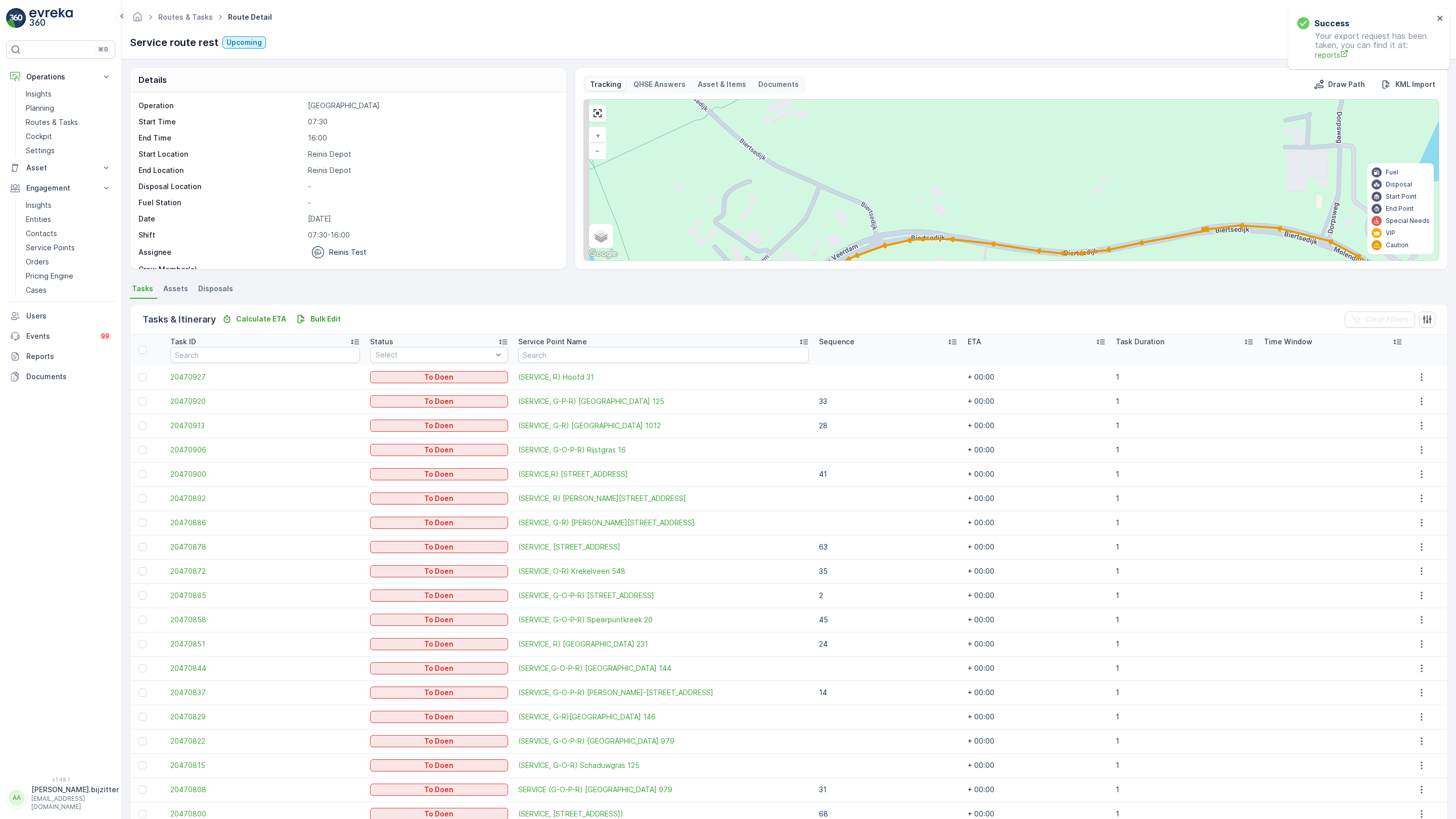
drag, startPoint x: 628, startPoint y: 482, endPoint x: 888, endPoint y: 428, distance: 265.5
click at [877, 261] on div "2 2 2 5 3 2 2 81 82 61 63 69 72 51 50 60 33 22 11 10 9 41 5 4 3 2 1 6 7 62 71 6…" at bounding box center [1011, 180] width 855 height 161
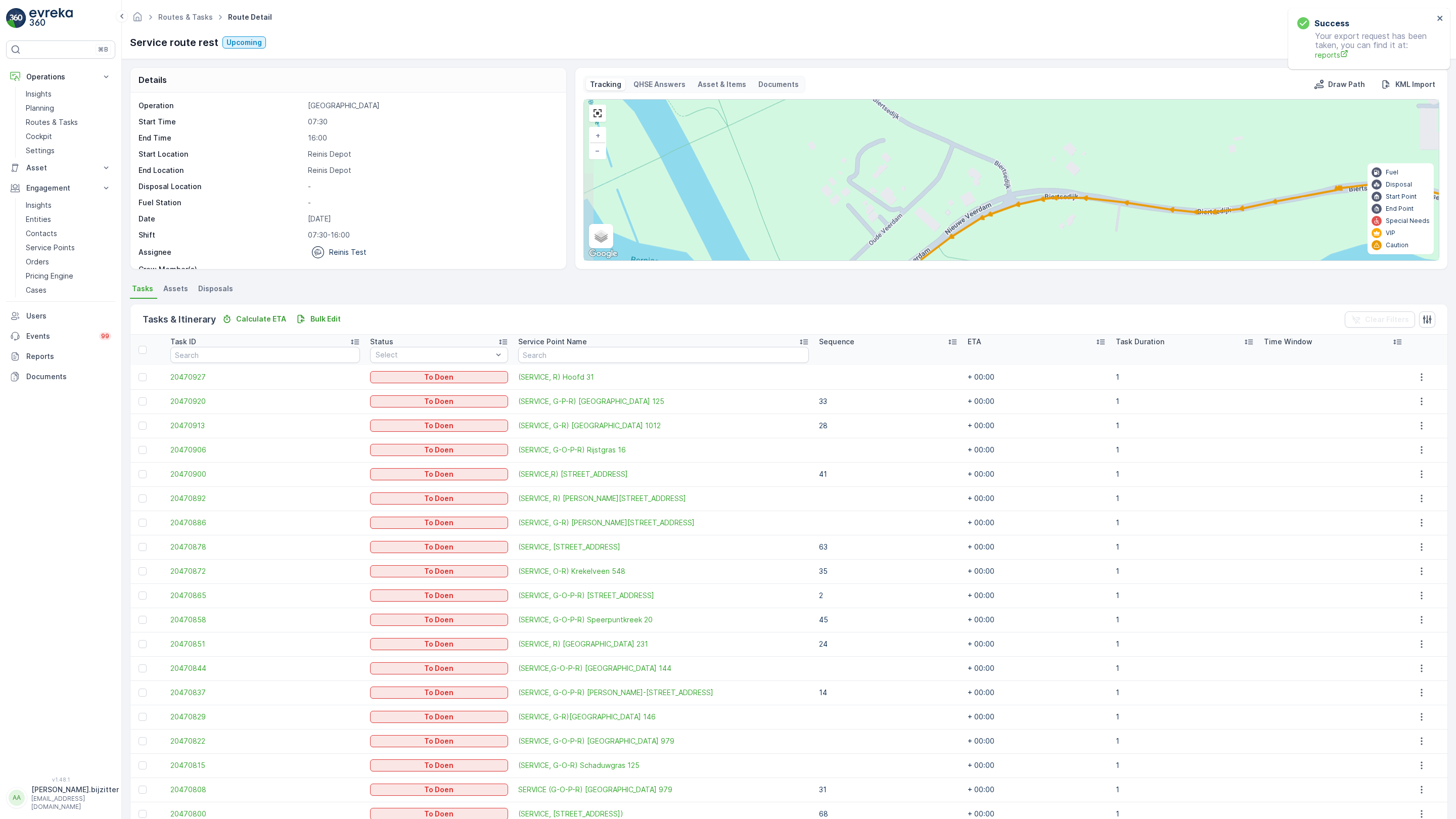
click at [757, 261] on div "2 2 2 5 3 2 2 81 82 61 63 69 72 51 50 60 33 22 11 10 9 41 5 4 3 2 1 6 7 62 71 6…" at bounding box center [1011, 180] width 855 height 161
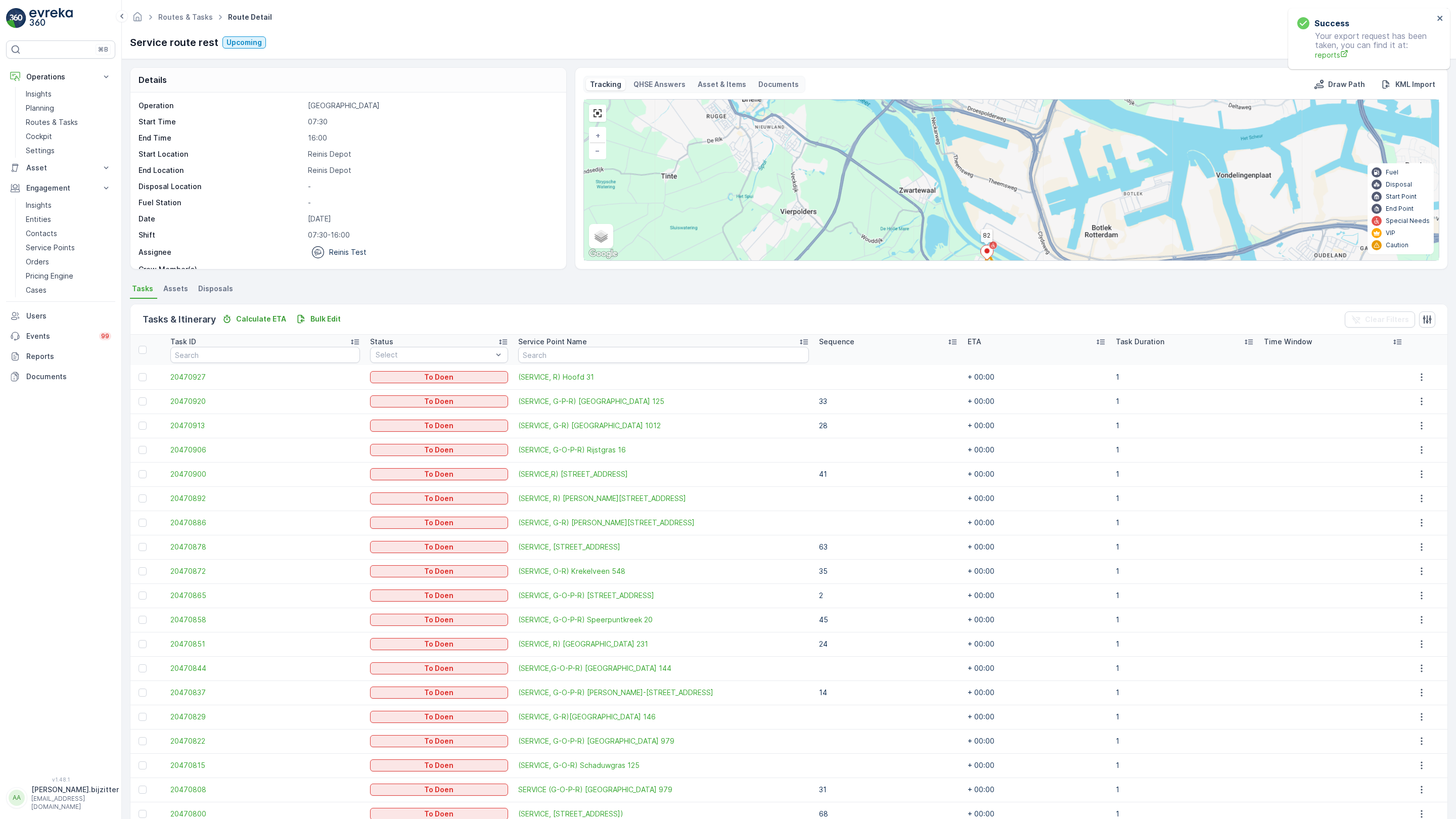
click at [584, 261] on div "2 7 6 3 2 2 4 3 6 3 14 2 6 5 3 4 81 82 61 72 51 60 11 41 4 3 + − Satellite Road…" at bounding box center [1011, 180] width 855 height 161
click at [590, 106] on link at bounding box center [597, 113] width 15 height 15
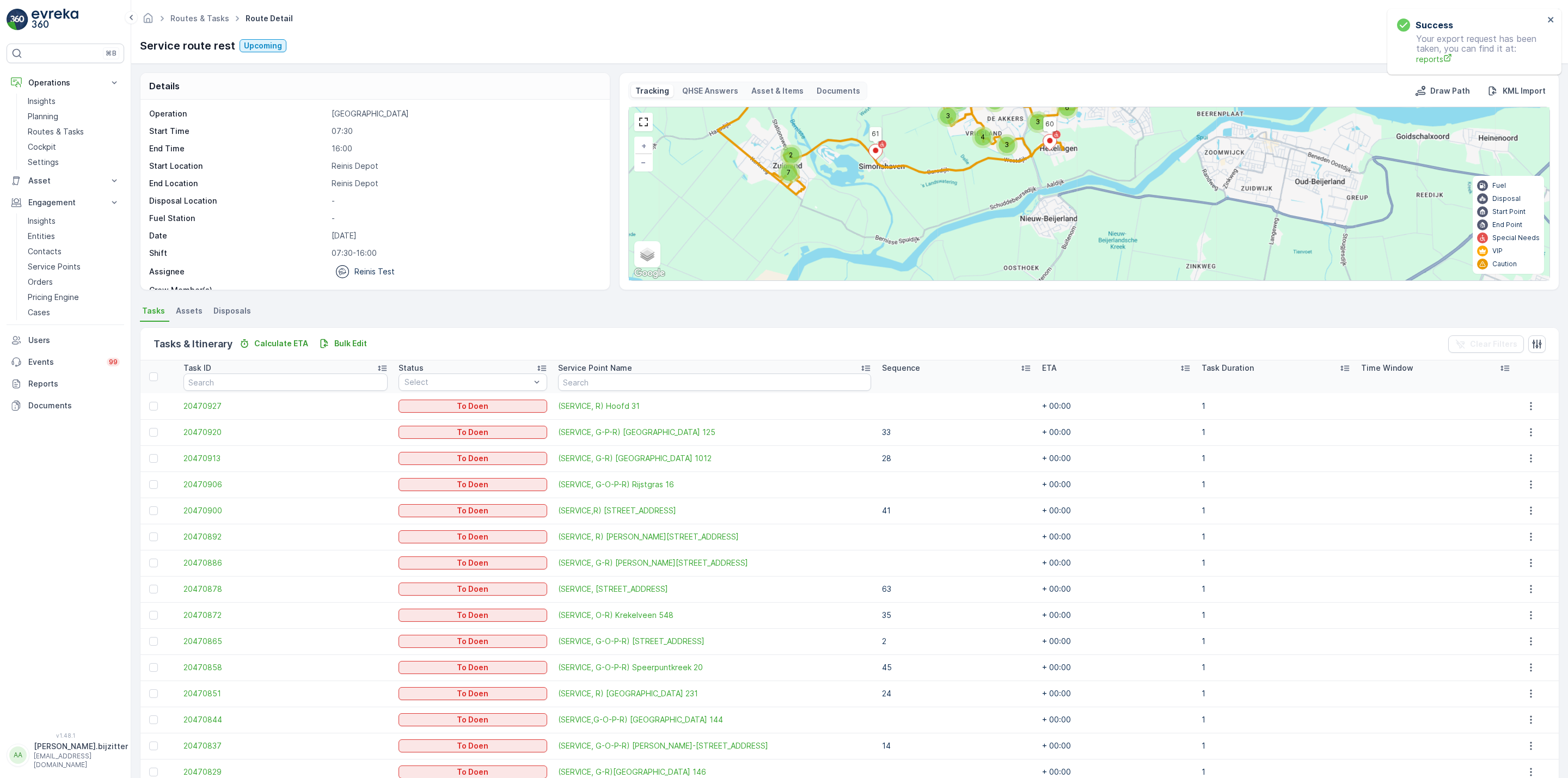
click at [522, 332] on div "Tasks & Itinerary Calculate ETA Bulk Edit Clear Filters" at bounding box center [850, 344] width 1418 height 33
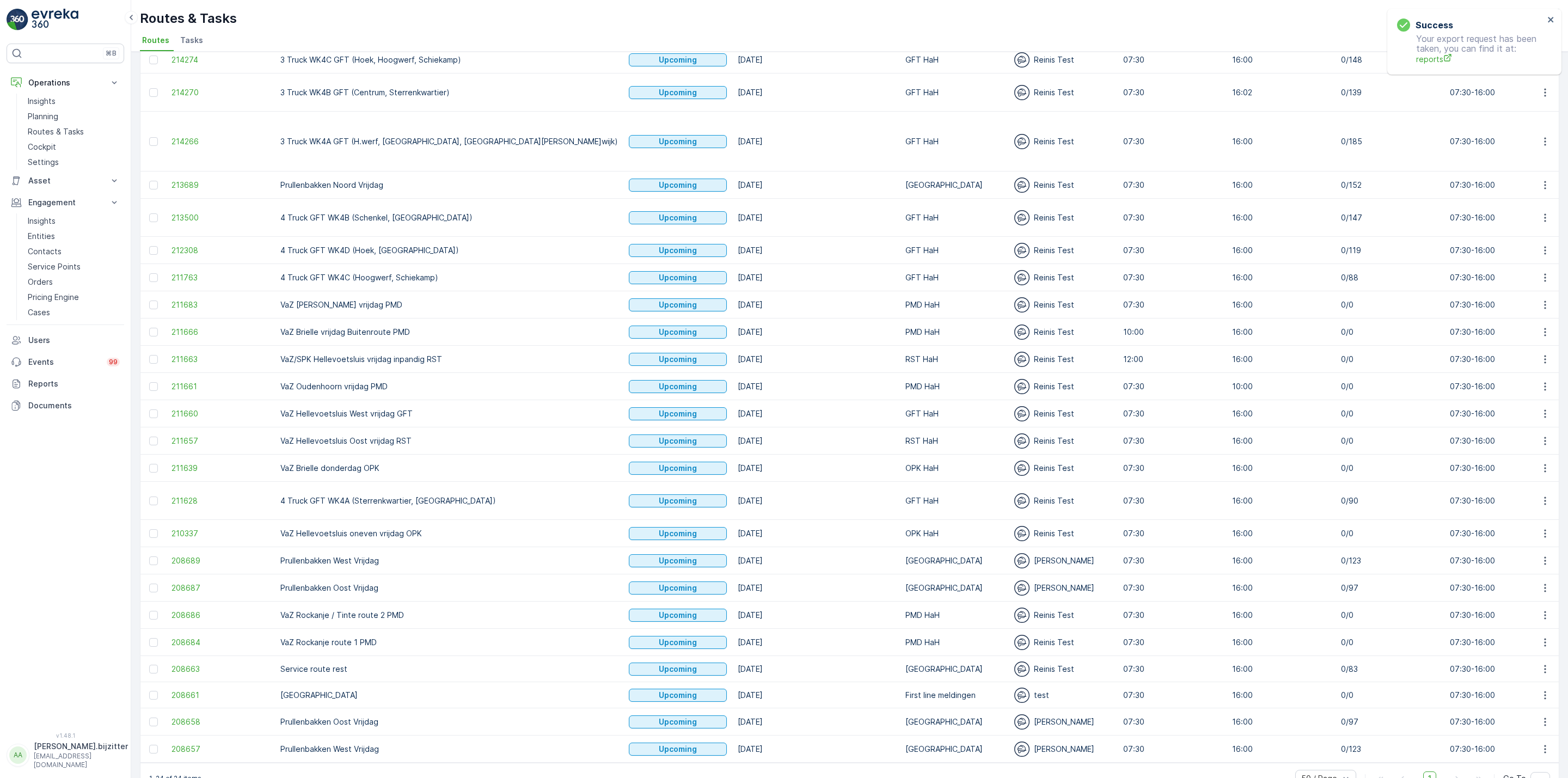
scroll to position [82, 0]
click at [196, 688] on span "208661" at bounding box center [220, 693] width 98 height 11
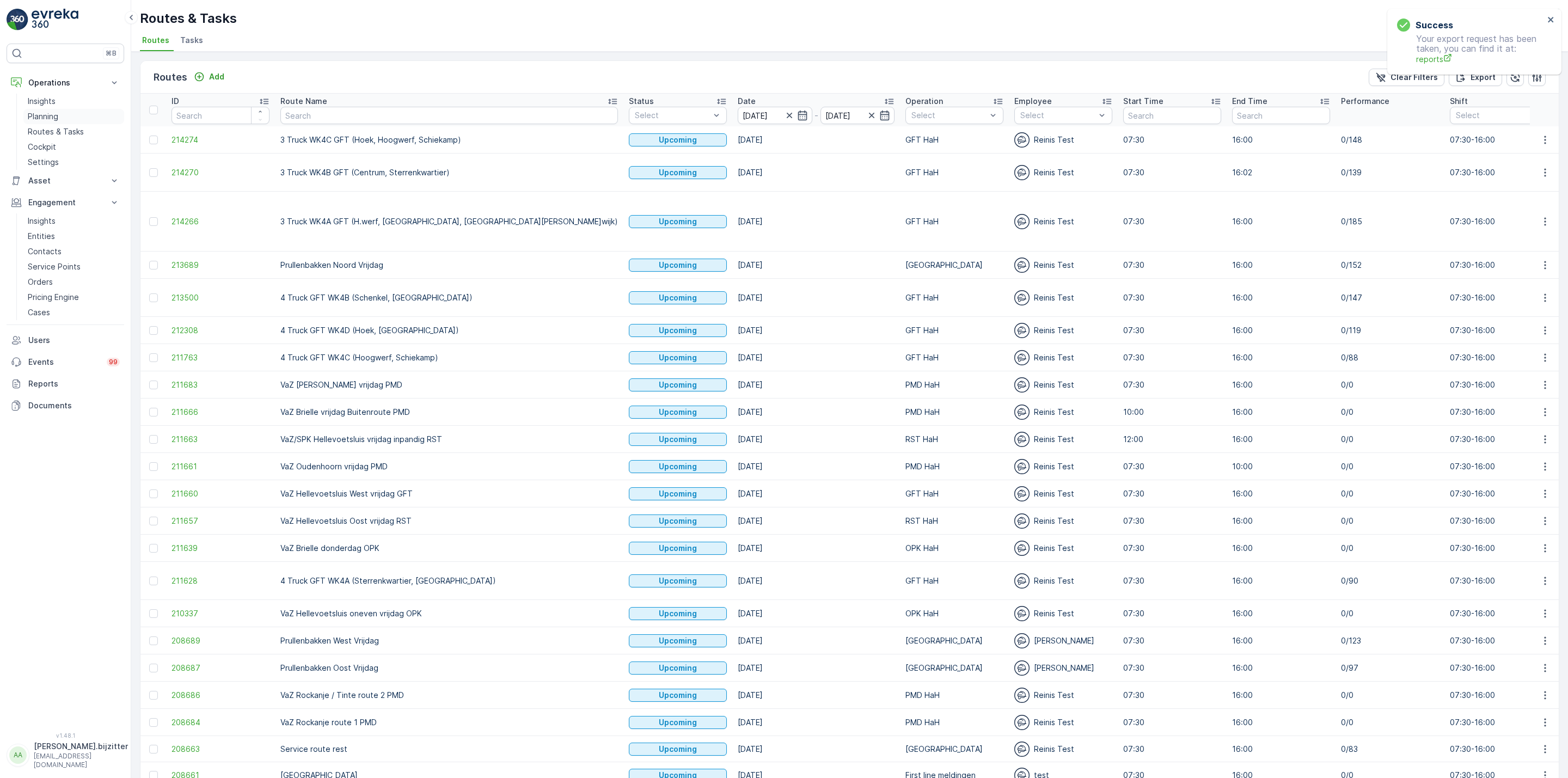
click at [46, 111] on link "Planning" at bounding box center [73, 116] width 100 height 15
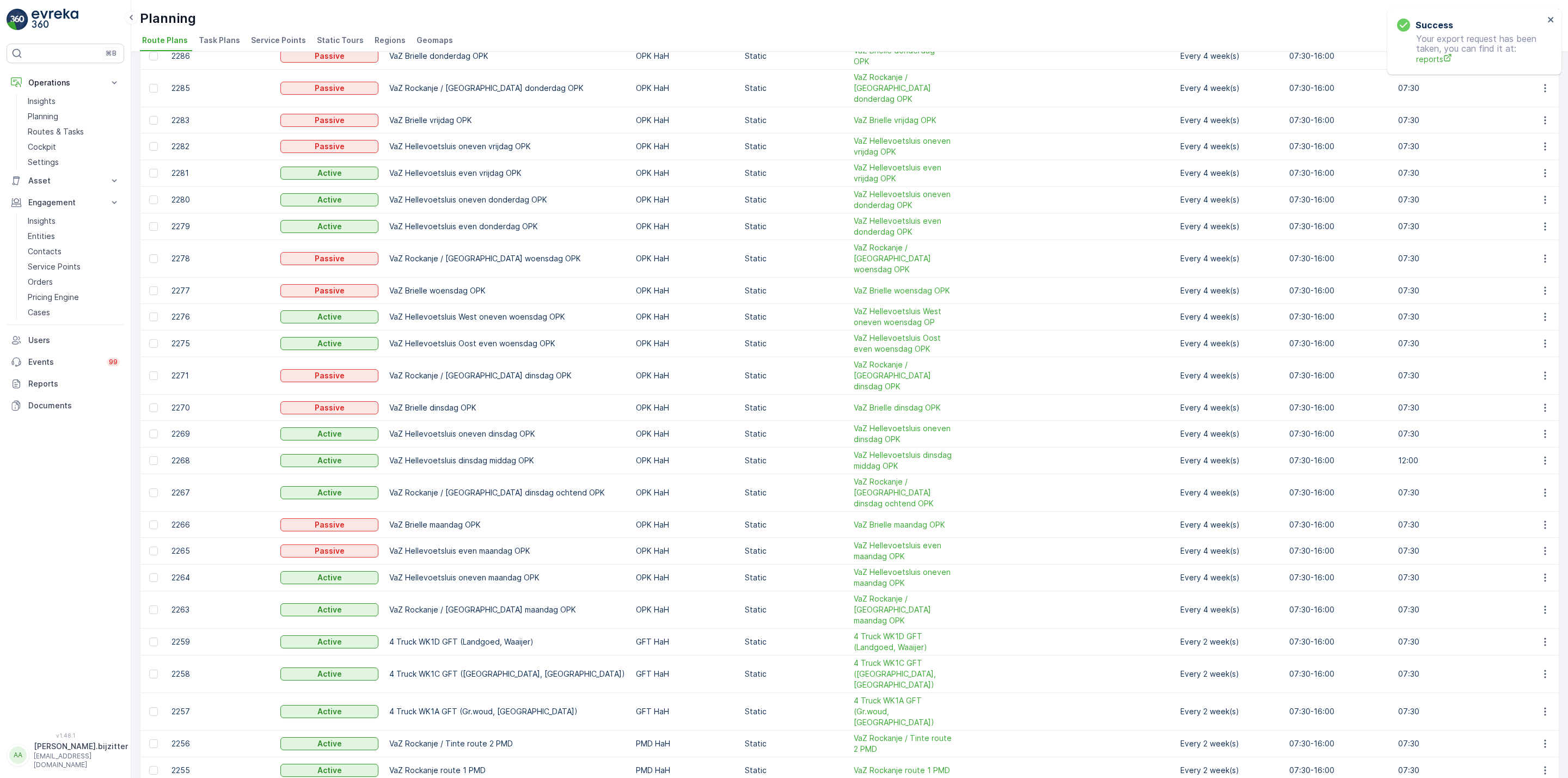
scroll to position [245, 0]
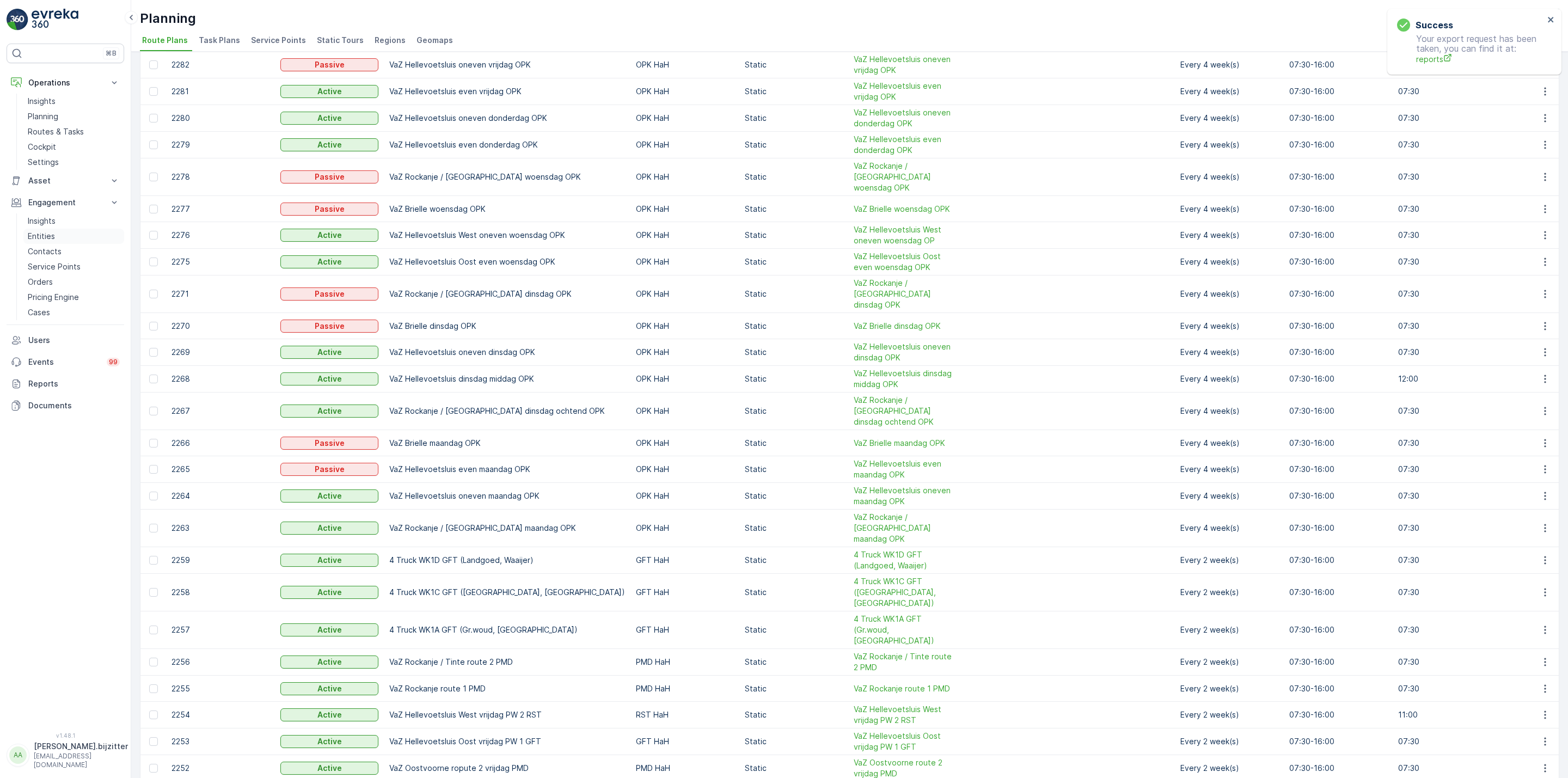
click at [40, 233] on p "Entities" at bounding box center [41, 236] width 27 height 11
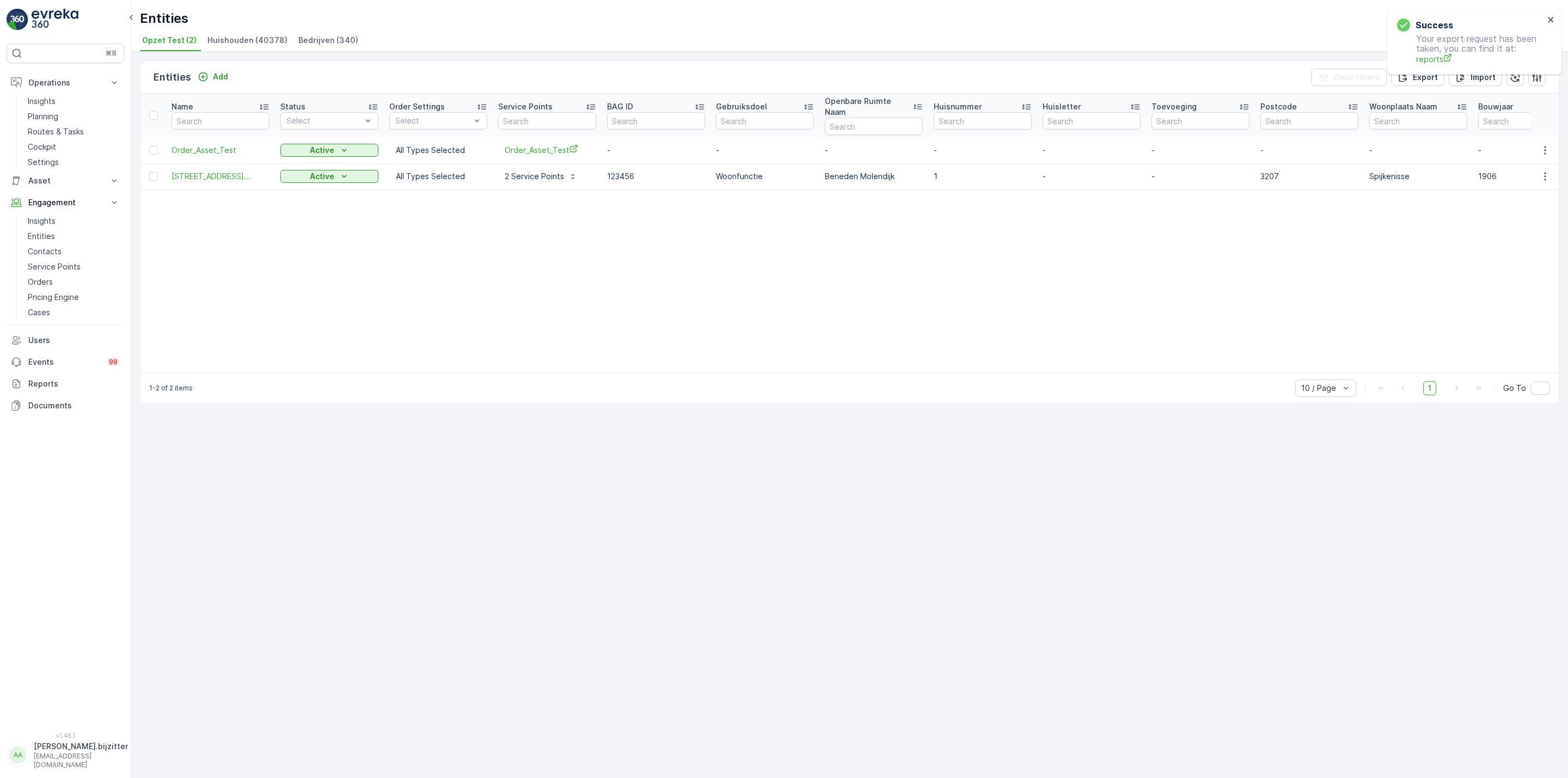
click at [264, 43] on span "Huishouden (40378)" at bounding box center [247, 40] width 80 height 11
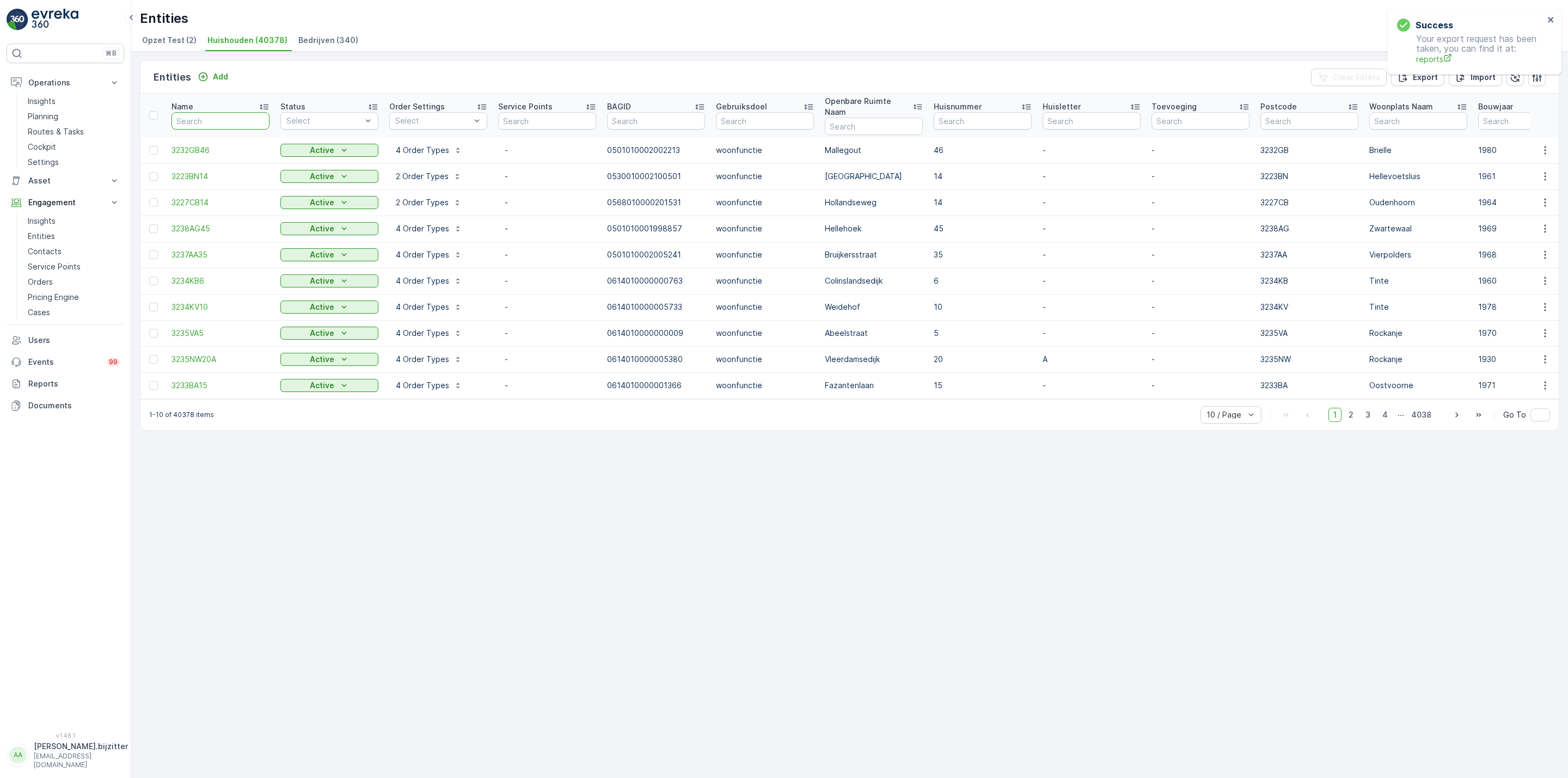
click at [214, 117] on input "text" at bounding box center [220, 121] width 98 height 18
type input "314eb"
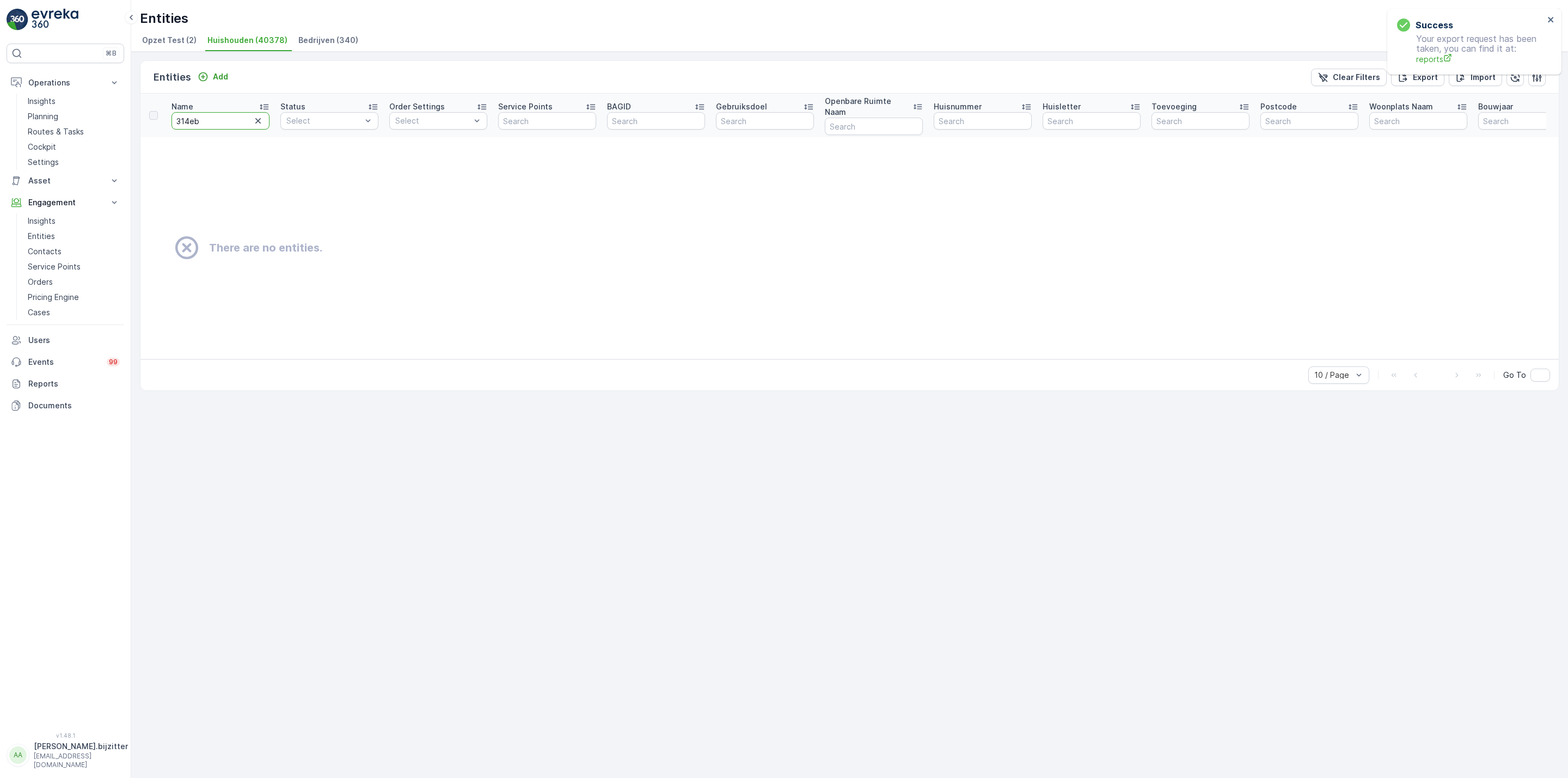
click at [214, 117] on input "314eb" at bounding box center [220, 121] width 98 height 18
click at [181, 114] on input "314eb" at bounding box center [220, 121] width 98 height 18
type input "3214eb"
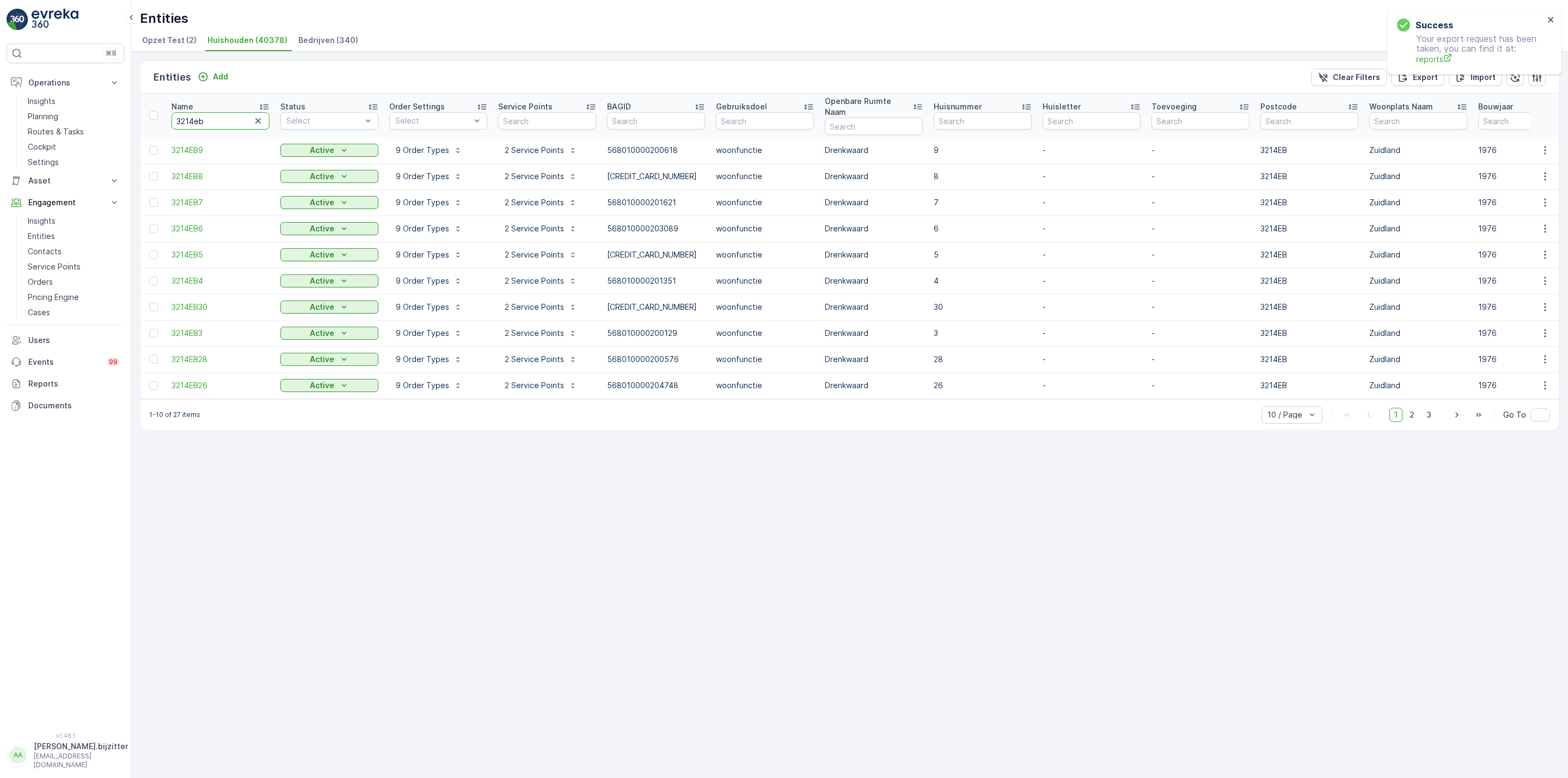
click at [216, 115] on input "3214eb" at bounding box center [220, 121] width 98 height 18
type input "3214eb16"
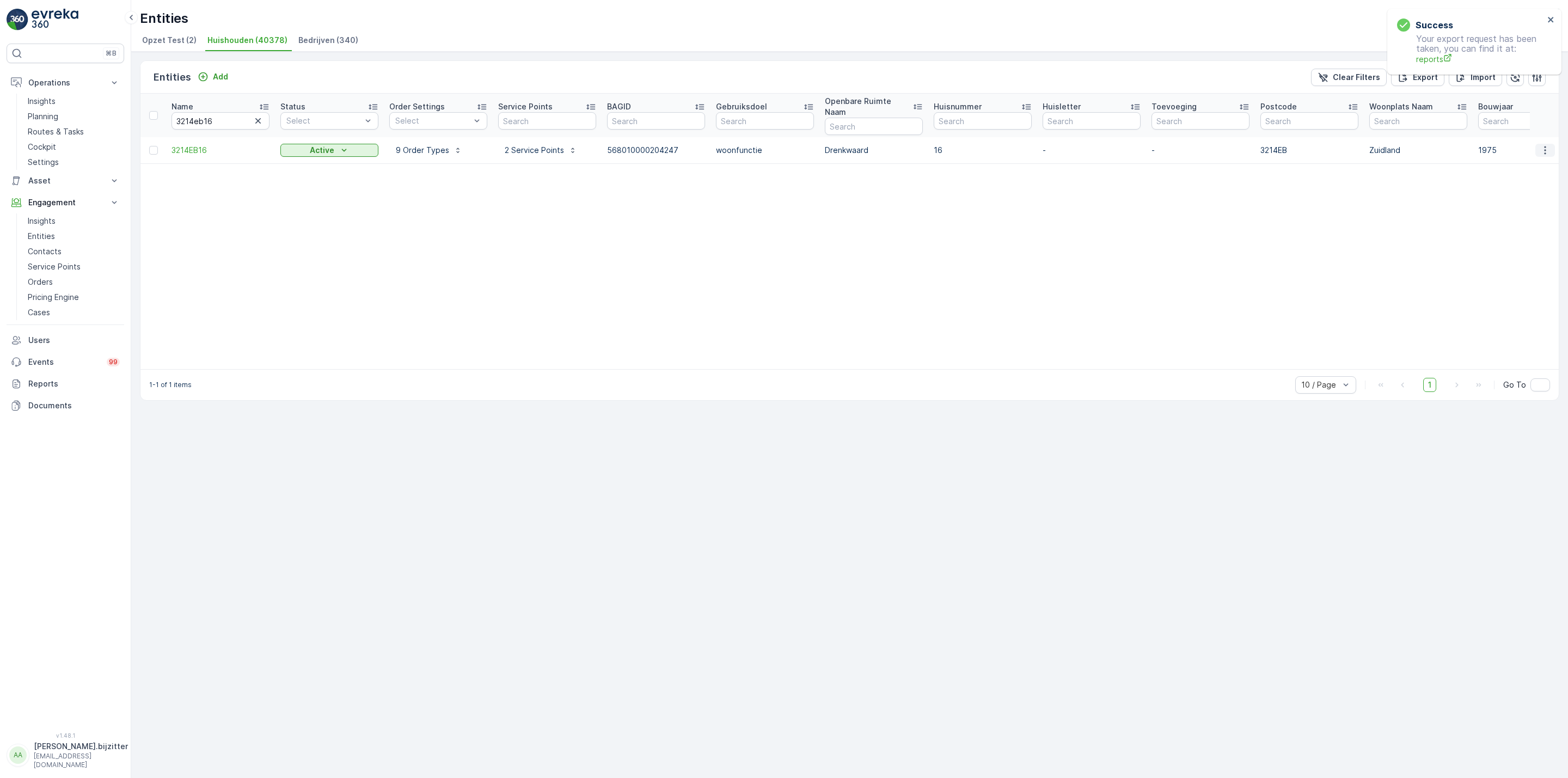
click at [1545, 145] on icon "button" at bounding box center [1545, 150] width 11 height 11
click at [1531, 230] on span "Service Availability" at bounding box center [1522, 232] width 68 height 11
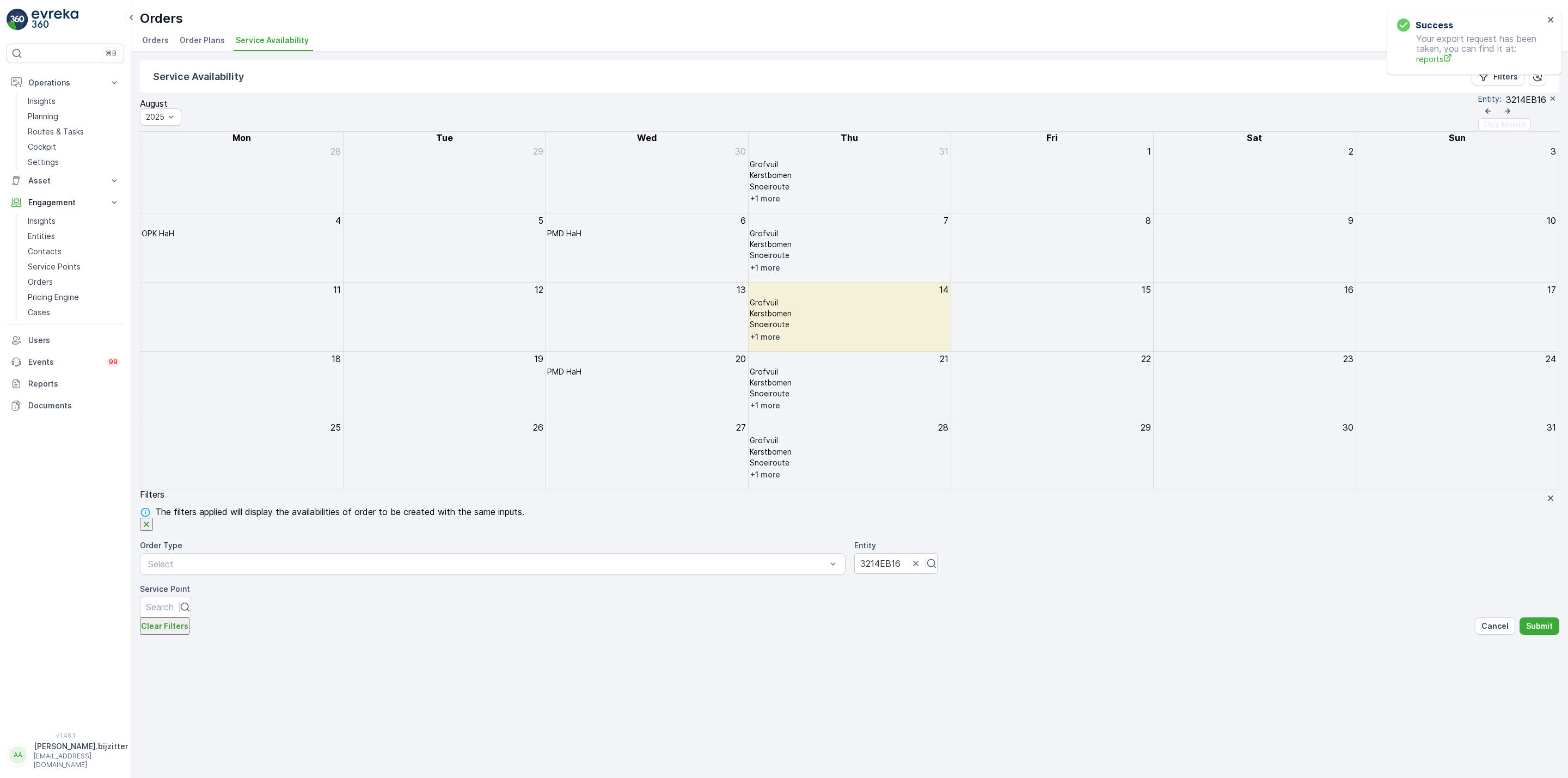
click at [780, 204] on p "+1 more" at bounding box center [765, 199] width 30 height 11
click at [993, 213] on div "1" at bounding box center [1052, 178] width 202 height 69
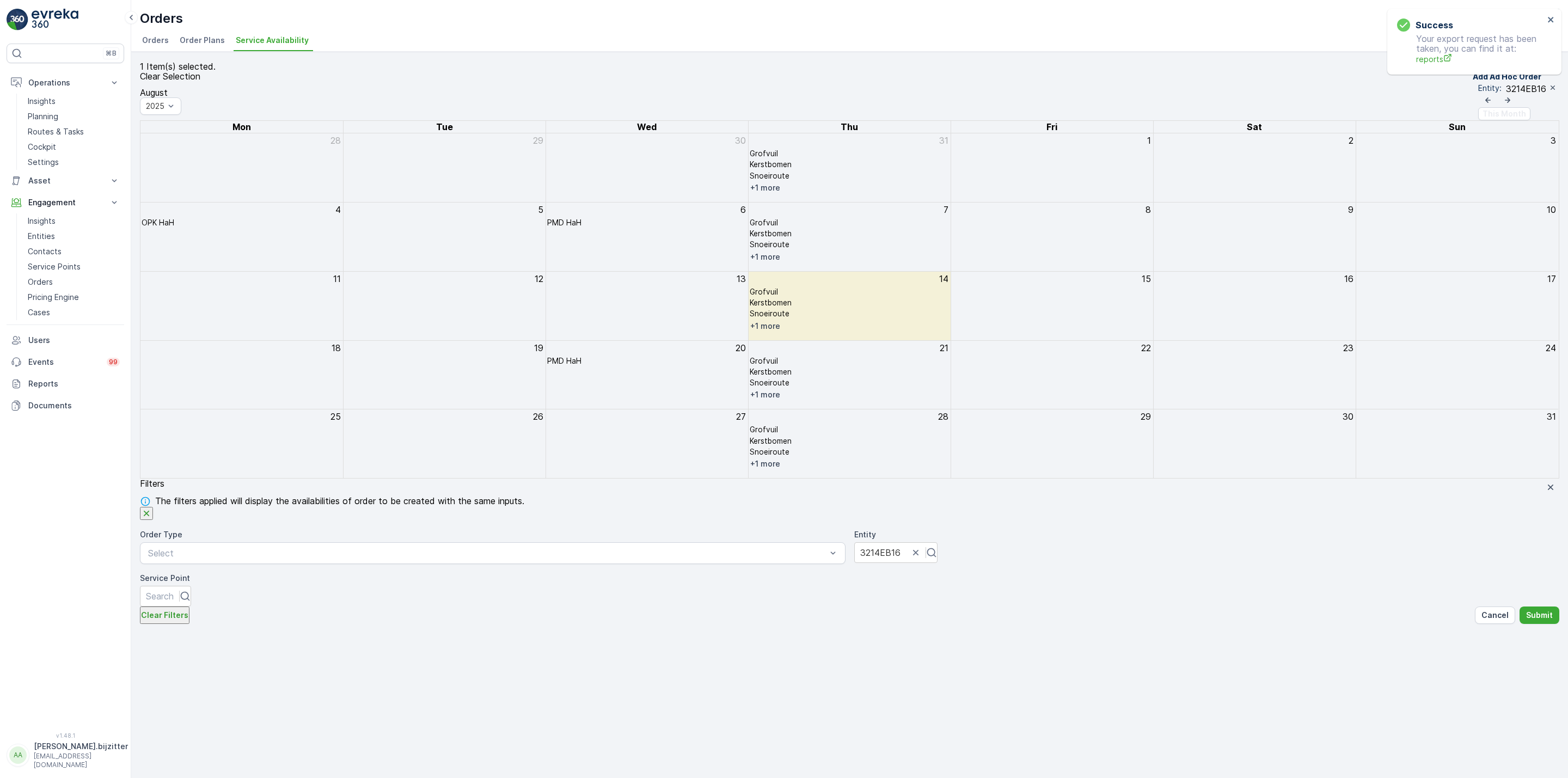
click at [237, 660] on div "1 Item(s) selected. Clear Selection Add Service Exclusion Add Ad Hoc Order Augu…" at bounding box center [850, 415] width 1437 height 726
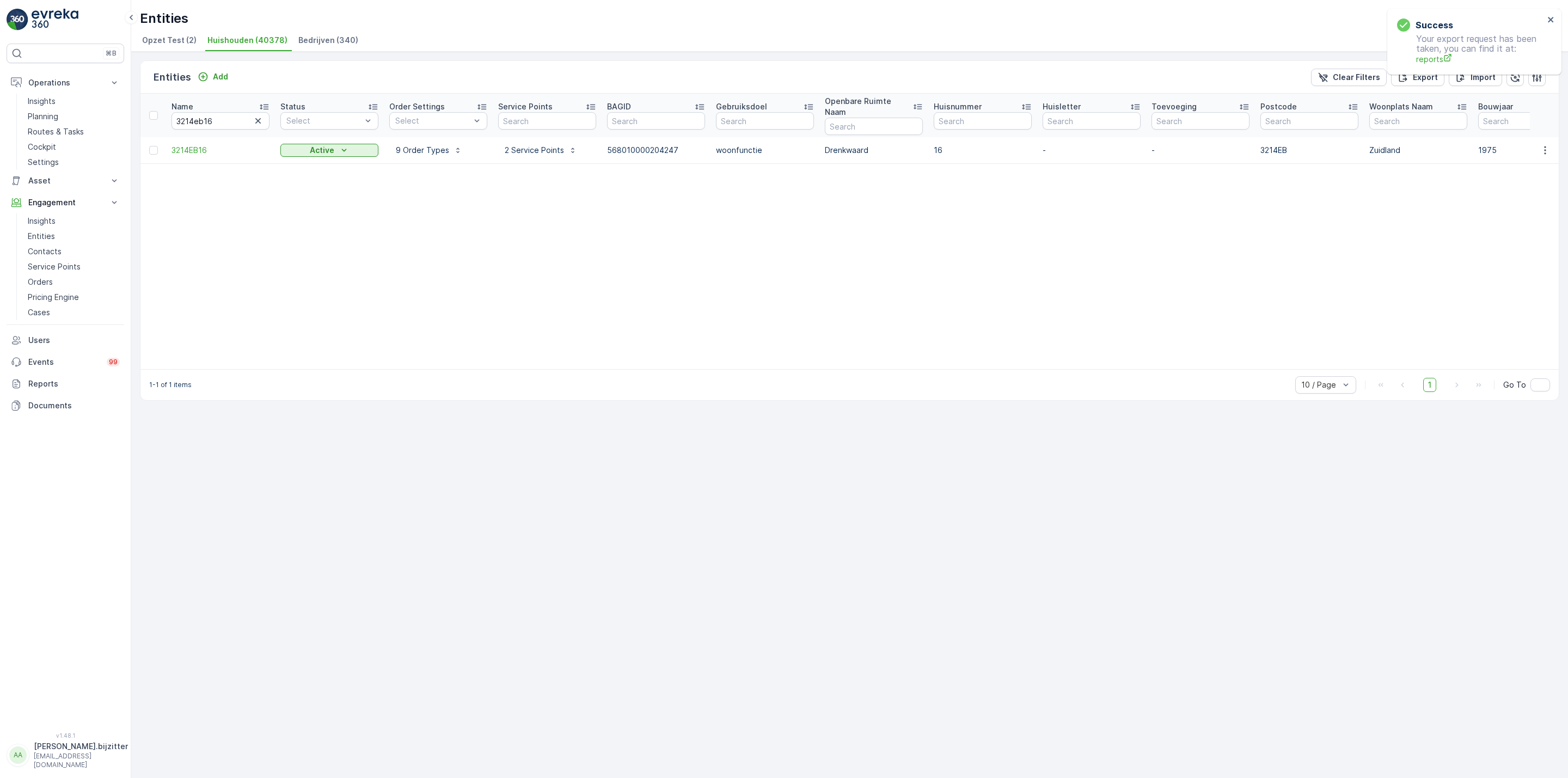
click at [588, 222] on table "Name 3214eb16 Status Select Order Settings Select Service Points BAGID Gebruiks…" at bounding box center [1207, 231] width 2133 height 276
click at [667, 463] on div "Entities Add Clear Filters Export Import Name 3214eb16 Status Select Order Sett…" at bounding box center [850, 415] width 1437 height 726
click at [494, 478] on div "Entities Add Clear Filters Export Import Name 3214eb16 Status Select Order Sett…" at bounding box center [850, 415] width 1437 height 726
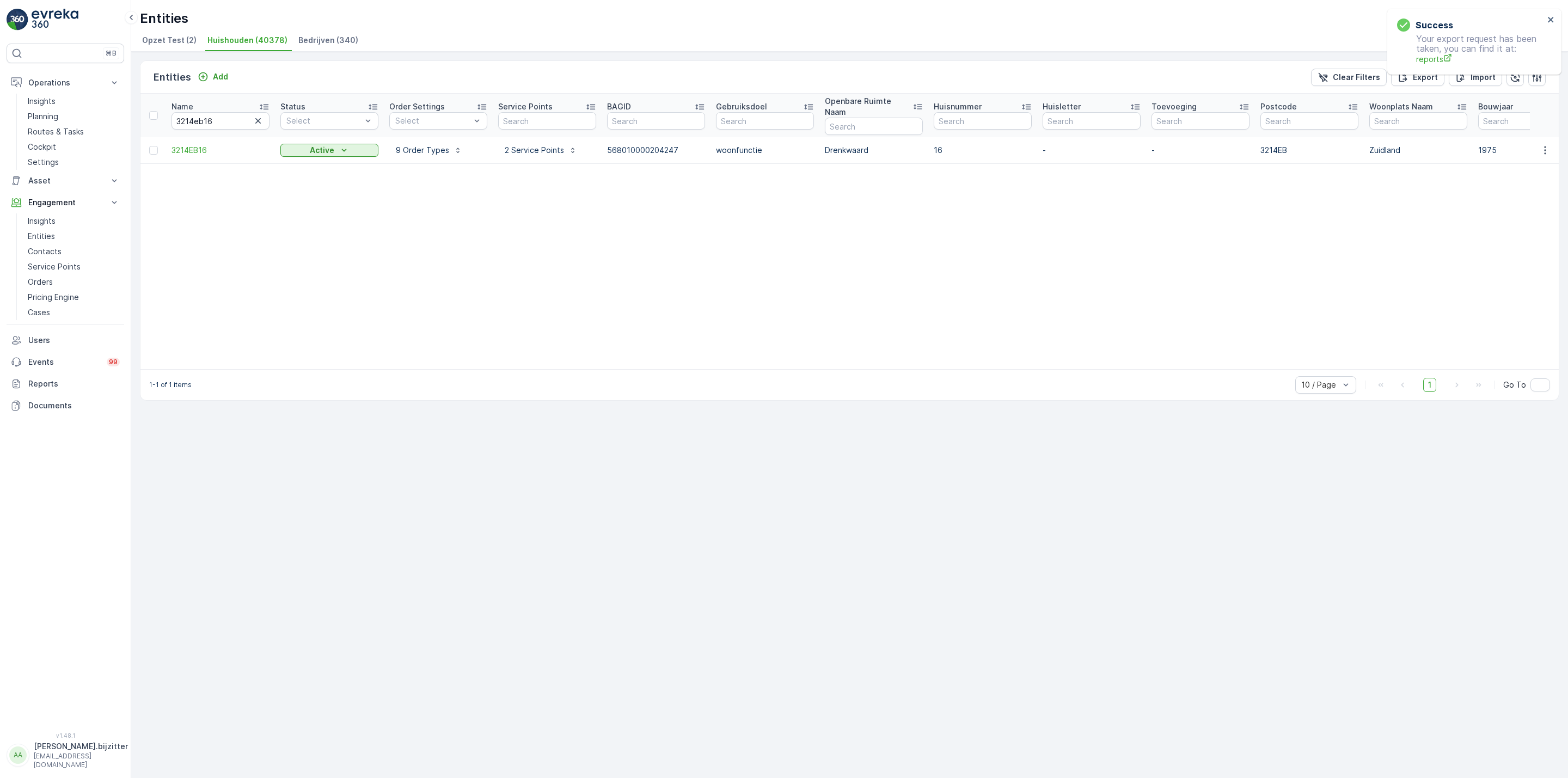
click at [312, 225] on table "Name 3214eb16 Status Select Order Settings Select Service Points BAGID Gebruiks…" at bounding box center [1207, 231] width 2133 height 276
click at [30, 220] on p "Insights" at bounding box center [42, 221] width 28 height 11
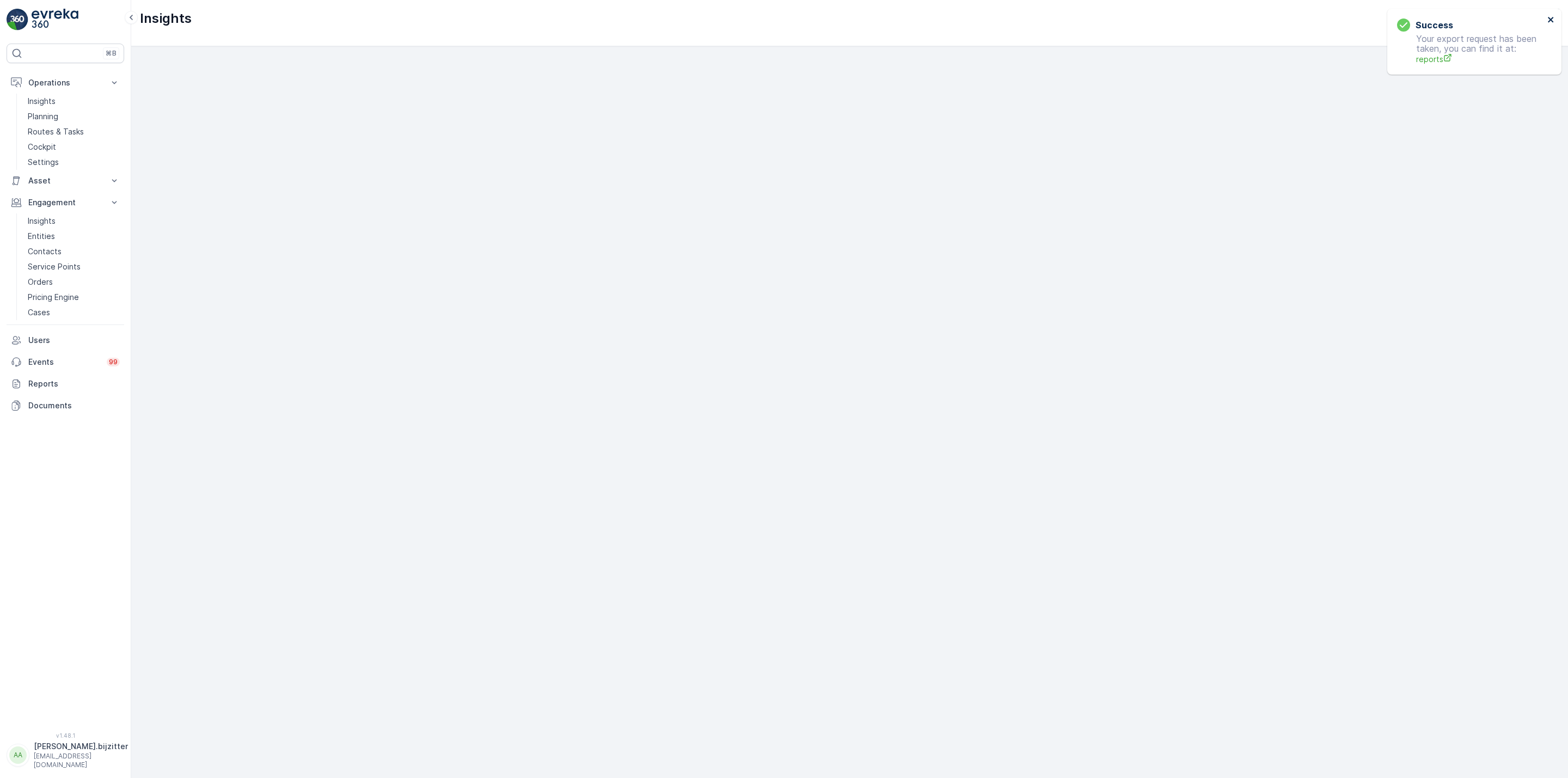
click at [1554, 22] on icon "close" at bounding box center [1551, 19] width 8 height 9
click at [70, 262] on p "Service Points" at bounding box center [54, 267] width 53 height 11
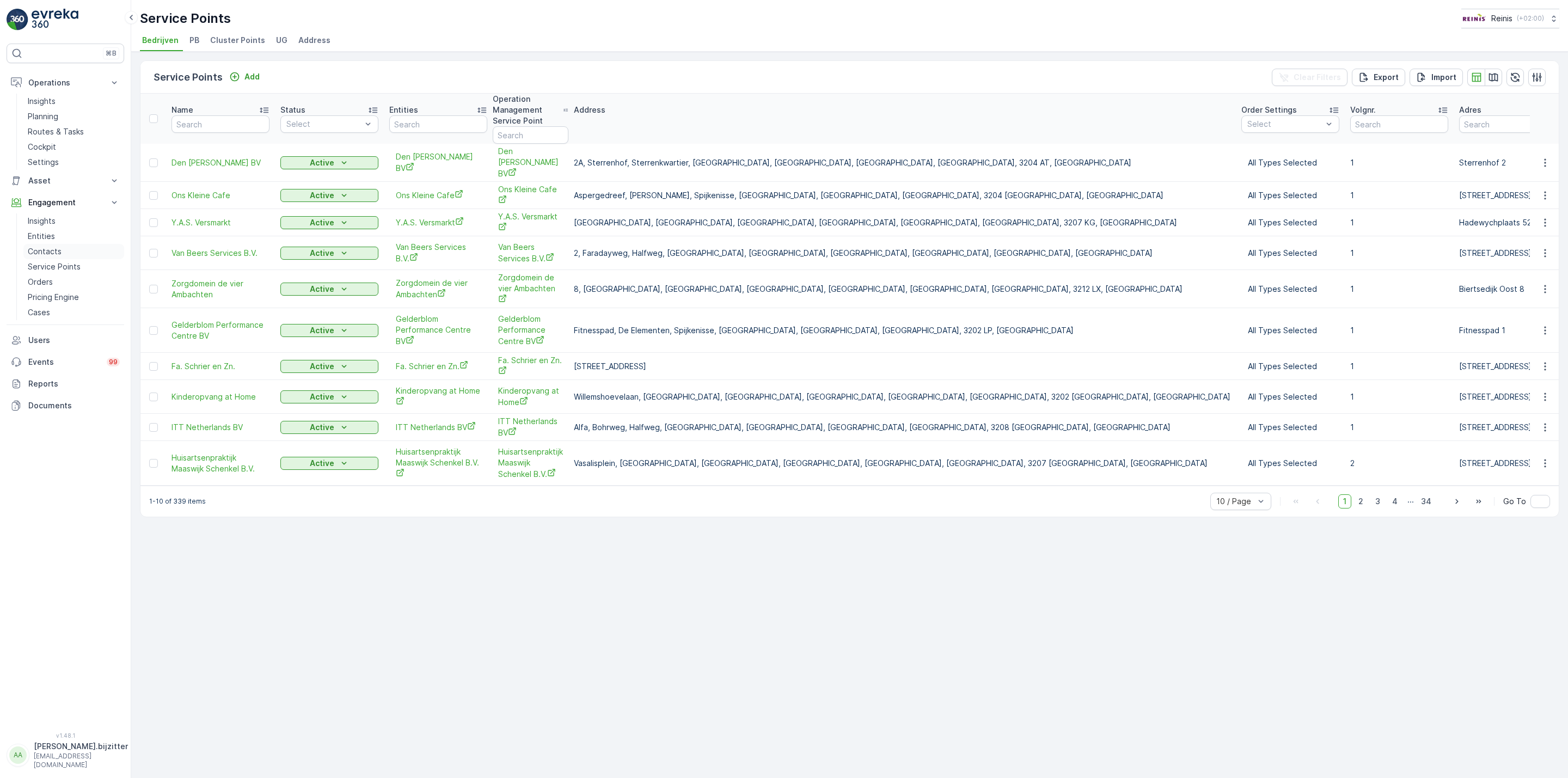
click at [52, 250] on p "Contacts" at bounding box center [44, 251] width 33 height 11
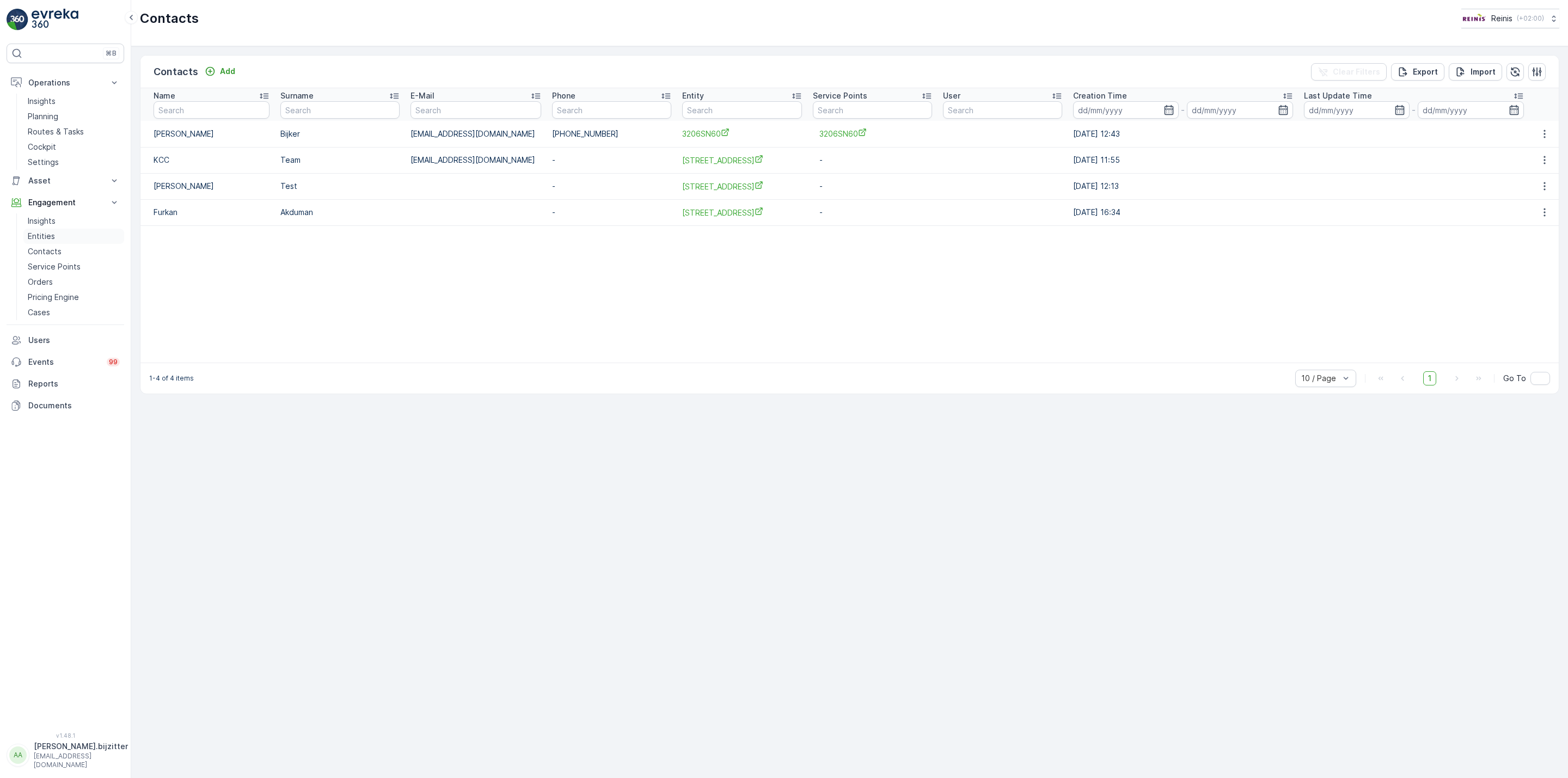
click at [43, 235] on p "Entities" at bounding box center [41, 236] width 27 height 11
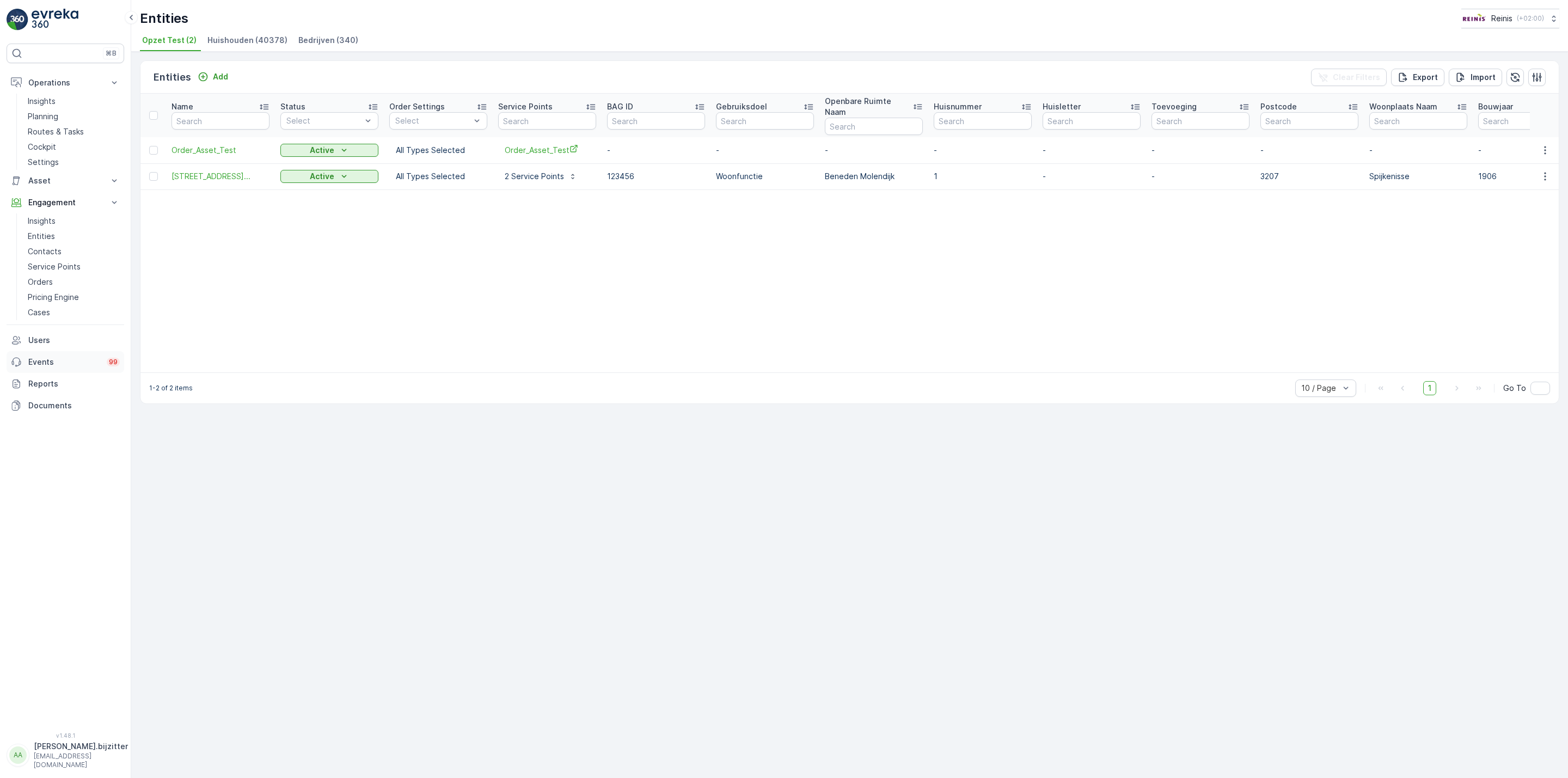
click at [40, 363] on p "Events" at bounding box center [65, 362] width 72 height 11
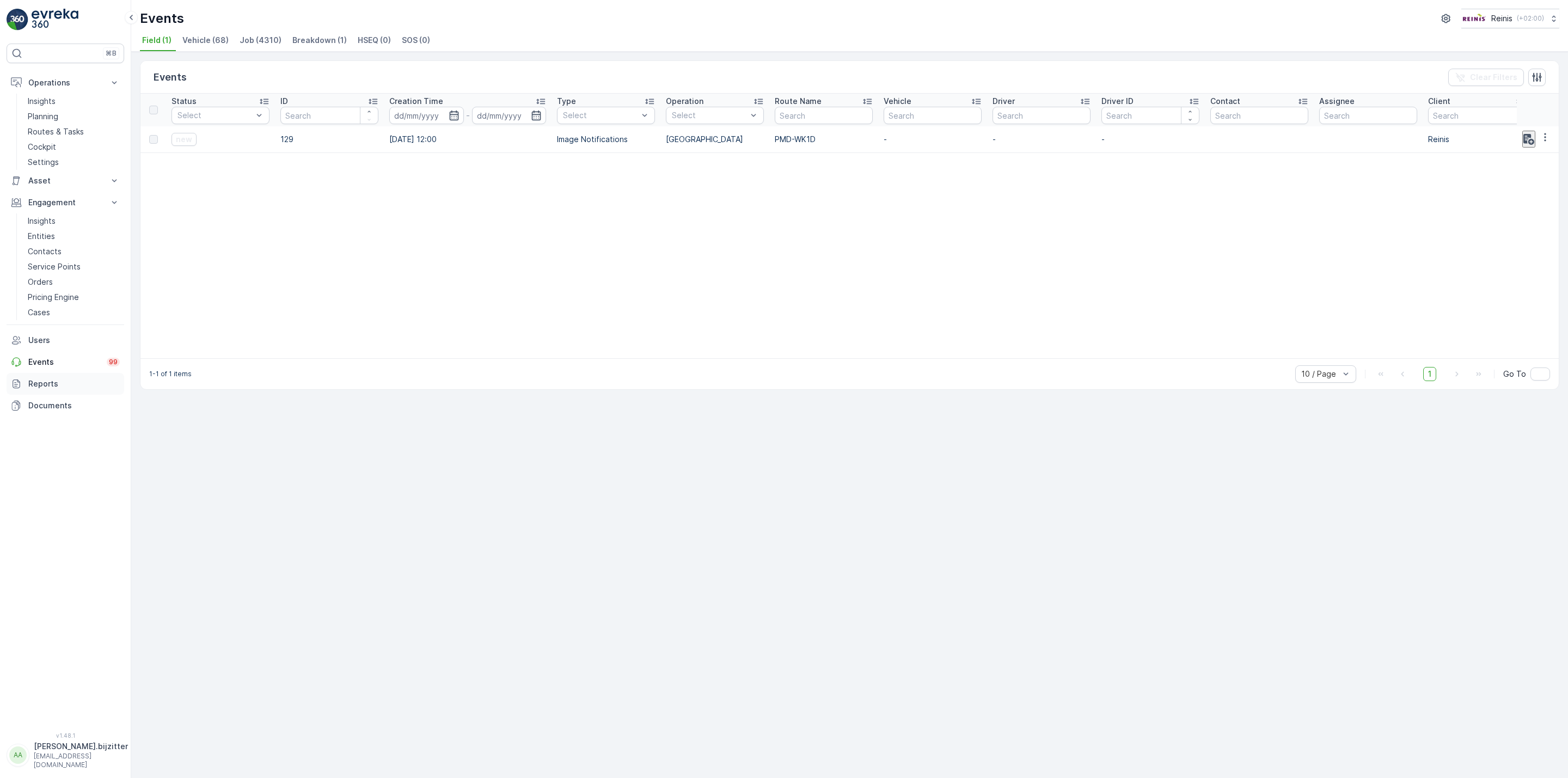
click at [44, 383] on p "Reports" at bounding box center [74, 384] width 91 height 11
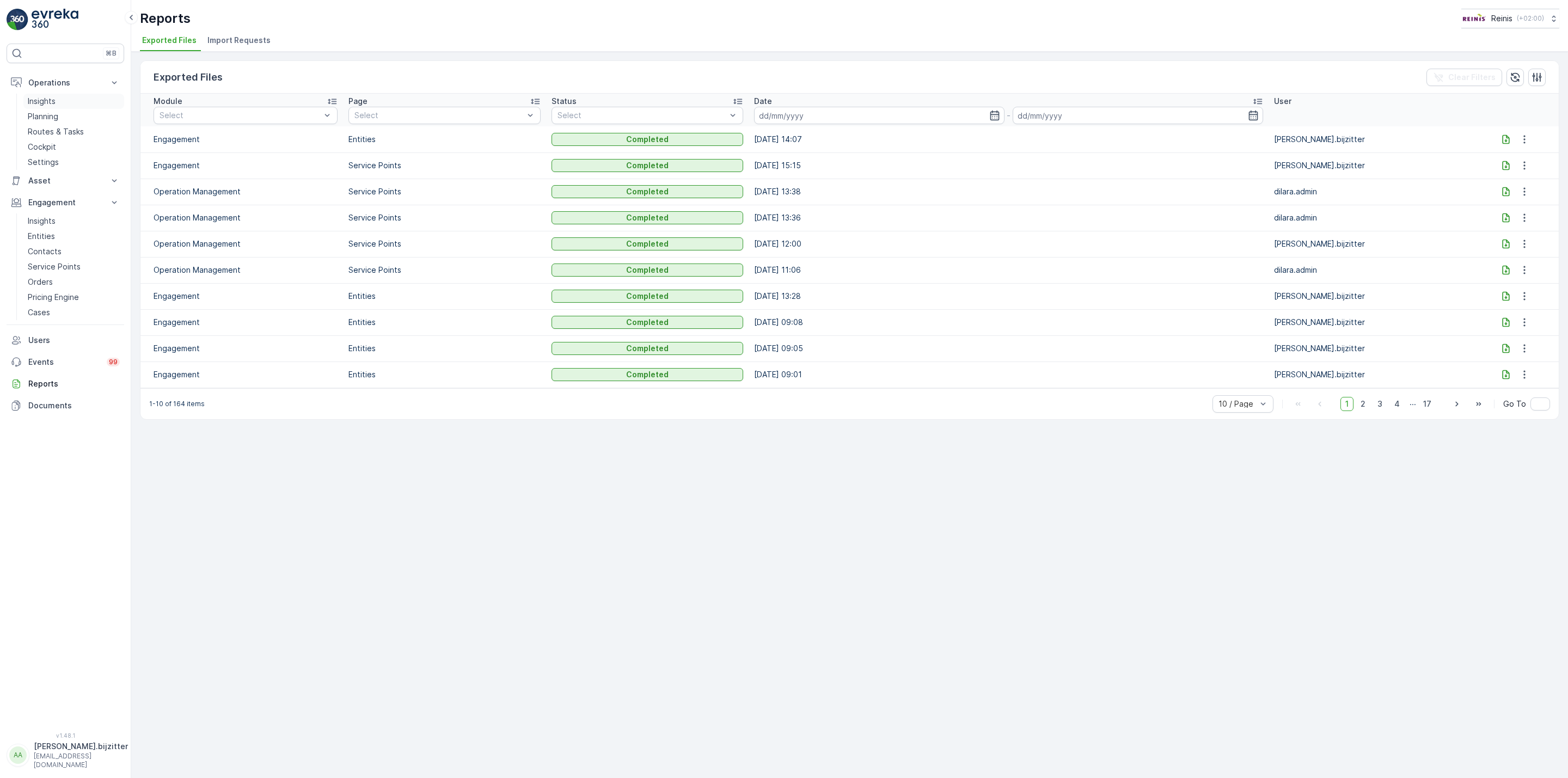
click at [41, 103] on p "Insights" at bounding box center [42, 101] width 28 height 11
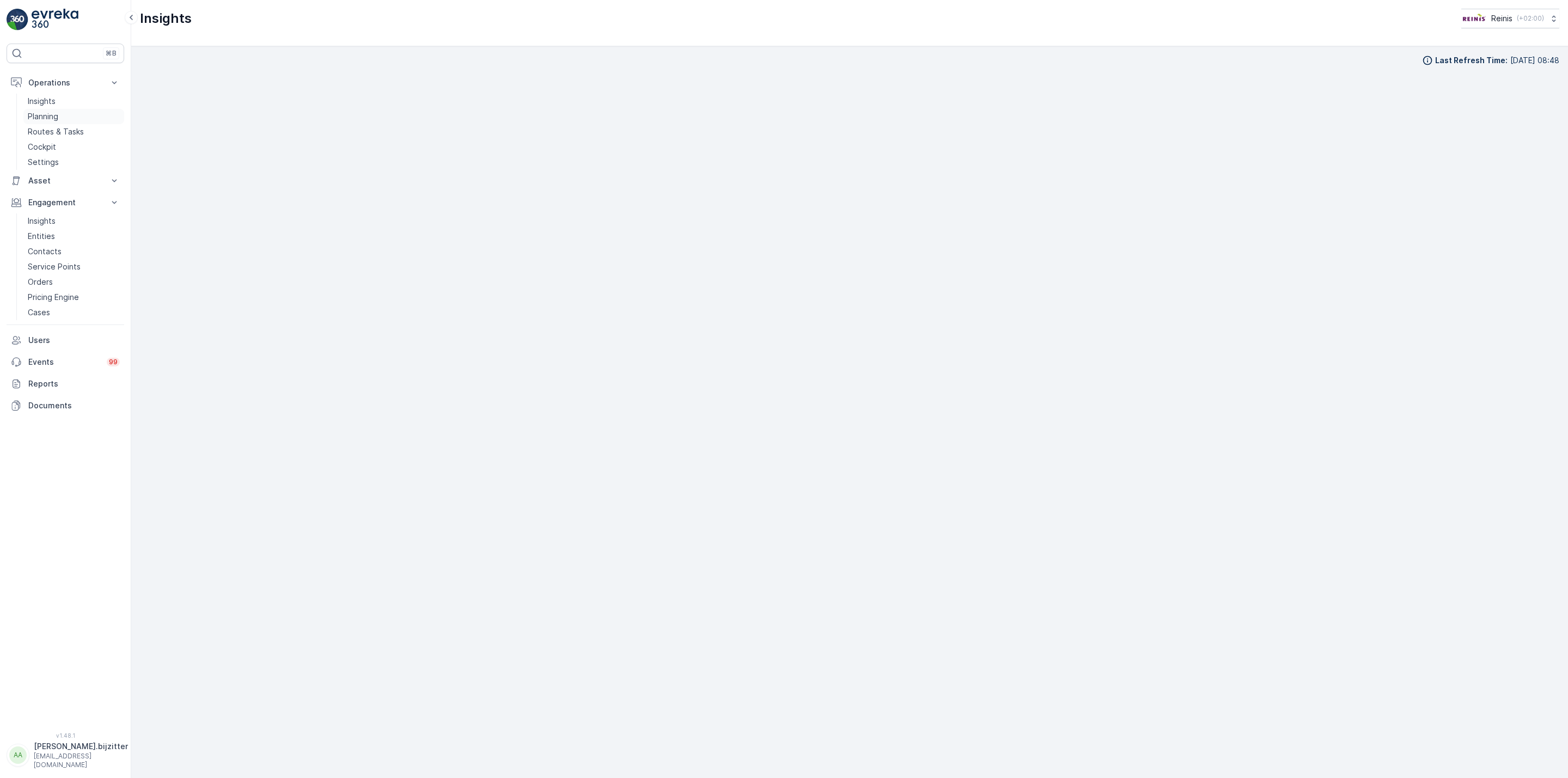
click at [35, 120] on p "Planning" at bounding box center [43, 116] width 30 height 11
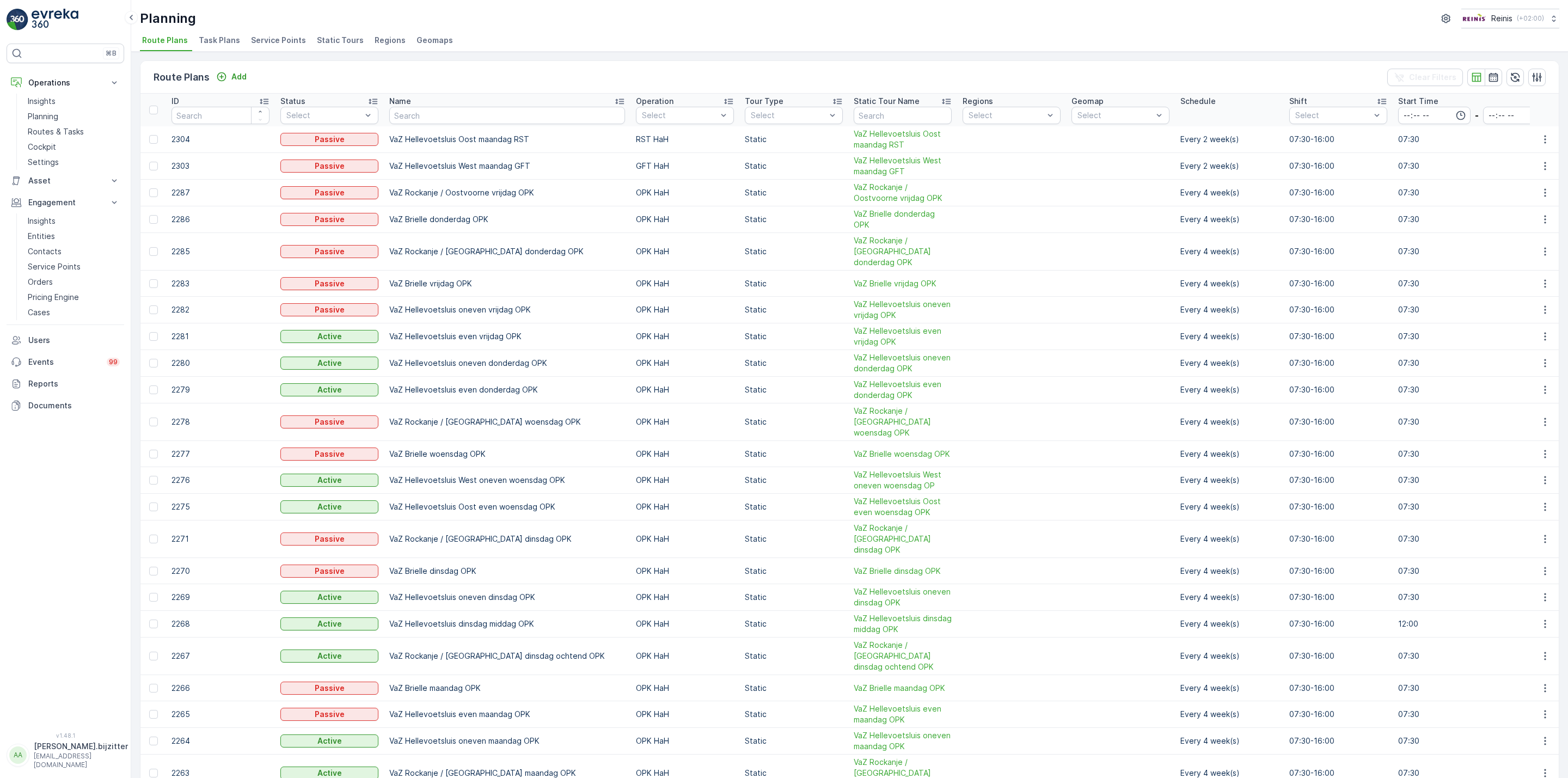
click at [71, 482] on div "⌘B Operations Insights Planning Routes & Tasks Cockpit Settings Asset Assets Ac…" at bounding box center [65, 382] width 117 height 676
click at [60, 488] on div "⌘B Operations Insights Planning Routes & Tasks Cockpit Settings Asset Assets Ac…" at bounding box center [65, 382] width 117 height 676
click at [172, 40] on span "Route Plans" at bounding box center [164, 40] width 46 height 11
click at [479, 116] on input "text" at bounding box center [507, 115] width 236 height 18
type input "Vaz"
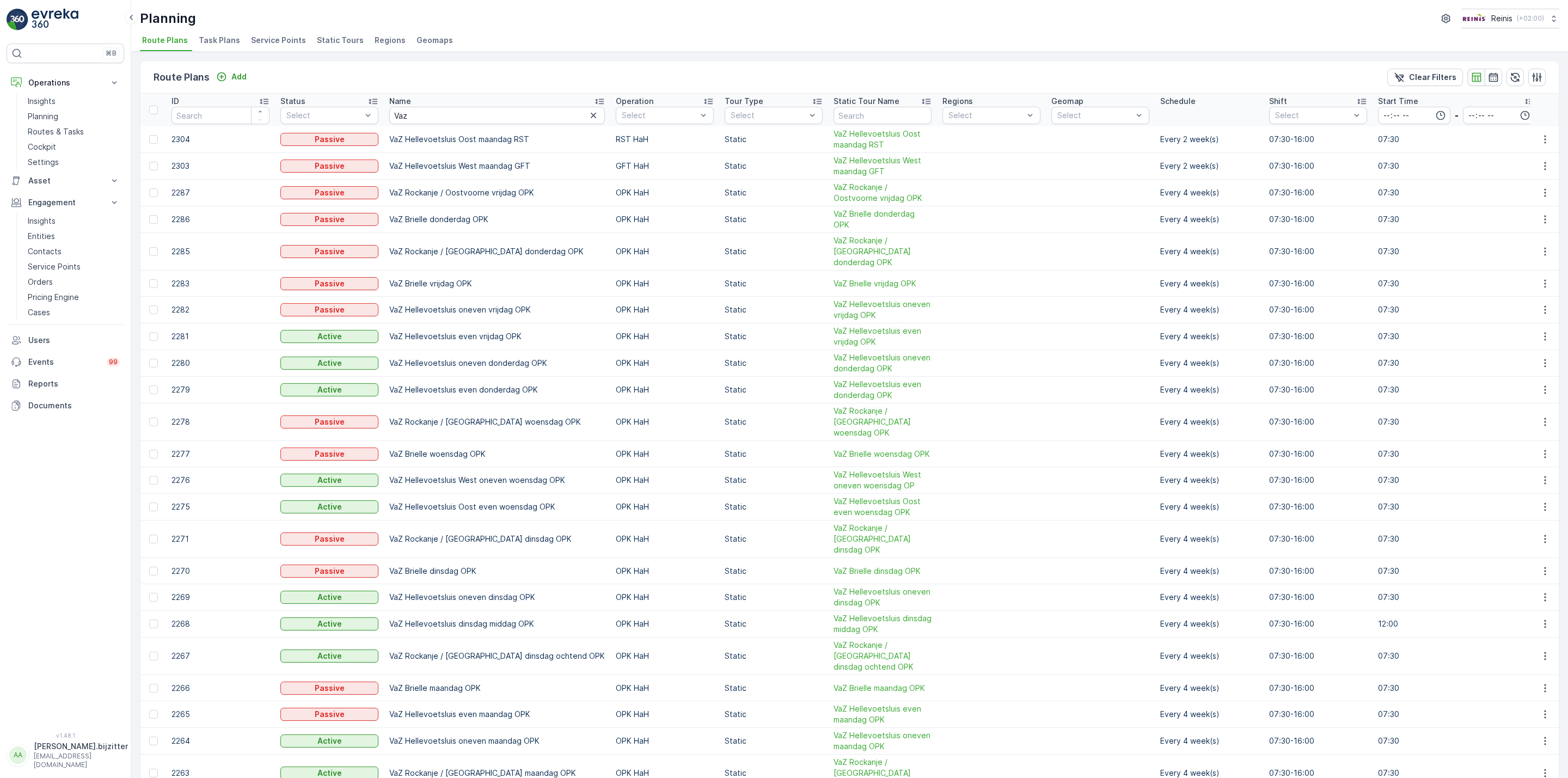
click at [1472, 77] on icon "button" at bounding box center [1476, 77] width 9 height 9
click at [1490, 79] on icon "button" at bounding box center [1494, 77] width 11 height 11
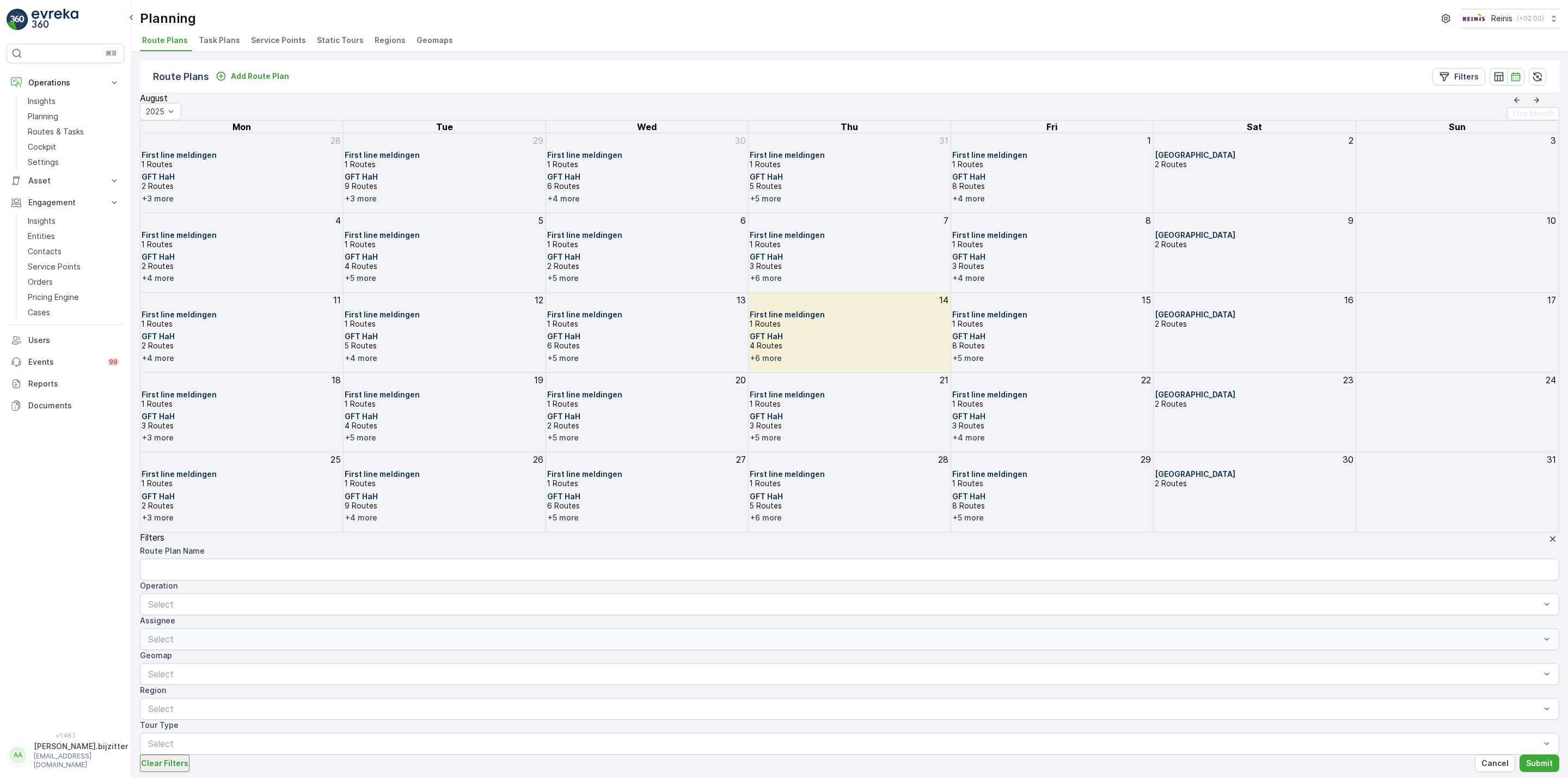
click at [1462, 71] on button "Filters" at bounding box center [1458, 77] width 53 height 18
click at [279, 559] on Name "Route Plan Name" at bounding box center [209, 565] width 139 height 12
click at [1526, 758] on p "Submit" at bounding box center [1539, 763] width 27 height 11
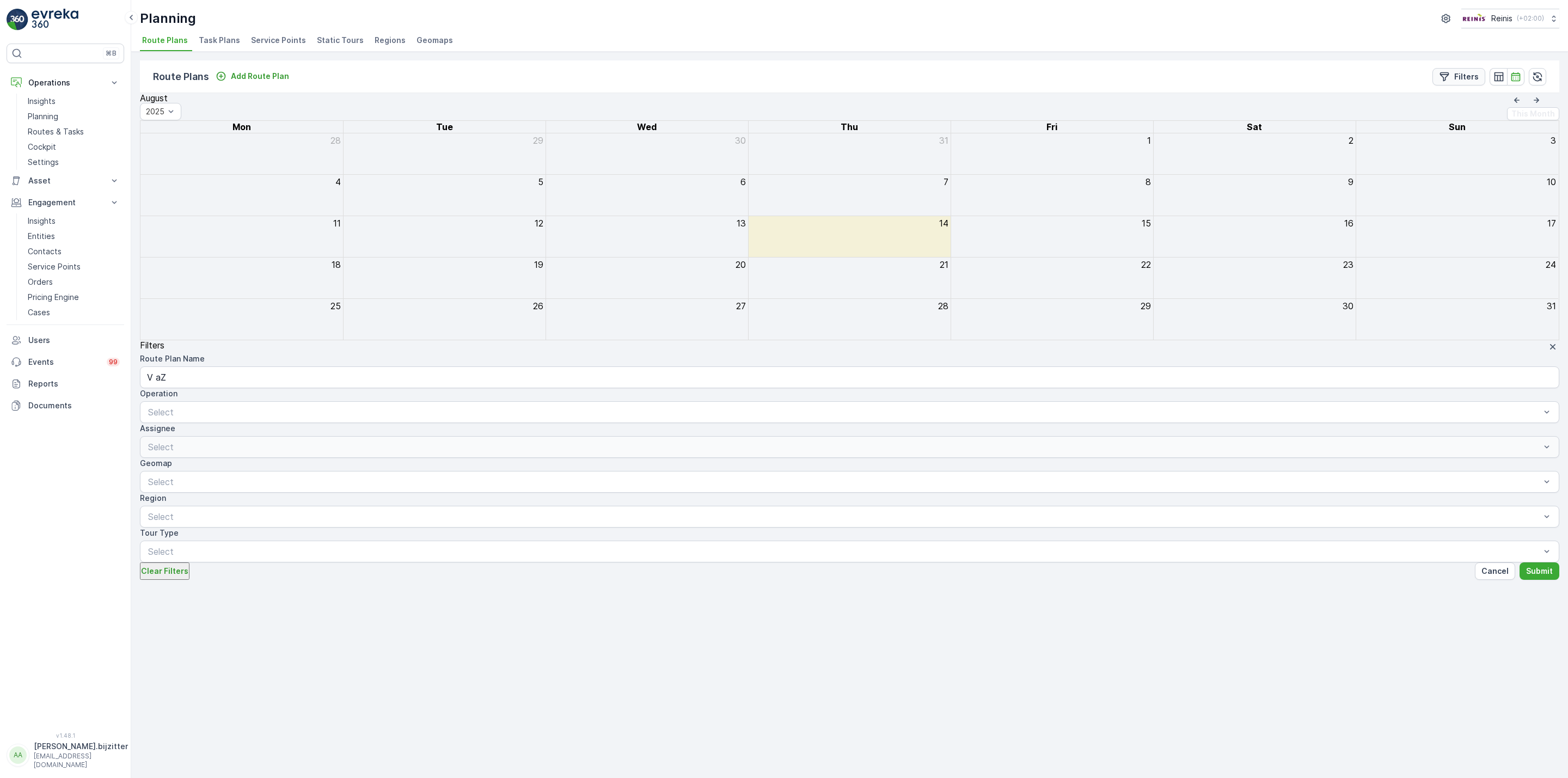
click at [1451, 79] on div "Filters" at bounding box center [1458, 77] width 40 height 11
click at [279, 366] on Name "V aZ" at bounding box center [209, 373] width 139 height 12
type Name "VaZ"
click at [1526, 556] on p "Submit" at bounding box center [1539, 561] width 27 height 11
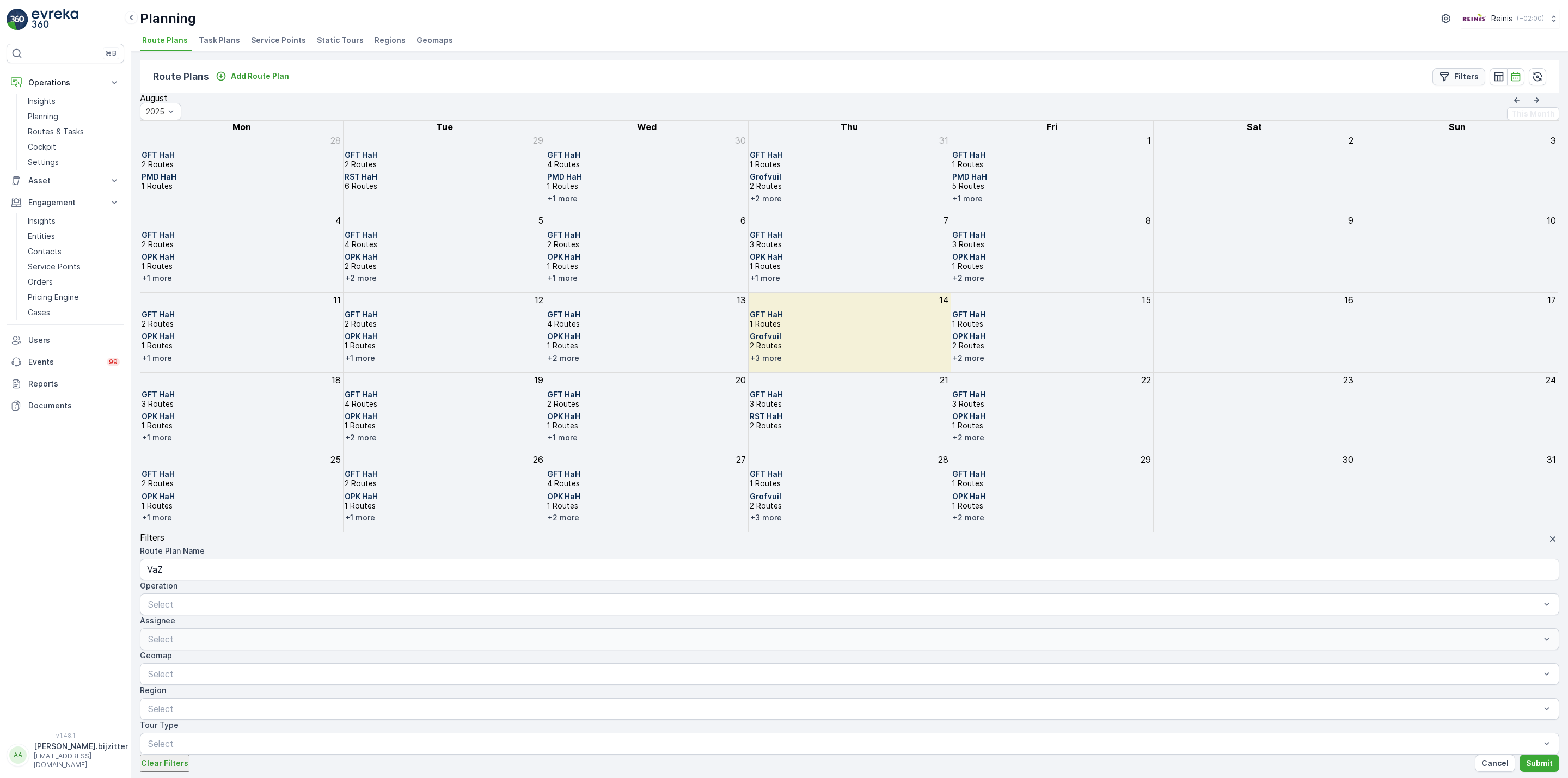
click at [1456, 75] on p "Filters" at bounding box center [1466, 77] width 24 height 11
click at [1375, 704] on div at bounding box center [844, 709] width 1395 height 10
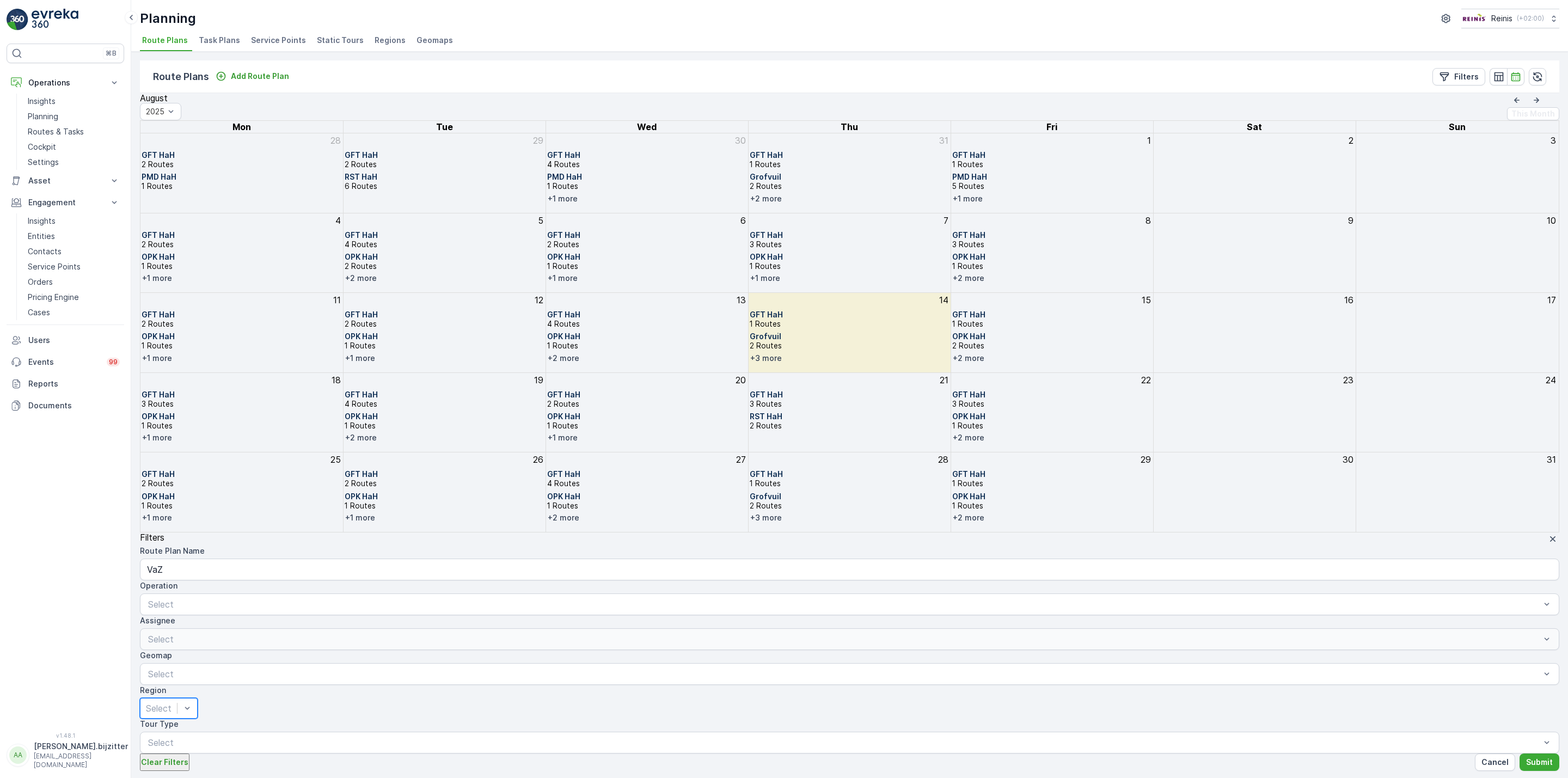
click at [172, 703] on div at bounding box center [159, 709] width 26 height 12
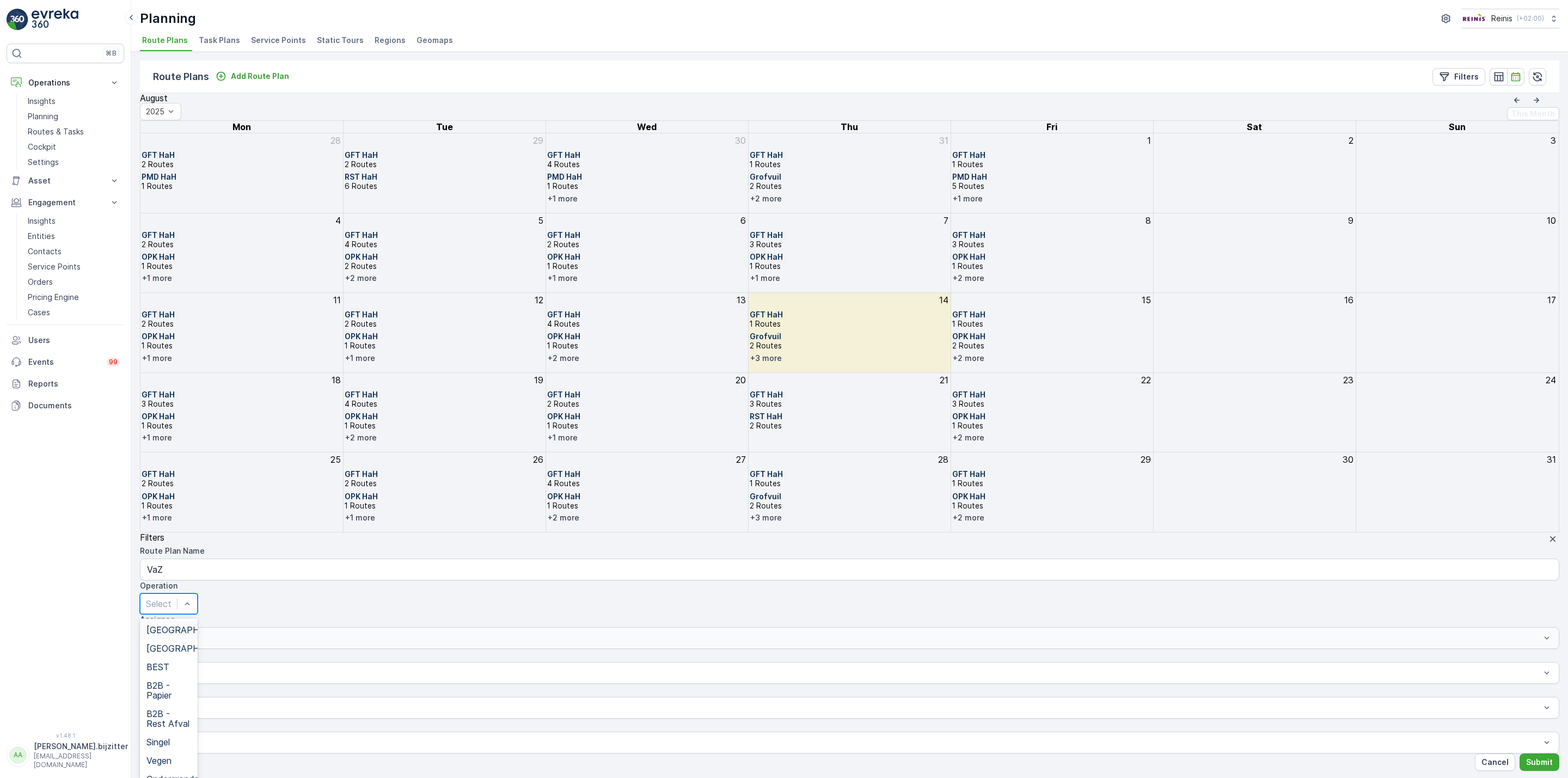
click at [172, 598] on div at bounding box center [159, 604] width 26 height 12
click at [185, 751] on span "GFT HaH" at bounding box center [166, 755] width 39 height 10
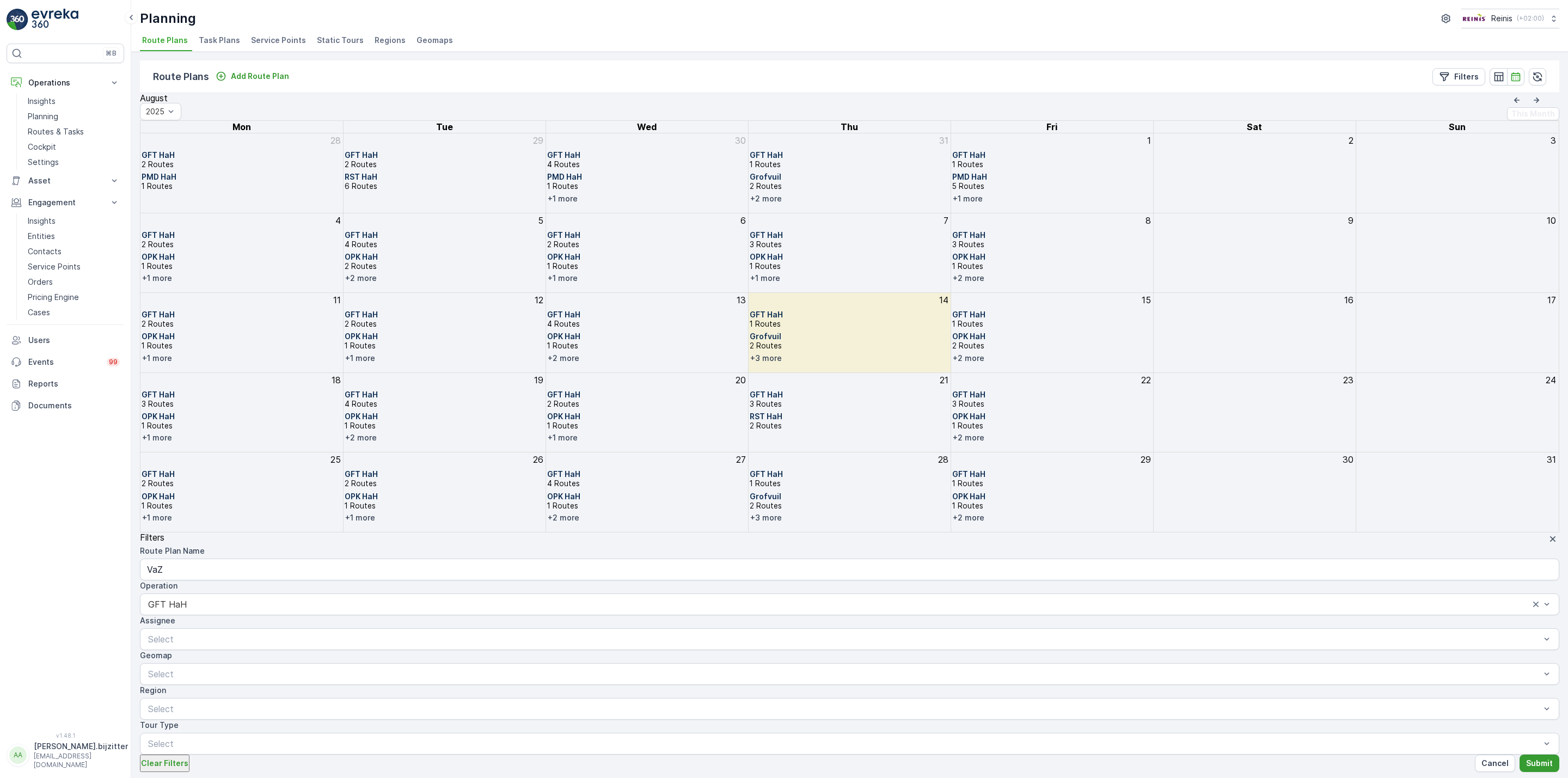
click at [1521, 755] on button "Submit" at bounding box center [1539, 763] width 40 height 18
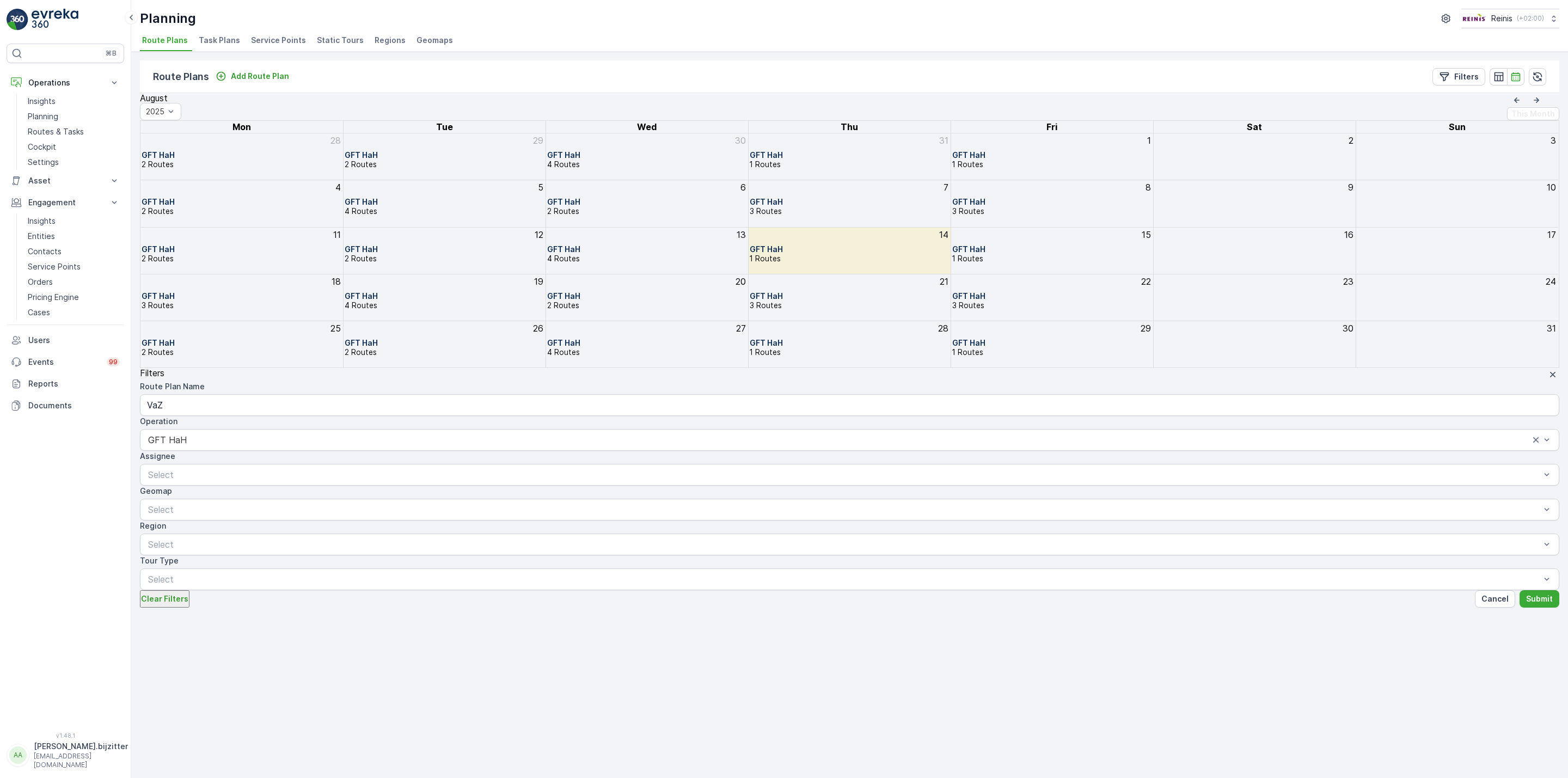
click at [717, 653] on div "Route Plans Add Route Plan Filters August 2025 This Month Mon Tue Wed Thu Fri S…" at bounding box center [850, 415] width 1437 height 726
click at [1534, 102] on icon "button" at bounding box center [1536, 99] width 5 height 5
click at [1495, 77] on icon "button" at bounding box center [1498, 76] width 9 height 9
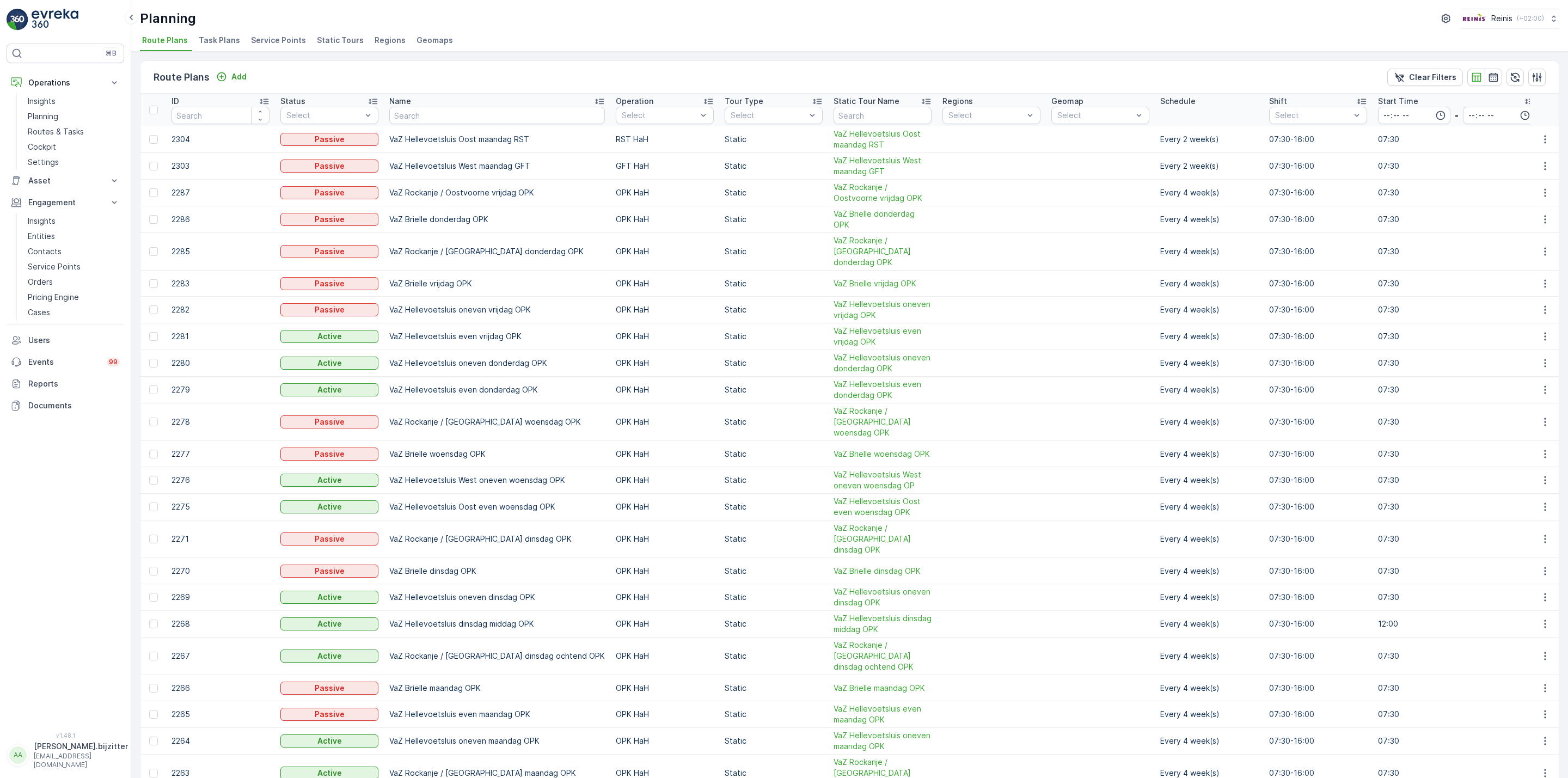
type input "Vaz"
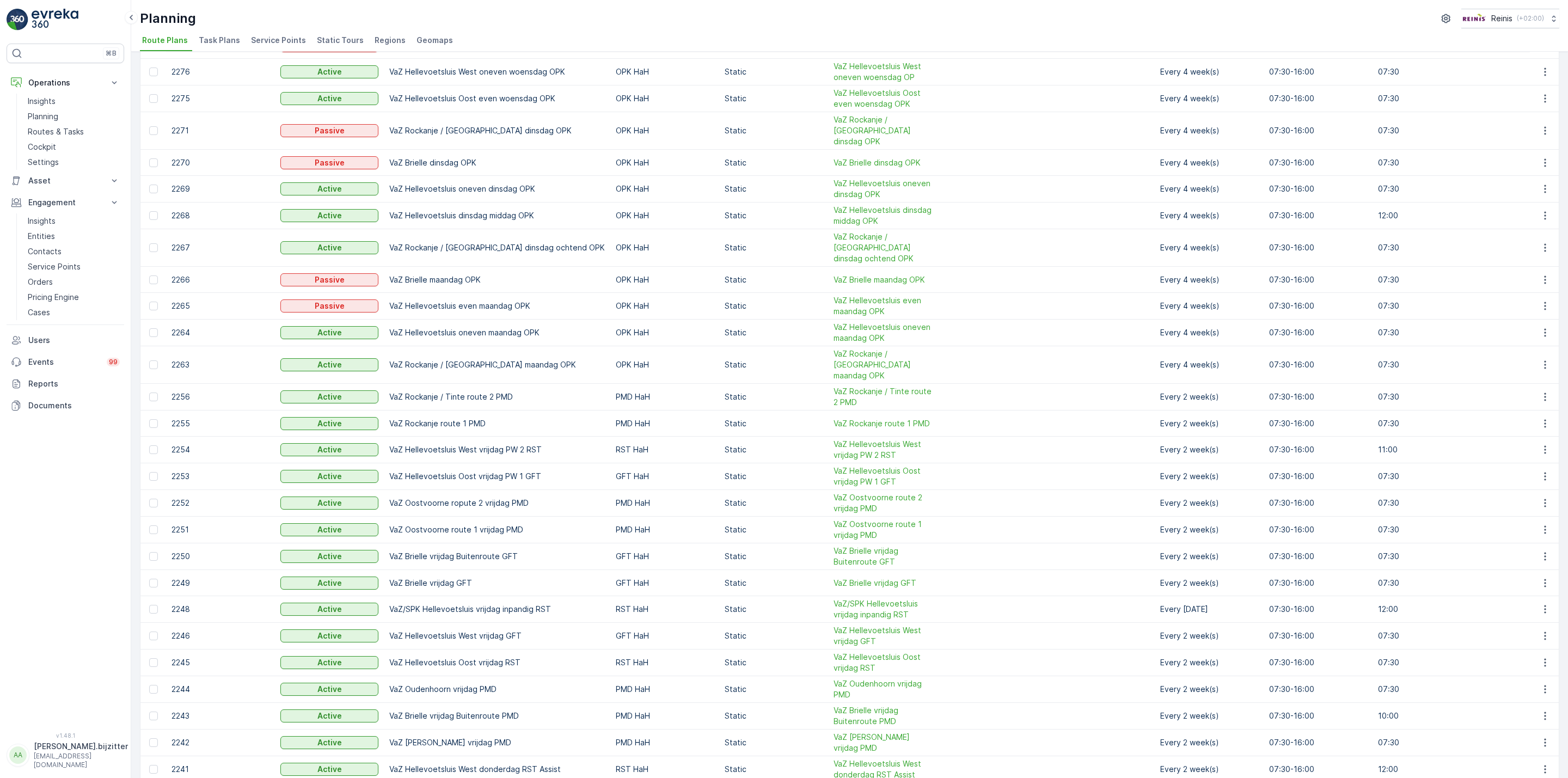
scroll to position [0, 0]
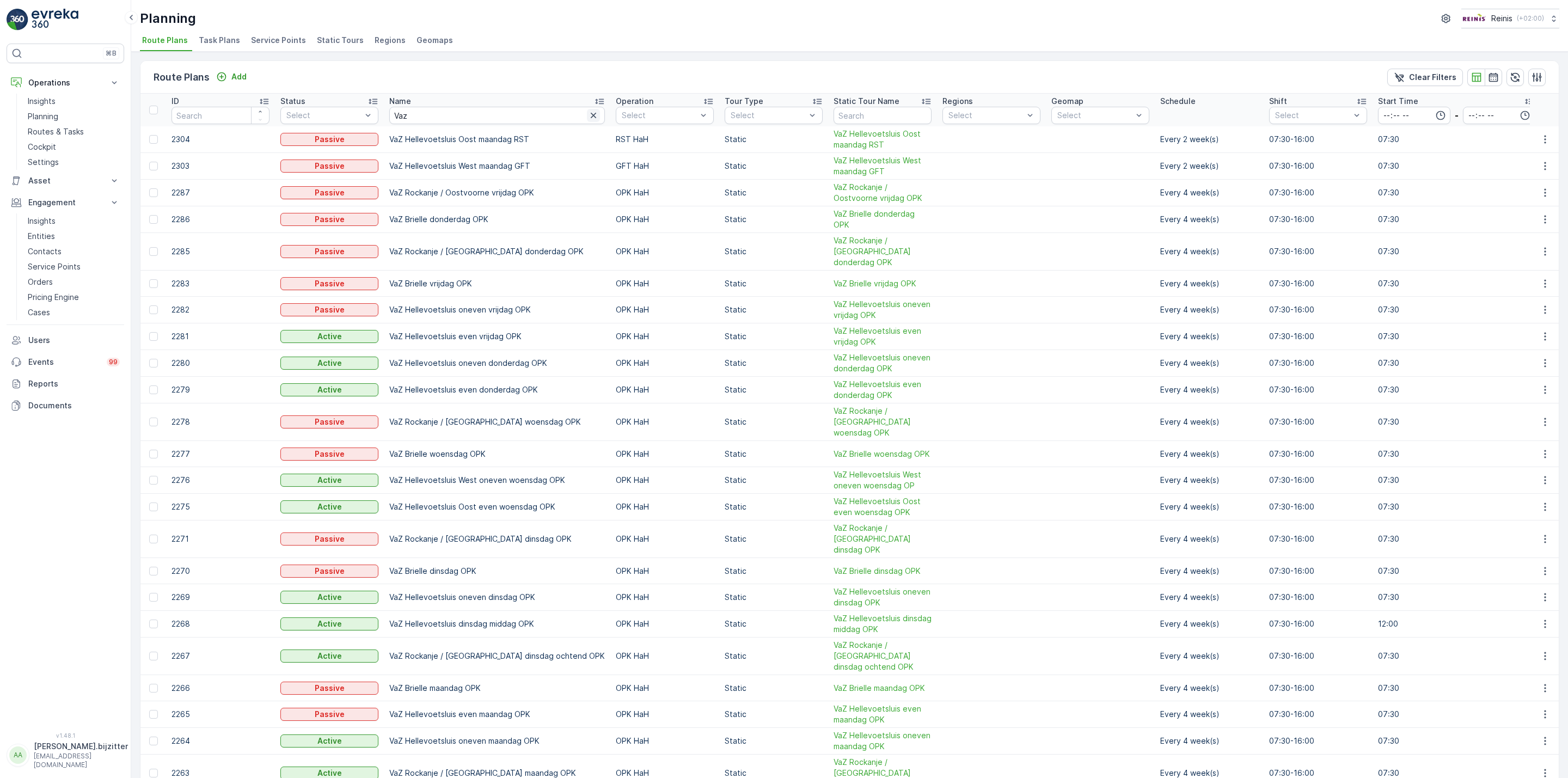
click at [588, 111] on icon "button" at bounding box center [593, 116] width 11 height 11
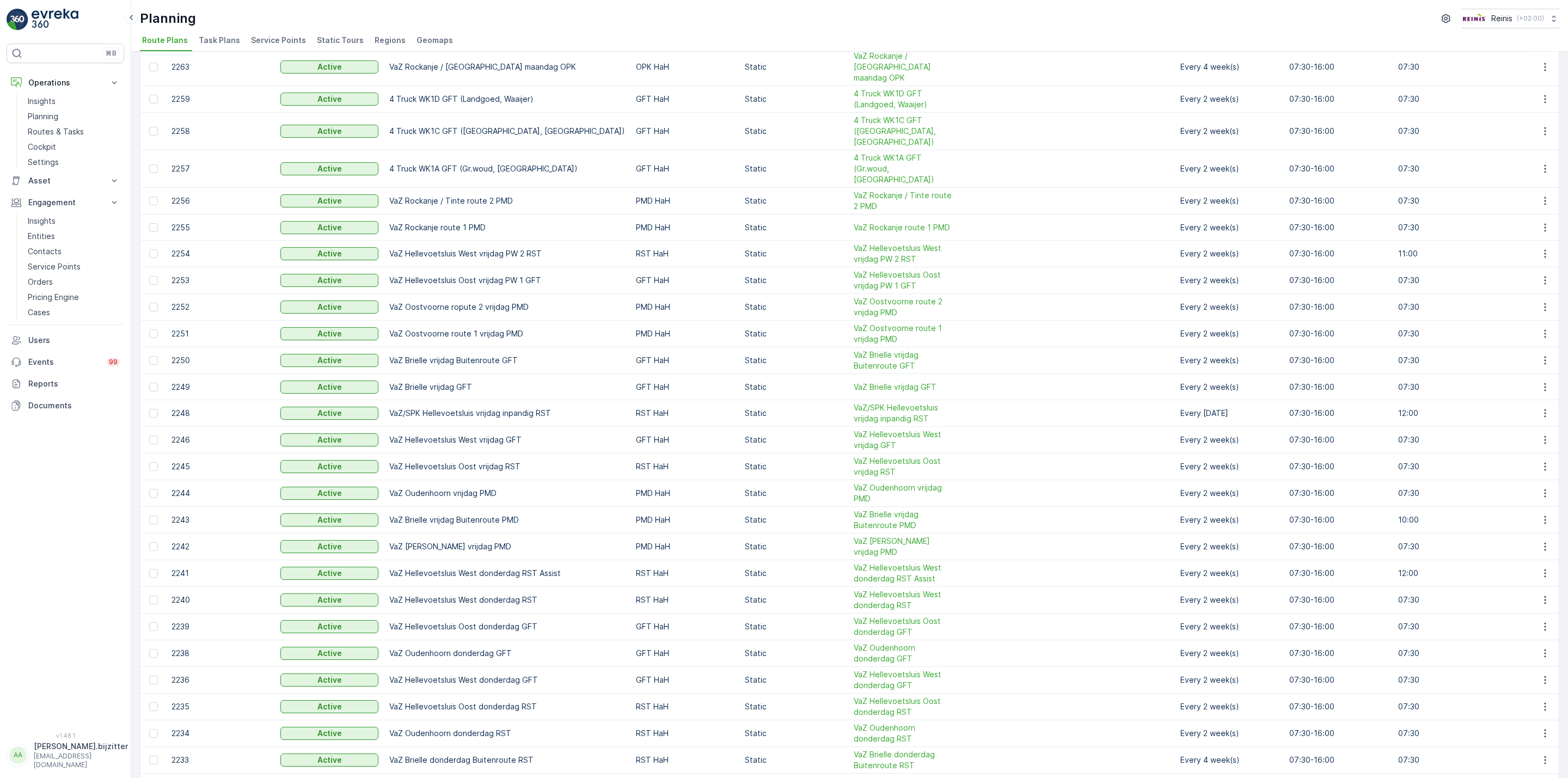
scroll to position [746, 0]
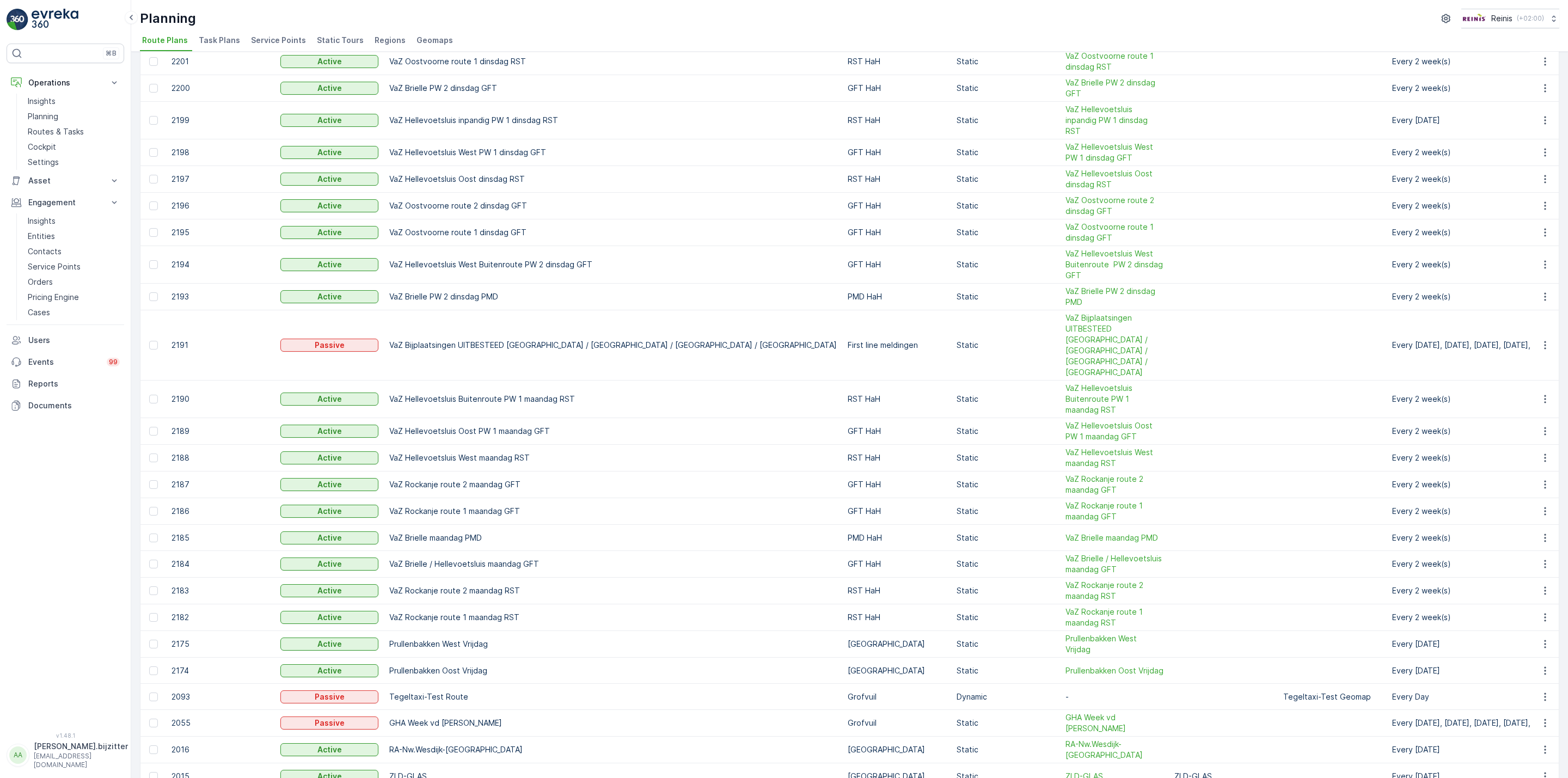
scroll to position [810, 0]
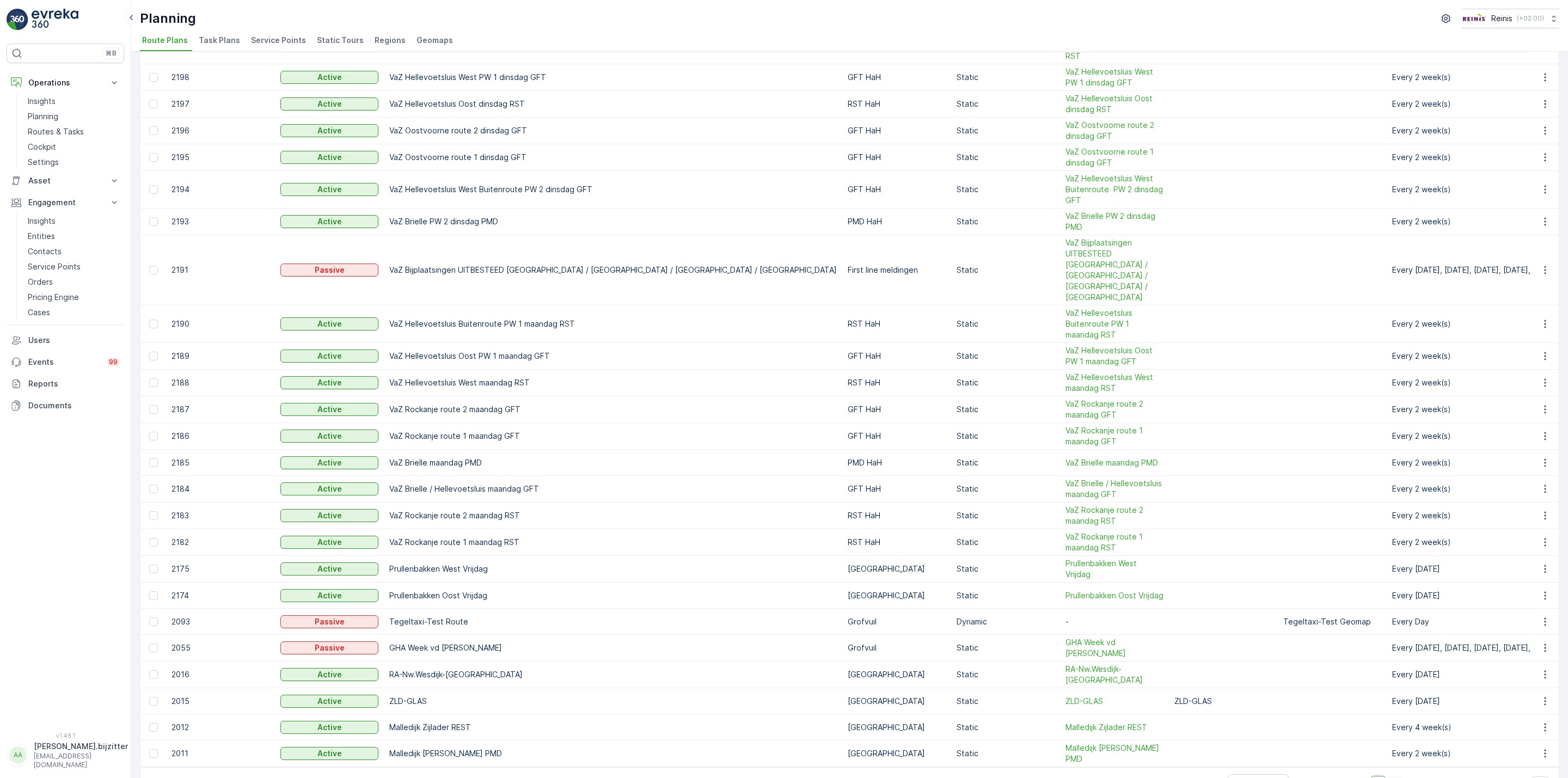
click at [1392, 776] on span "3" at bounding box center [1395, 783] width 15 height 14
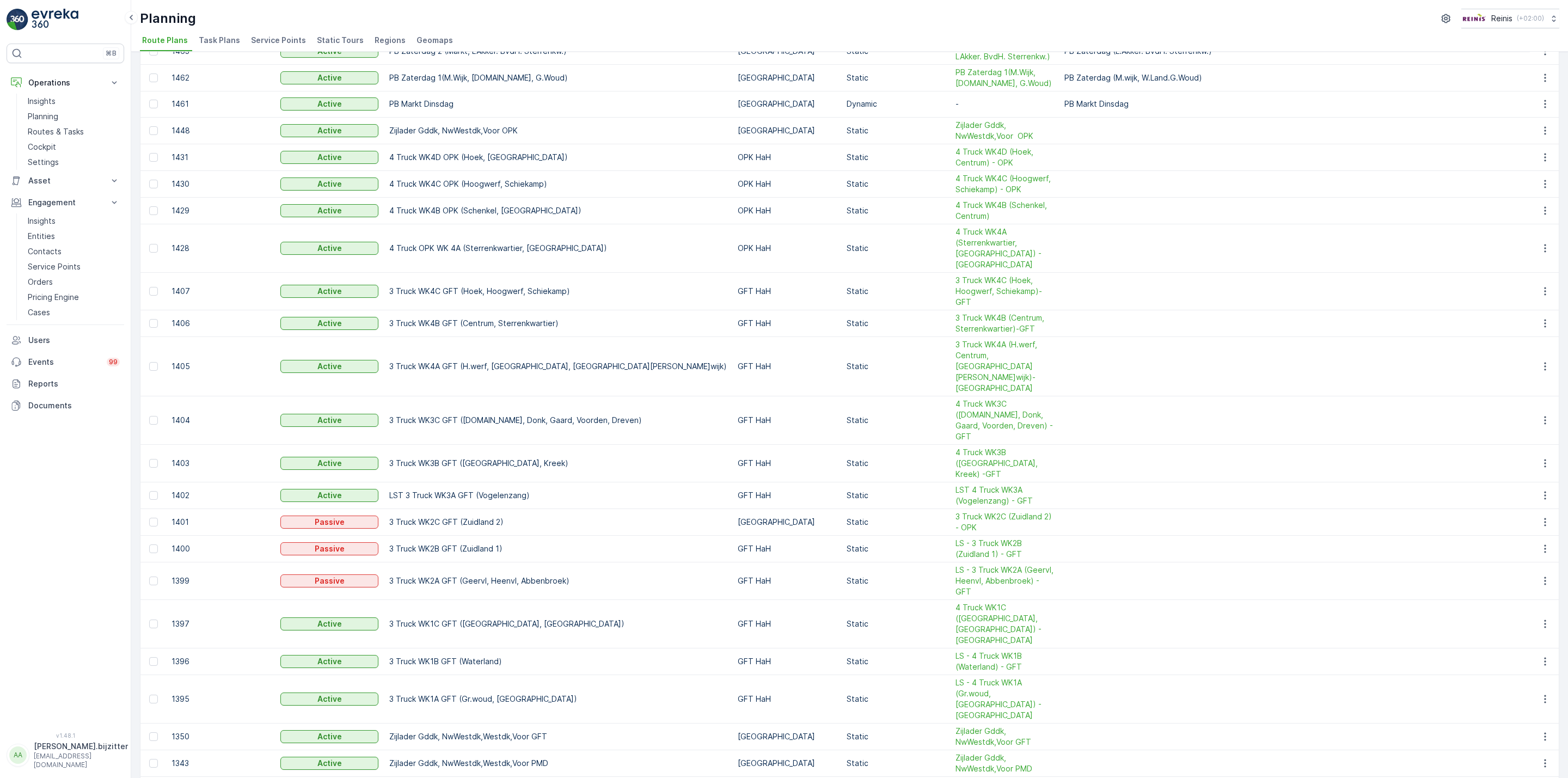
scroll to position [797, 0]
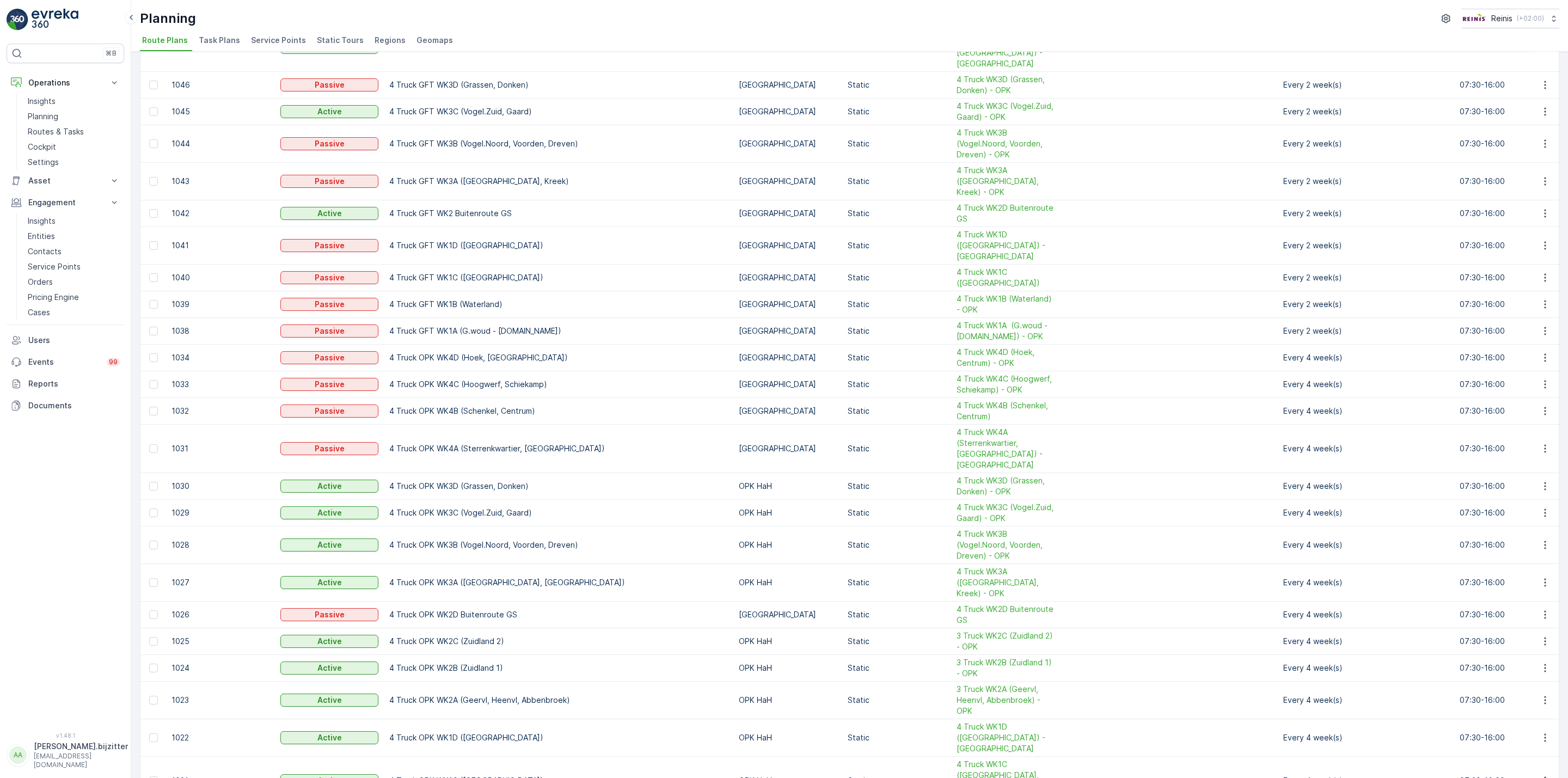
scroll to position [858, 0]
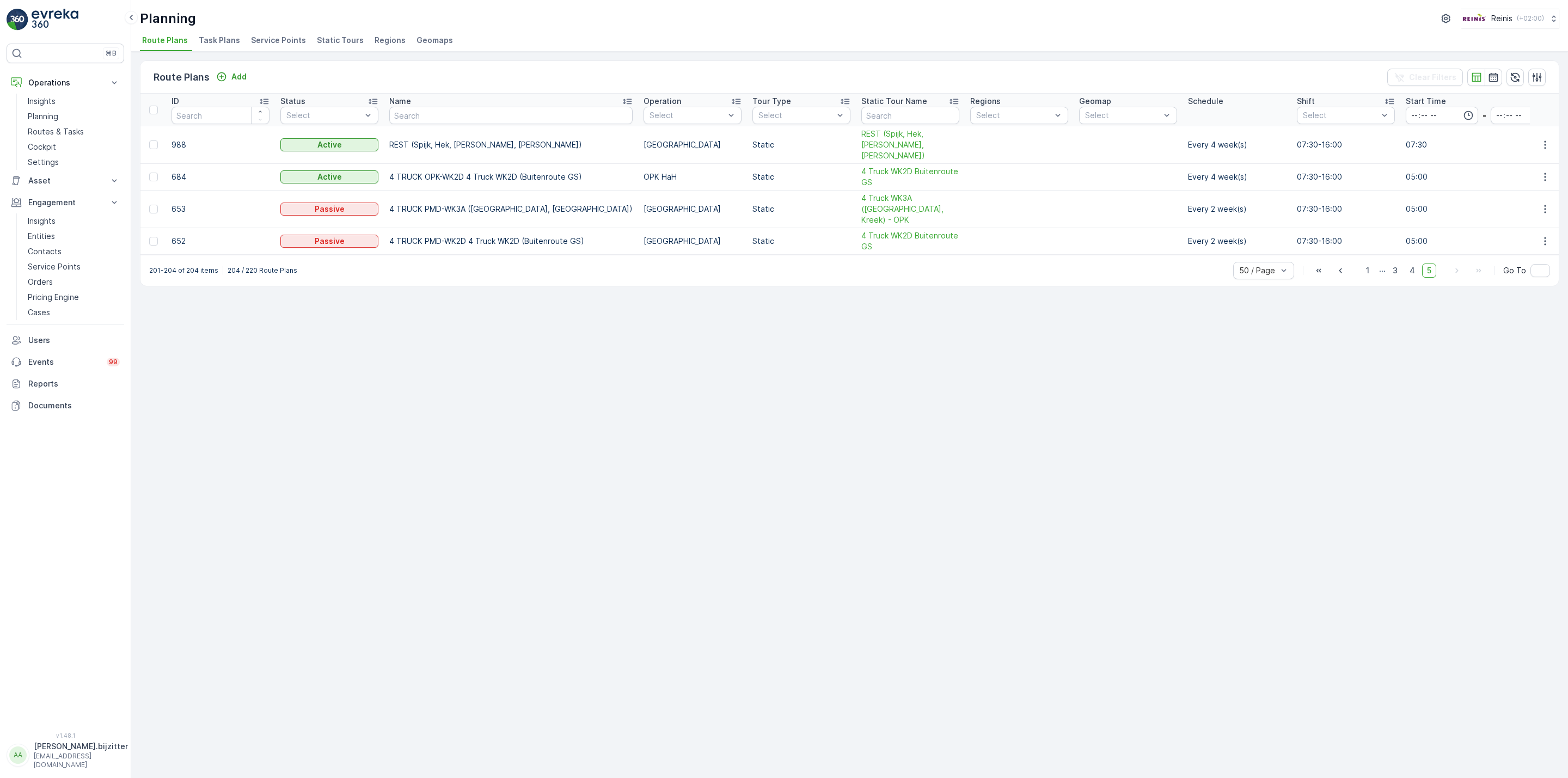
click at [170, 43] on span "Route Plans" at bounding box center [164, 40] width 46 height 11
click at [1364, 267] on span "1" at bounding box center [1367, 270] width 13 height 14
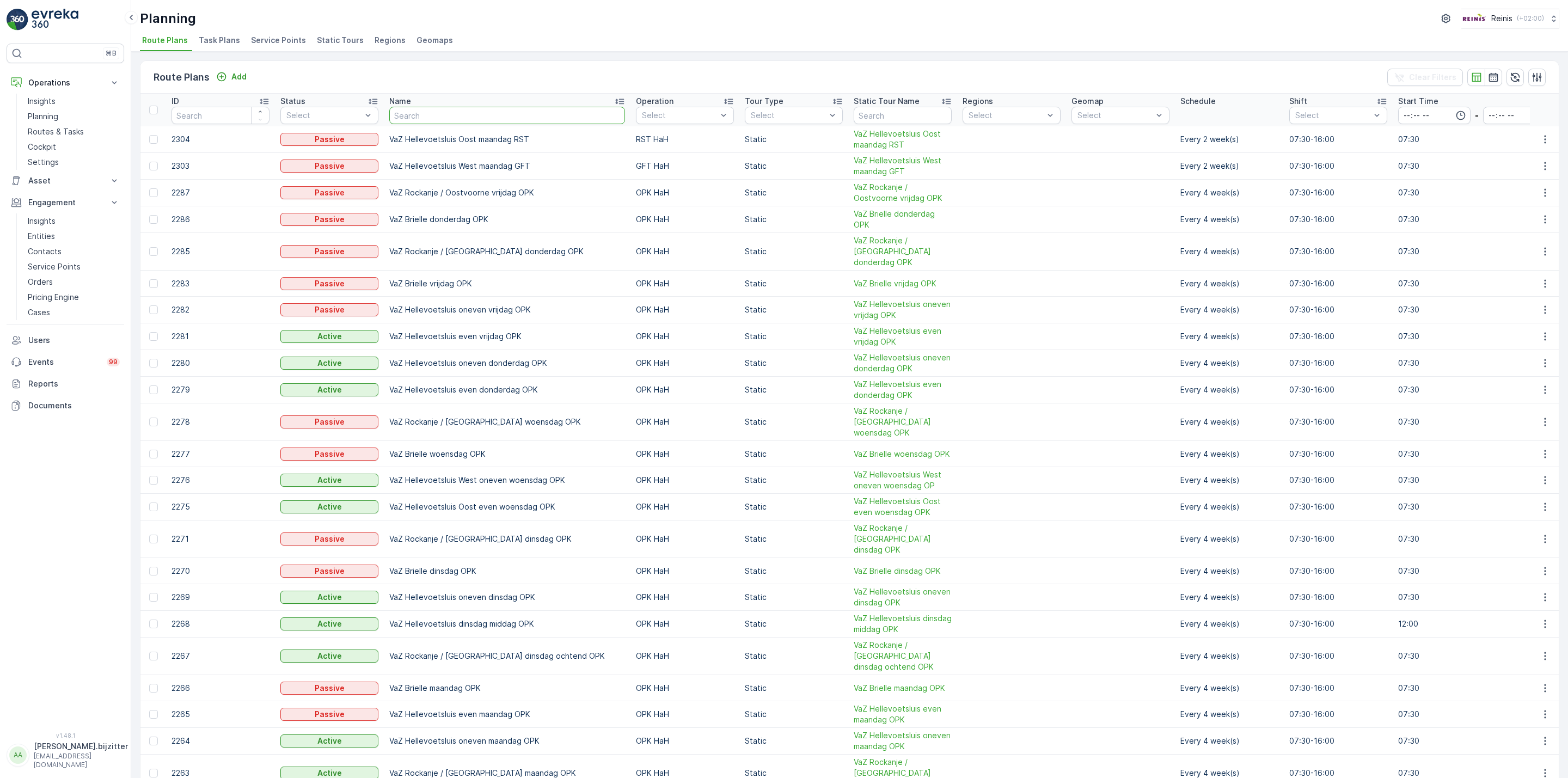
click at [462, 115] on input "text" at bounding box center [507, 115] width 236 height 18
type input "Vaz"
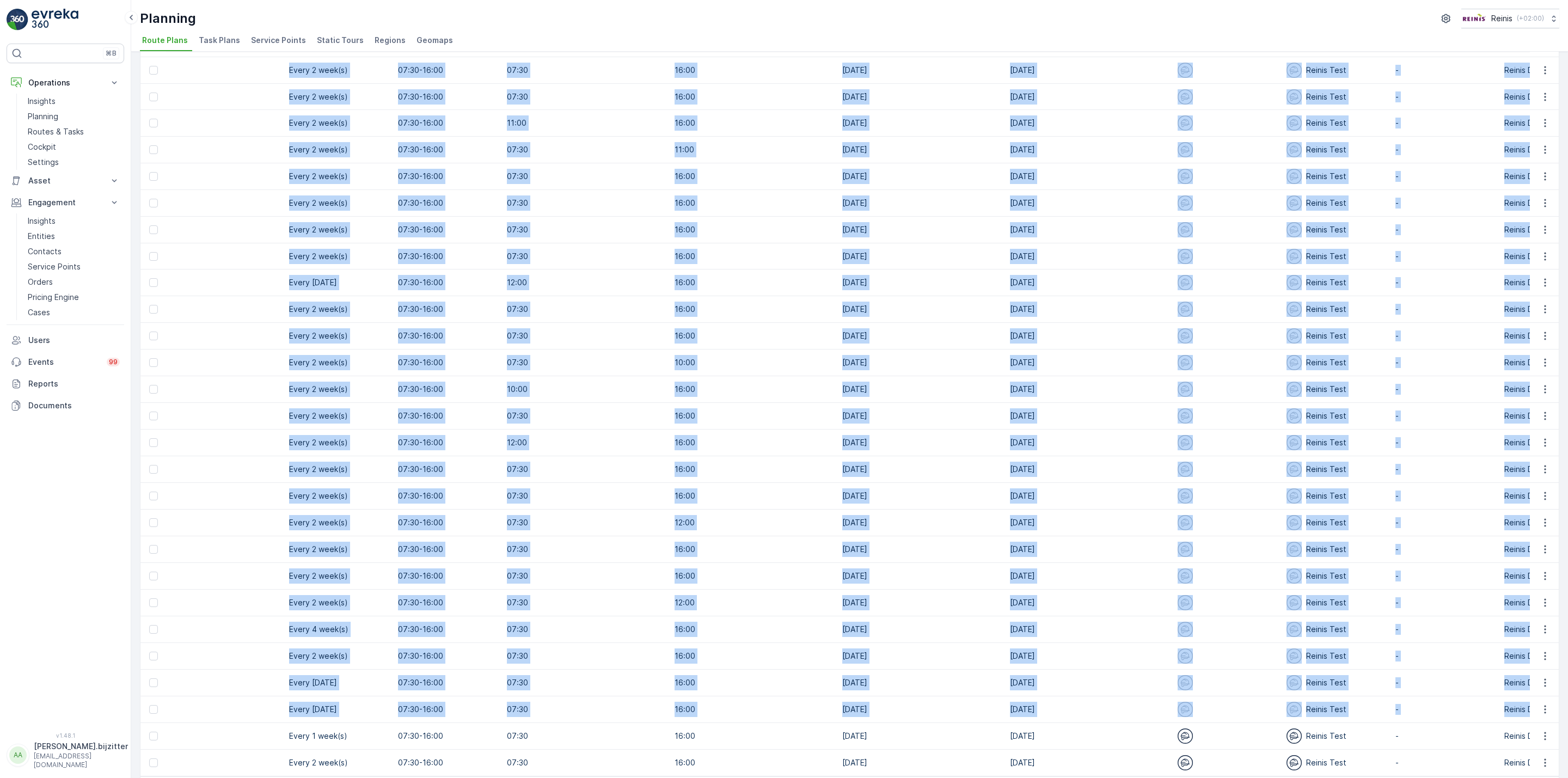
scroll to position [0, 1241]
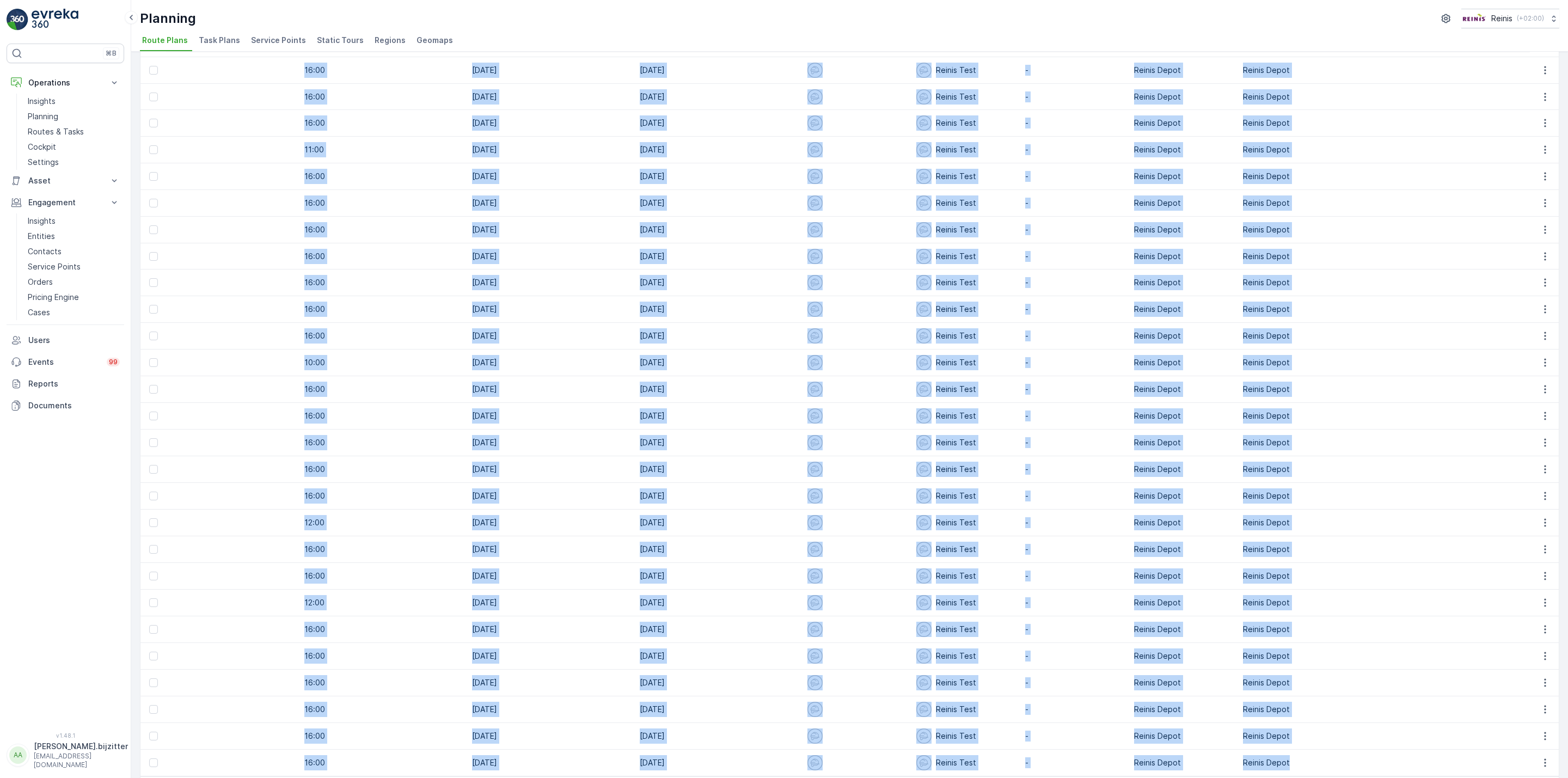
drag, startPoint x: 167, startPoint y: 100, endPoint x: 1273, endPoint y: 715, distance: 1265.5
click at [1273, 715] on table "ID Status Select Name Vaz Operation Select Tour Type Select Static Tour Name Re…" at bounding box center [246, 67] width 2695 height 1418
copy table "ID Status Select Name Operation Select Tour Type Select Static Tour Name Region…"
click at [222, 483] on td "07:30" at bounding box center [215, 496] width 167 height 27
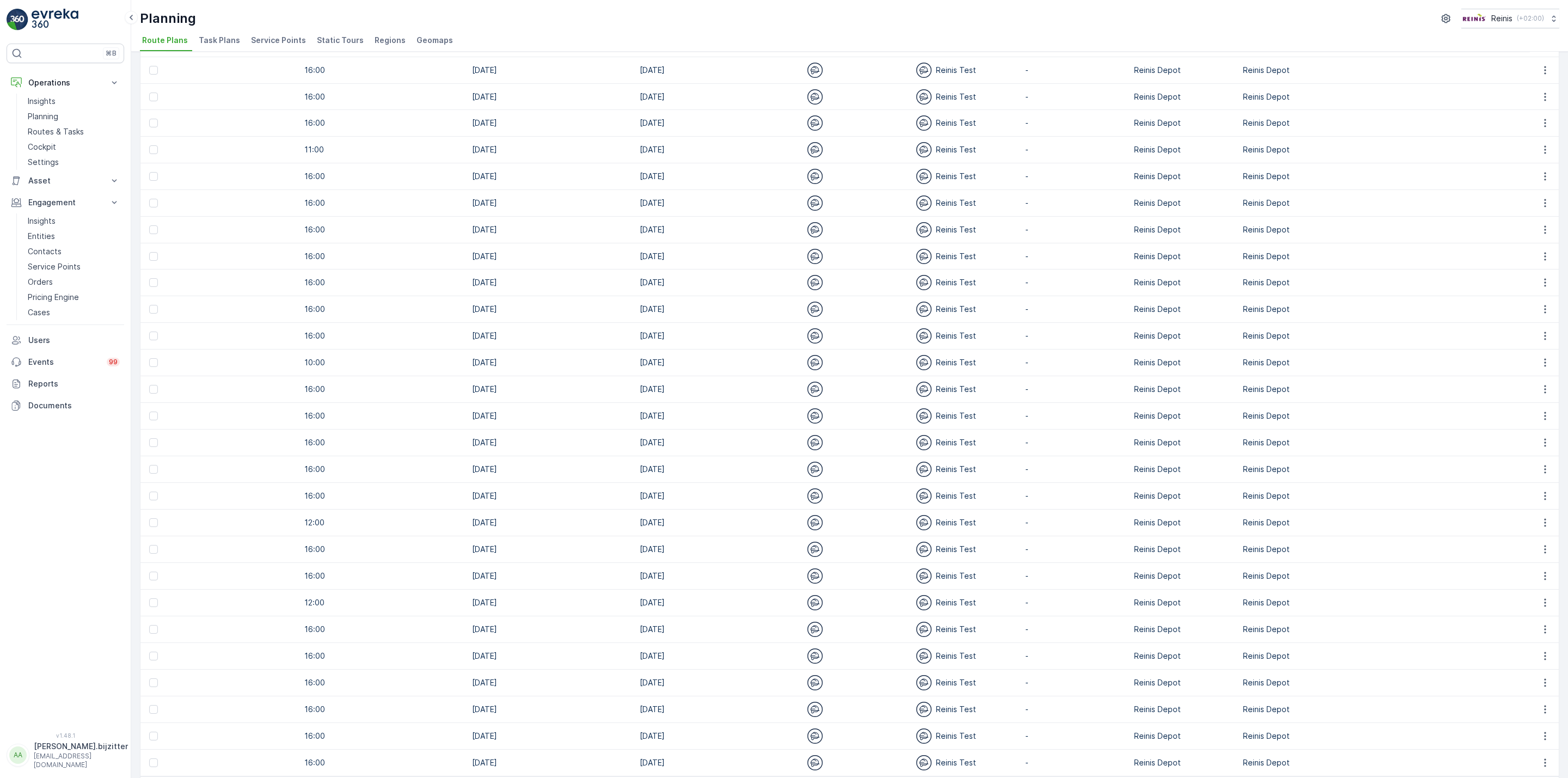
click at [1429, 785] on span "2" at bounding box center [1429, 792] width 15 height 14
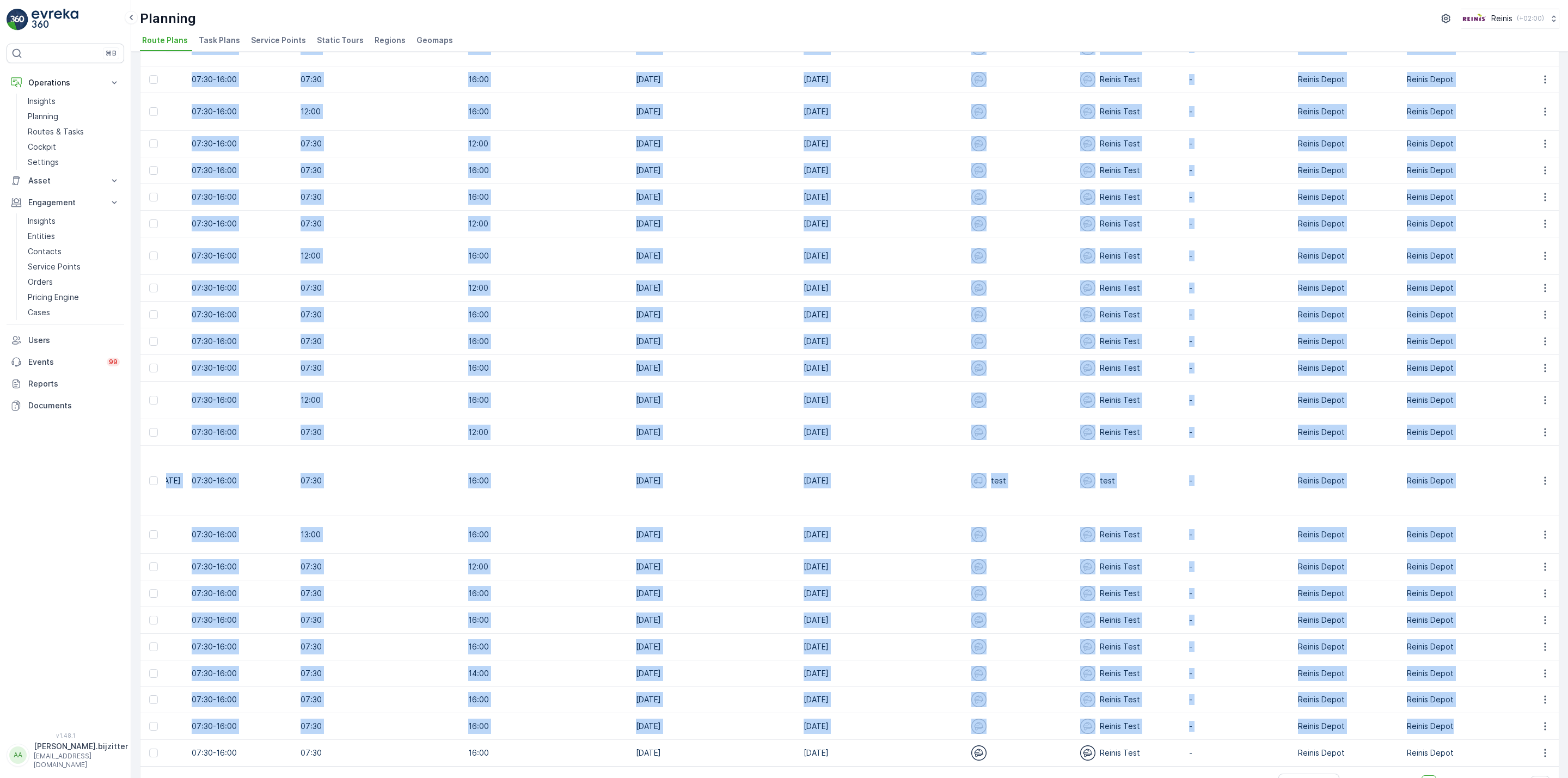
scroll to position [0, 1446]
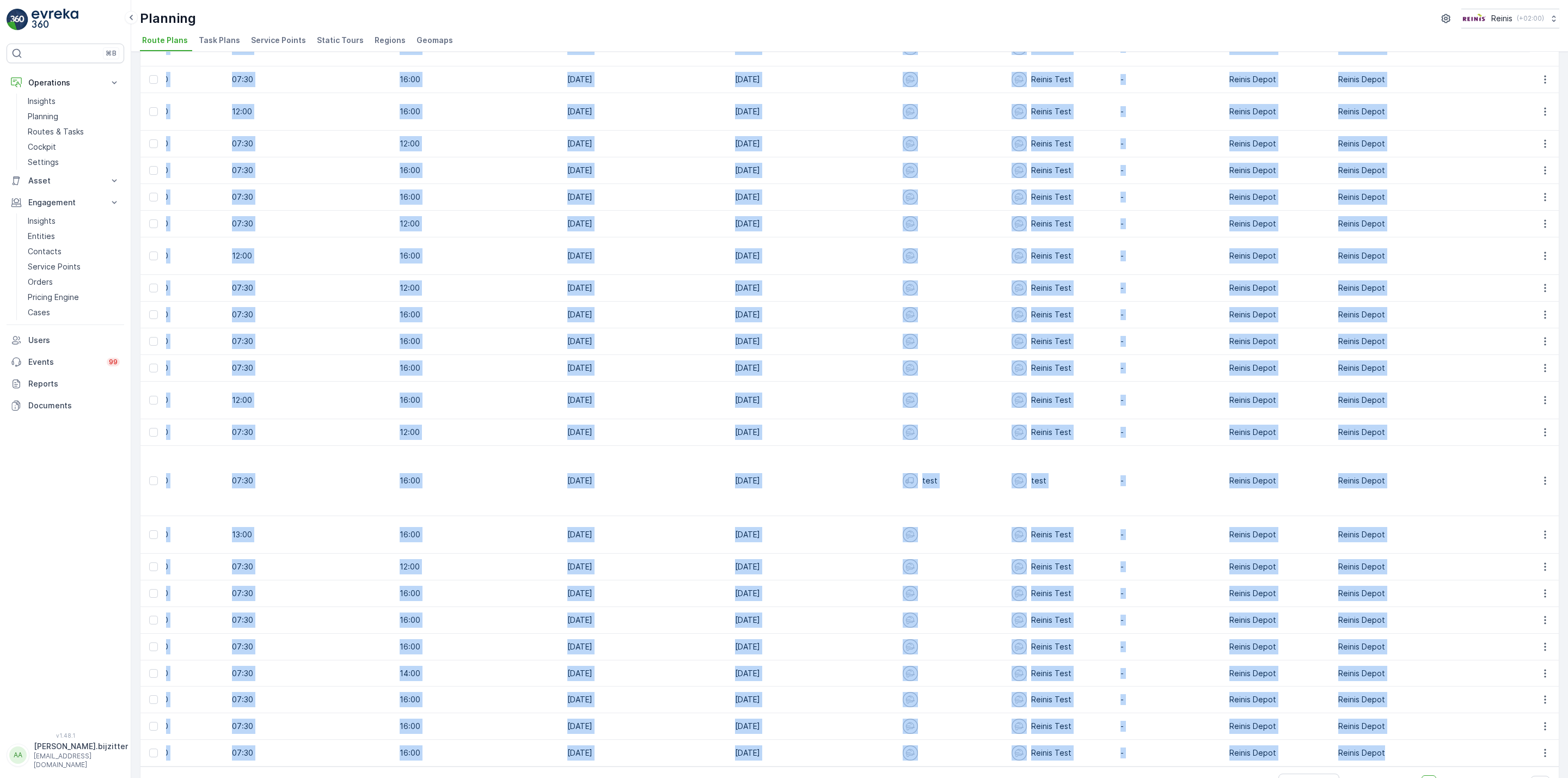
drag, startPoint x: 147, startPoint y: 100, endPoint x: 1303, endPoint y: 717, distance: 1310.4
click at [1303, 717] on table "ID Status Select Name Vaz Operation Select Tour Type Select Static Tour Name Re…" at bounding box center [192, 170] width 2994 height 1193
copy table "ID Status Select Name Operation Select Tour Type Select Static Tour Name Region…"
click at [237, 211] on td "07:30" at bounding box center [310, 224] width 167 height 27
click at [226, 393] on td "12:00" at bounding box center [310, 401] width 167 height 38
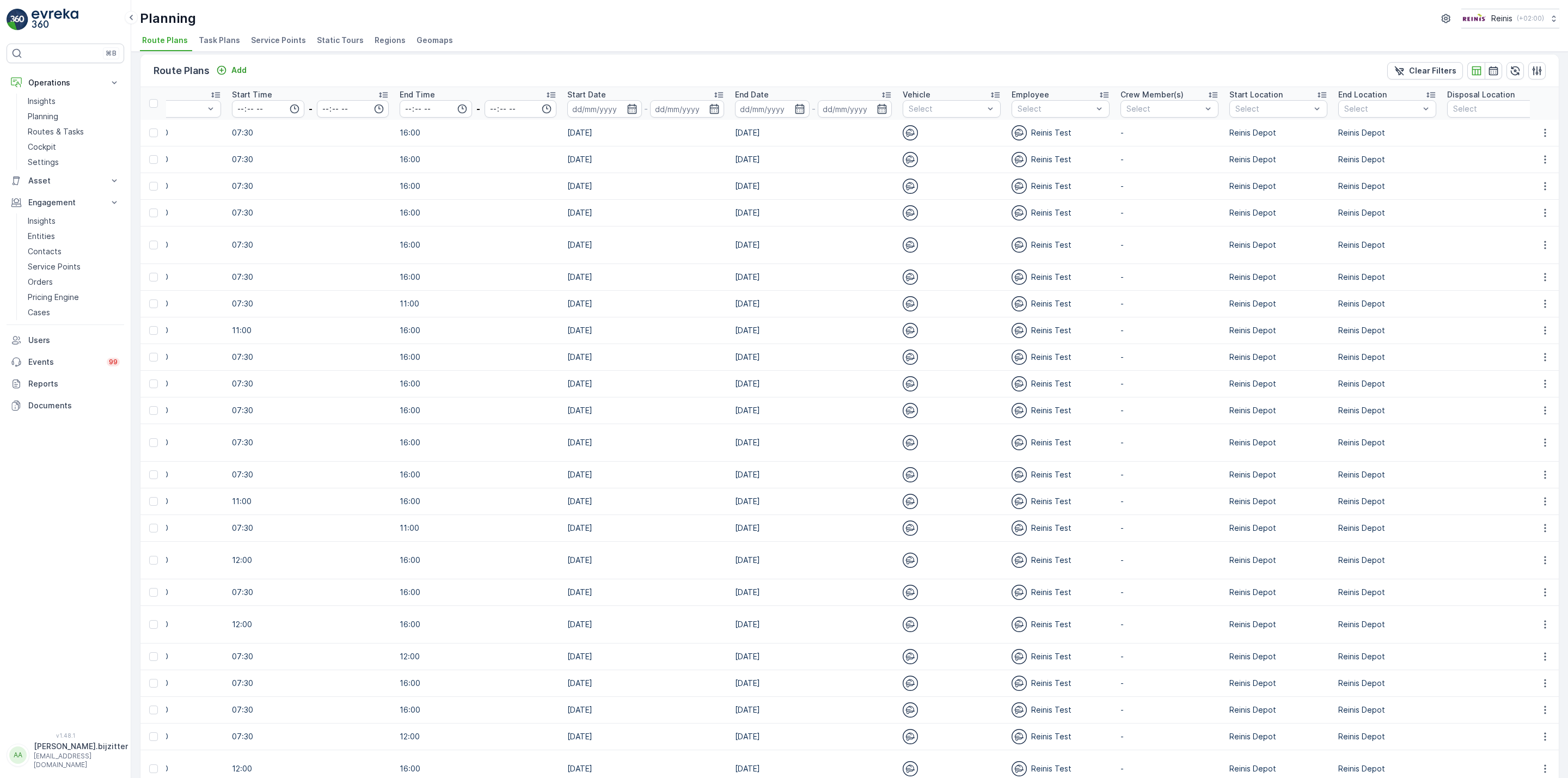
scroll to position [0, 0]
